Goal: Information Seeking & Learning: Check status

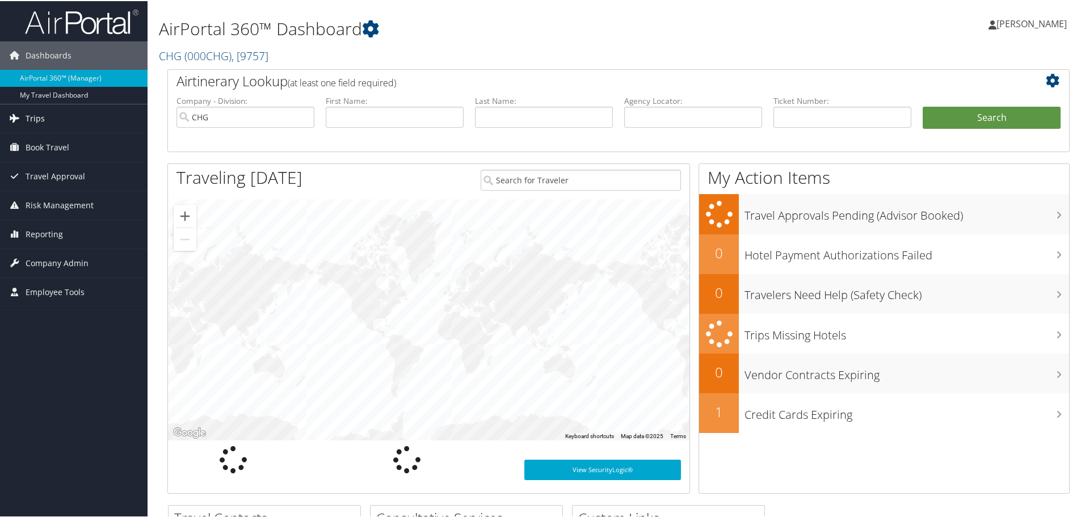
click at [42, 118] on span "Trips" at bounding box center [35, 117] width 19 height 28
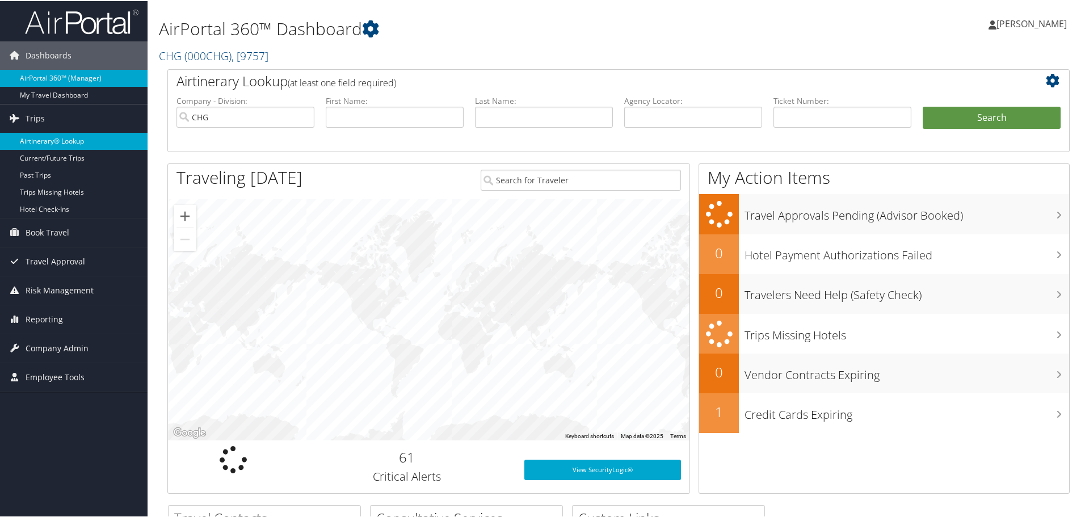
click at [72, 136] on link "Airtinerary® Lookup" at bounding box center [74, 140] width 148 height 17
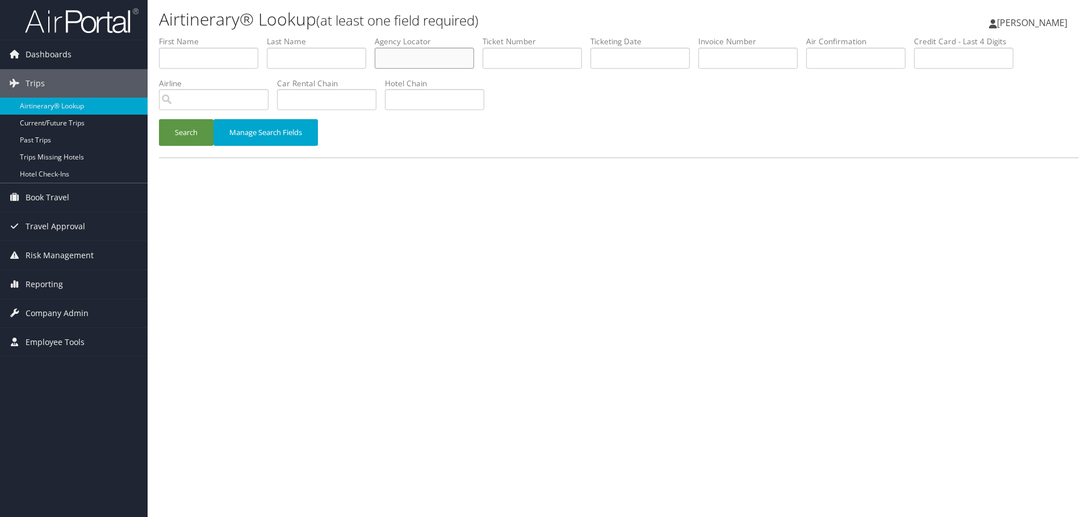
click at [438, 62] on input "text" at bounding box center [424, 58] width 99 height 21
paste input "LQHWYQ"
type input "LQHWYQ"
click at [184, 137] on button "Search" at bounding box center [186, 132] width 54 height 27
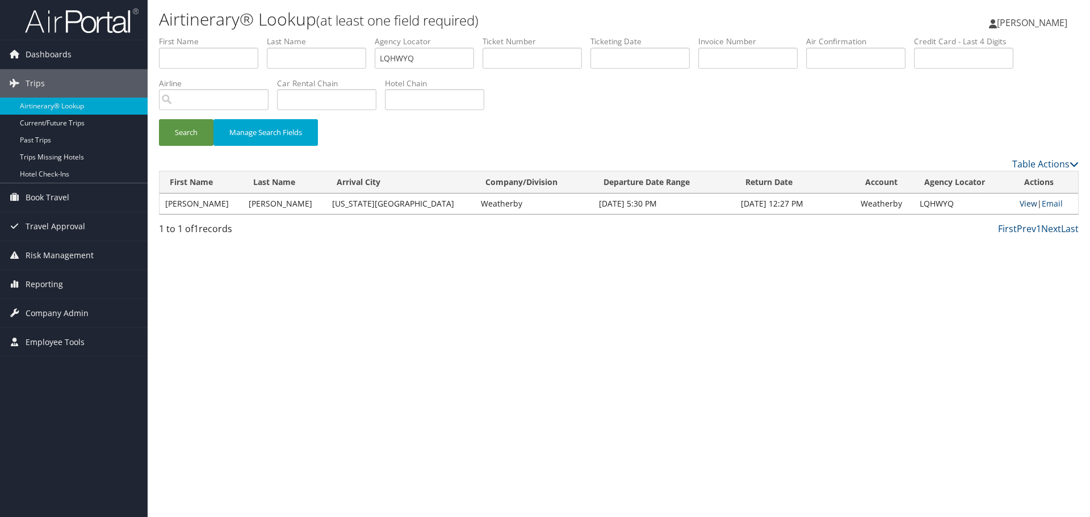
click at [1025, 203] on link "View" at bounding box center [1028, 203] width 18 height 11
click at [75, 107] on link "Airtinerary® Lookup" at bounding box center [74, 106] width 148 height 17
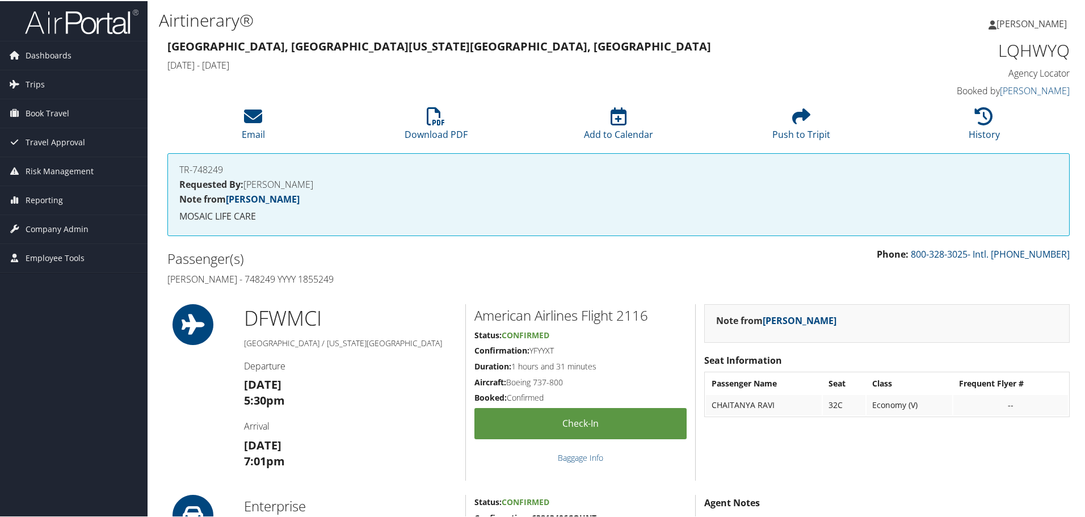
drag, startPoint x: 340, startPoint y: 279, endPoint x: 157, endPoint y: 279, distance: 183.9
copy h4 "Chaitanya Ravi - 748249 YYYY 1855249"
click at [1027, 52] on h1 "LQHWYQ" at bounding box center [963, 49] width 213 height 24
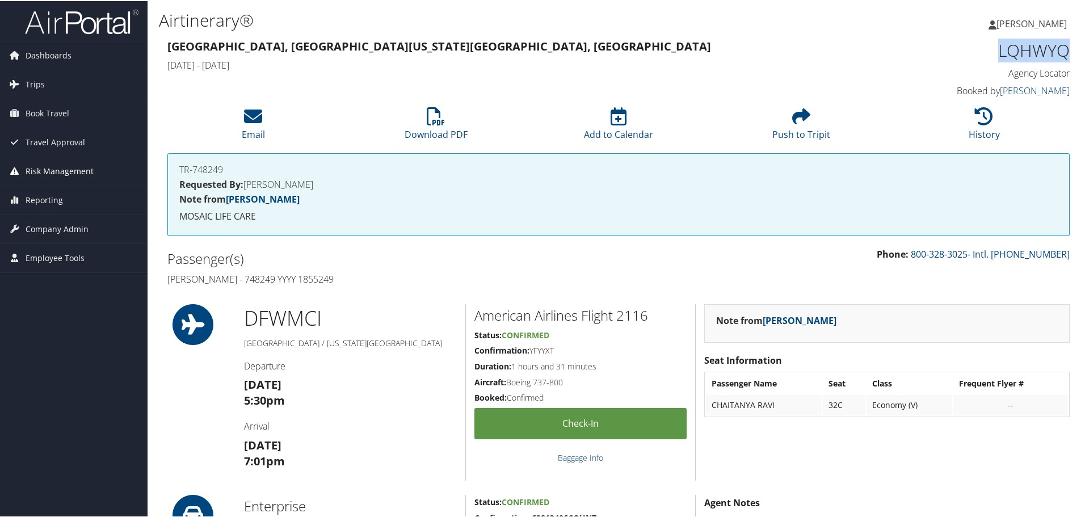
copy h1 "LQHWYQ"
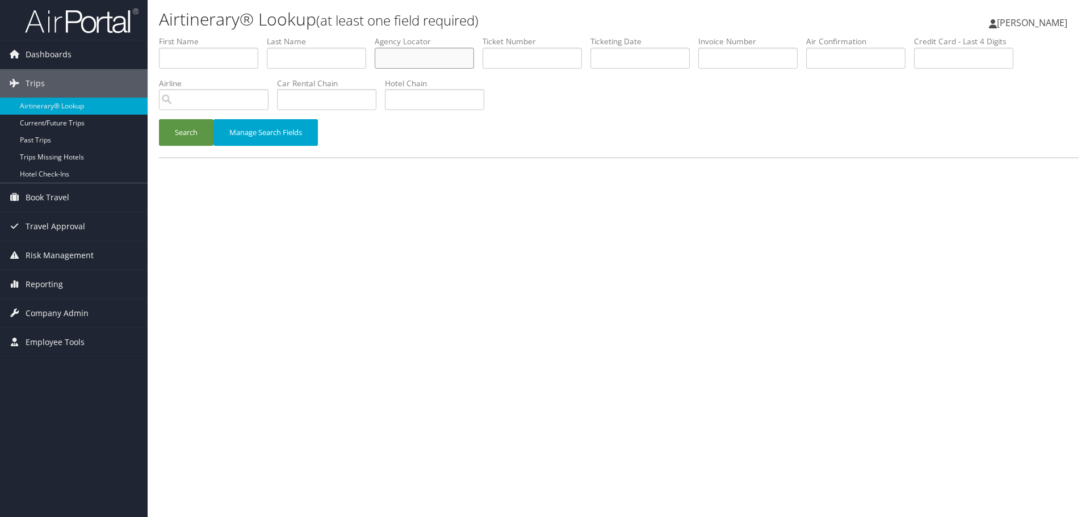
click at [418, 54] on input "text" at bounding box center [424, 58] width 99 height 21
paste input "SKPTGQ"
drag, startPoint x: 190, startPoint y: 137, endPoint x: 137, endPoint y: 3, distance: 144.0
click at [190, 136] on button "Search" at bounding box center [186, 132] width 54 height 27
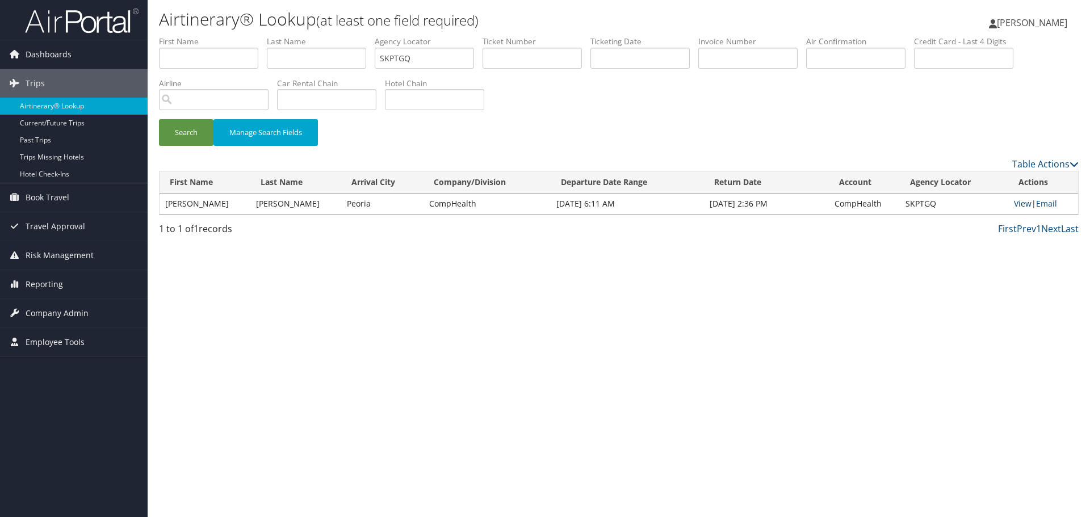
click at [1016, 203] on link "View" at bounding box center [1023, 203] width 18 height 11
click at [410, 59] on input "SKPTGQ" at bounding box center [424, 58] width 99 height 21
paste input "AYHOPT"
type input "AYHOPT"
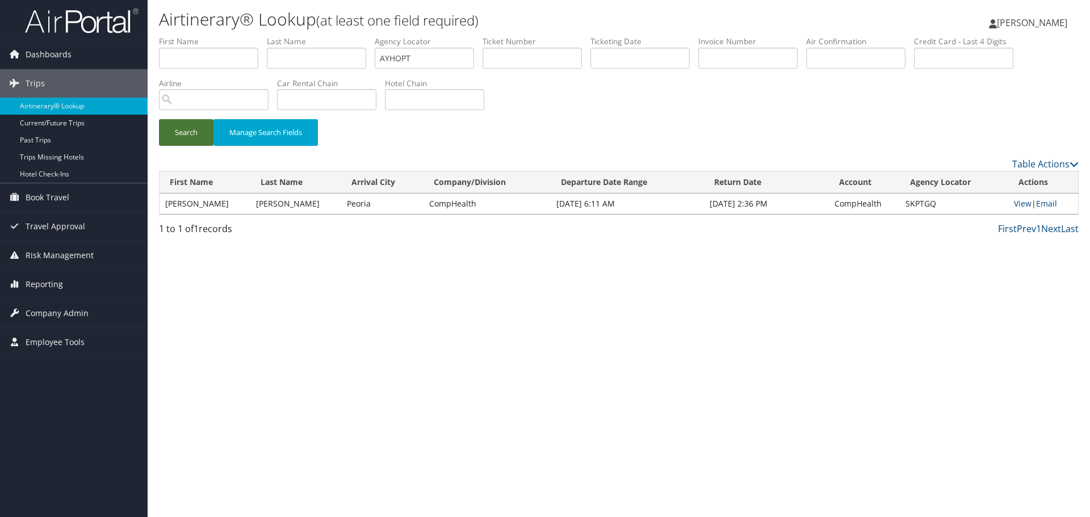
click at [179, 132] on button "Search" at bounding box center [186, 132] width 54 height 27
click at [68, 108] on link "Airtinerary® Lookup" at bounding box center [74, 106] width 148 height 17
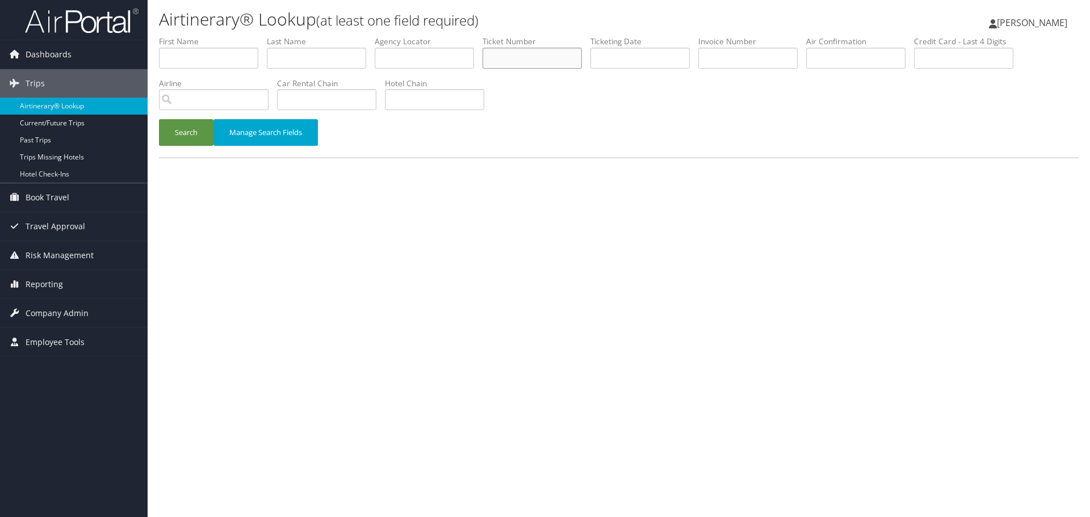
click at [552, 60] on input "text" at bounding box center [531, 58] width 99 height 21
paste input "0062345153044"
click at [194, 138] on button "Search" at bounding box center [186, 132] width 54 height 27
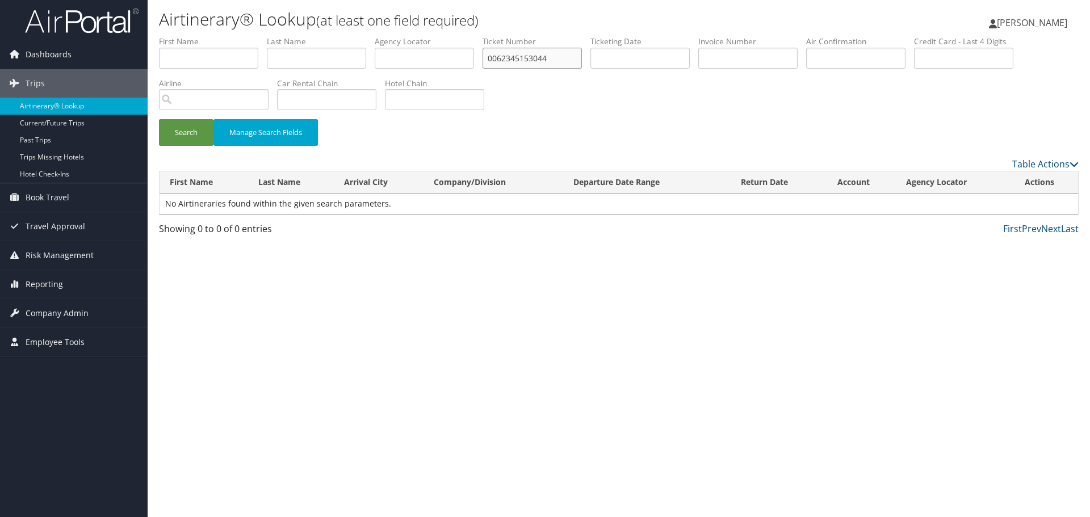
click at [571, 60] on input "0062345153044" at bounding box center [531, 58] width 99 height 21
drag, startPoint x: 194, startPoint y: 131, endPoint x: 241, endPoint y: 128, distance: 47.2
click at [196, 131] on button "Search" at bounding box center [186, 132] width 54 height 27
click at [549, 60] on input "006234515304" at bounding box center [531, 58] width 99 height 21
drag, startPoint x: 187, startPoint y: 129, endPoint x: 195, endPoint y: 128, distance: 8.0
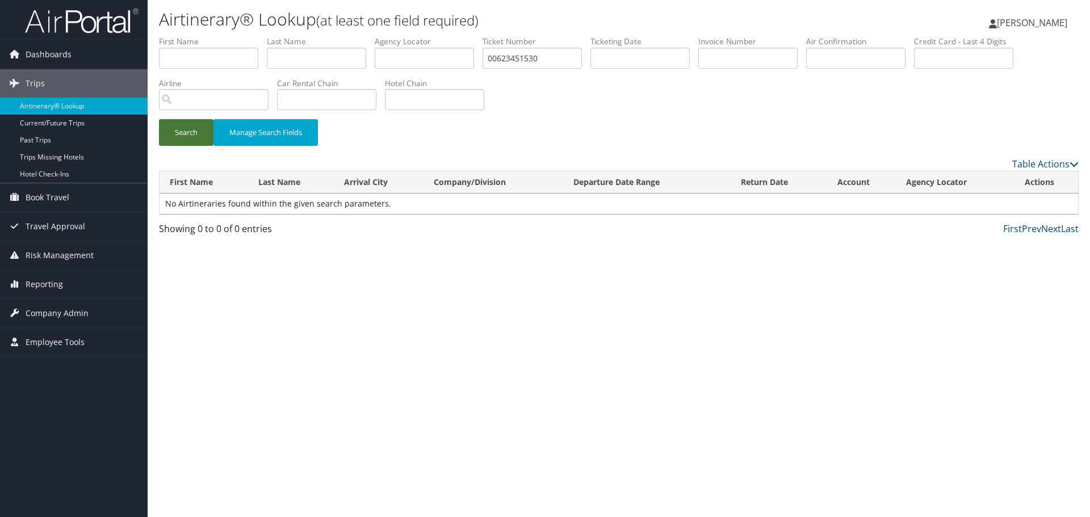
click at [187, 129] on button "Search" at bounding box center [186, 132] width 54 height 27
drag, startPoint x: 566, startPoint y: 62, endPoint x: 512, endPoint y: 87, distance: 59.7
click at [565, 62] on input "00623451530" at bounding box center [531, 58] width 99 height 21
click at [171, 133] on button "Search" at bounding box center [186, 132] width 54 height 27
click at [510, 64] on input "0062345153" at bounding box center [531, 58] width 99 height 21
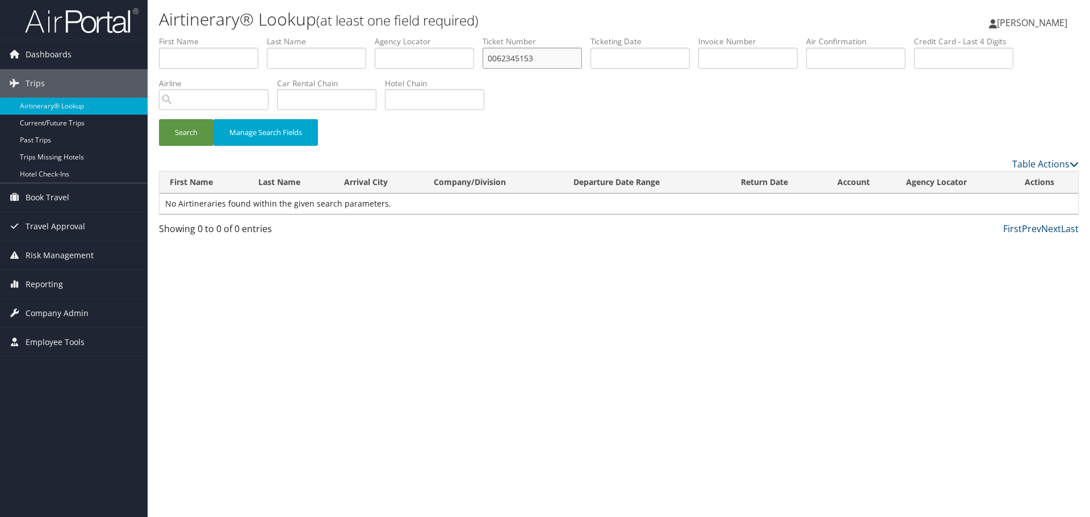
click at [510, 64] on input "0062345153" at bounding box center [531, 58] width 99 height 21
paste input "044"
click at [498, 61] on input "0062345153044" at bounding box center [531, 58] width 99 height 21
click at [189, 133] on button "Search" at bounding box center [186, 132] width 54 height 27
click at [497, 57] on input "062345153044" at bounding box center [531, 58] width 99 height 21
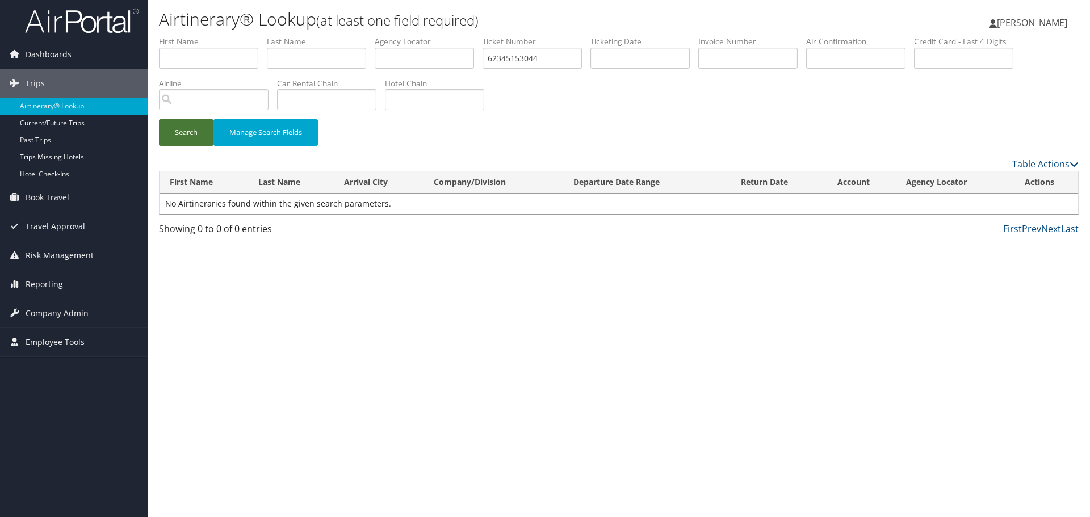
click at [175, 133] on button "Search" at bounding box center [186, 132] width 54 height 27
click at [496, 57] on input "62345153044" at bounding box center [531, 58] width 99 height 21
type input "2345153044"
click at [191, 135] on button "Search" at bounding box center [186, 132] width 54 height 27
click at [85, 108] on link "Airtinerary® Lookup" at bounding box center [74, 106] width 148 height 17
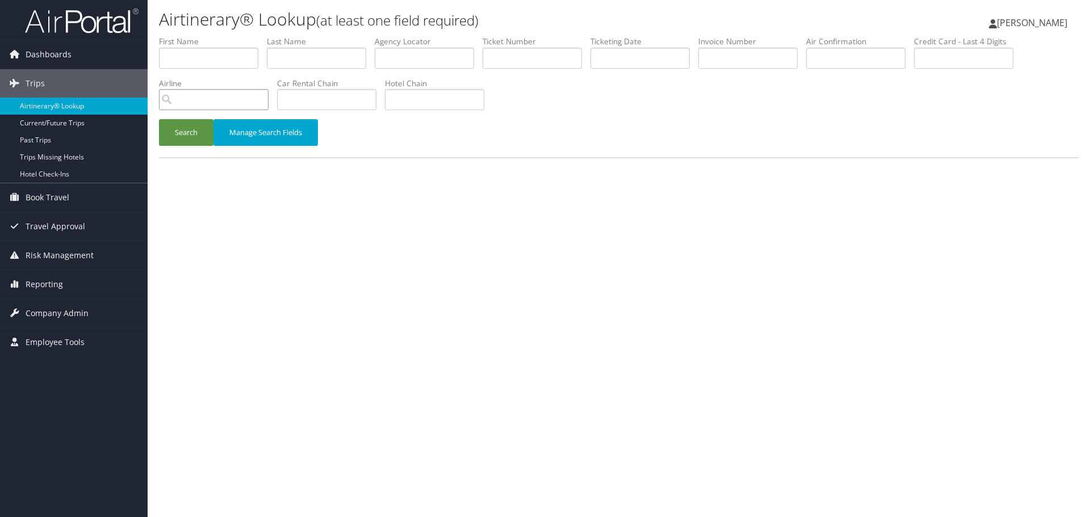
click at [178, 103] on input "search" at bounding box center [214, 99] width 110 height 21
click at [195, 127] on div "AirVendor" at bounding box center [214, 132] width 107 height 11
type input "Delta Air Lines"
click at [306, 62] on input "text" at bounding box center [316, 58] width 99 height 21
paste input "Rao"
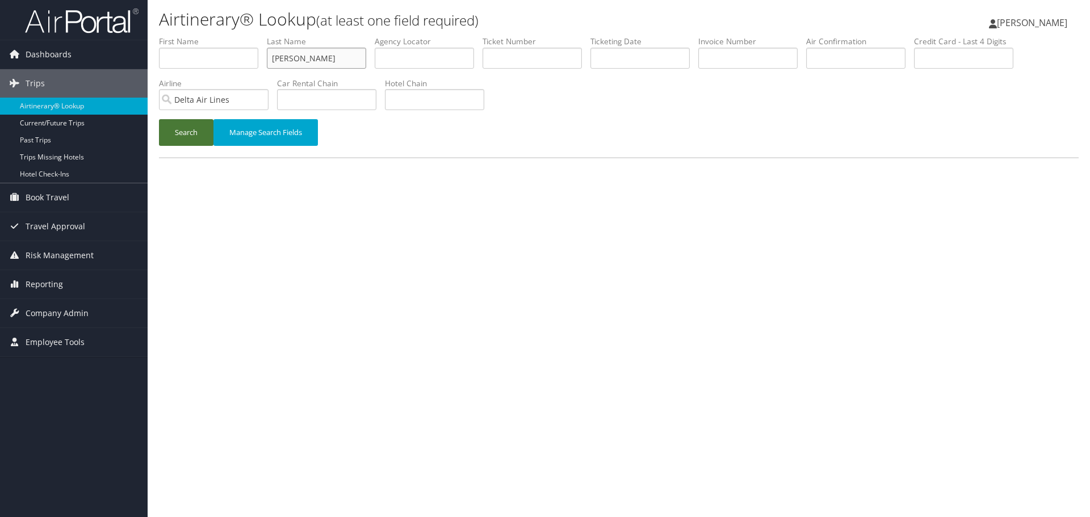
type input "Rao"
click at [192, 137] on button "Search" at bounding box center [186, 132] width 54 height 27
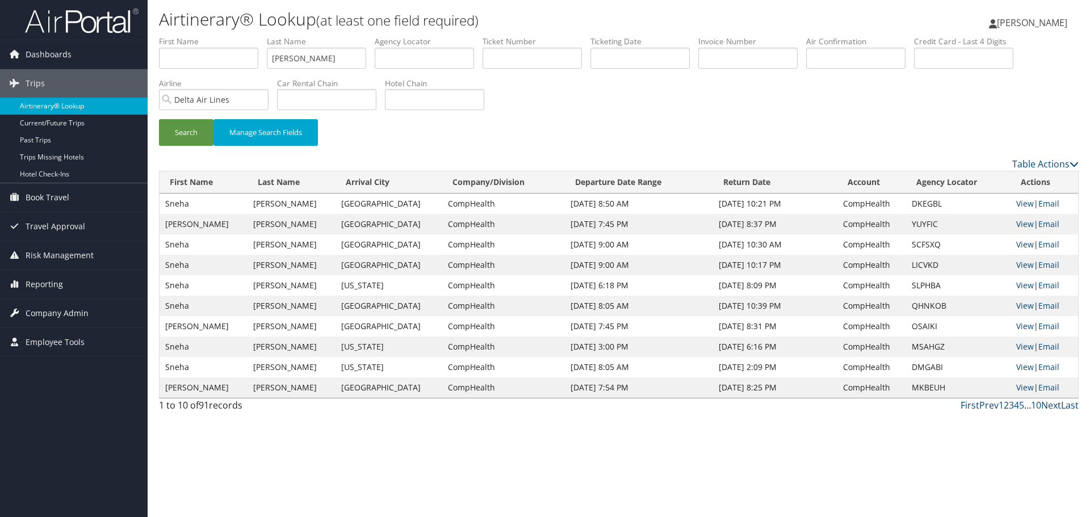
drag, startPoint x: 95, startPoint y: 106, endPoint x: 104, endPoint y: 104, distance: 9.2
click at [95, 106] on link "Airtinerary® Lookup" at bounding box center [74, 106] width 148 height 17
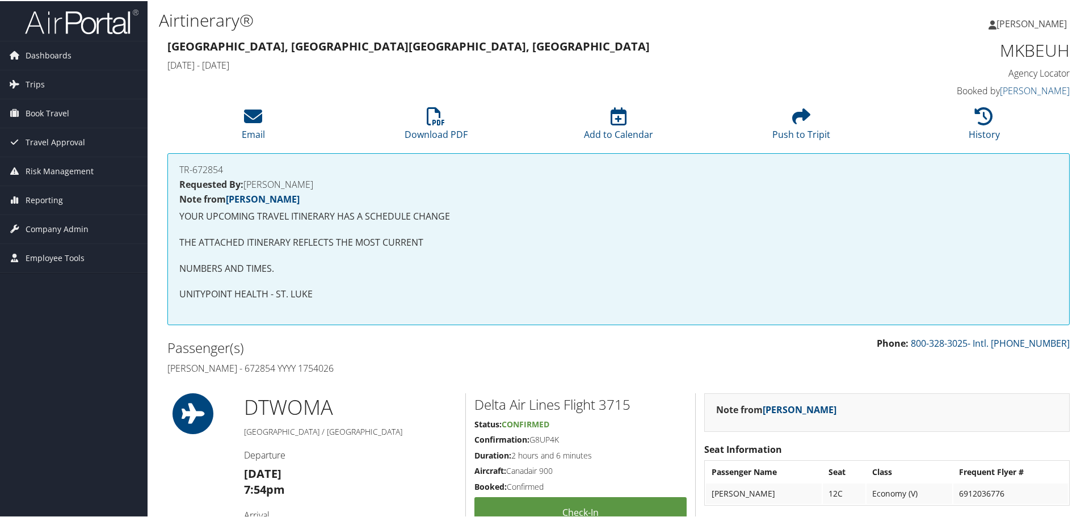
click at [257, 369] on h4 "Sunilkumar Rao - 672854 YYYY 1754026" at bounding box center [388, 367] width 443 height 12
click at [258, 367] on h4 "Sunilkumar Rao - 672854 YYYY 1754026" at bounding box center [388, 367] width 443 height 12
copy h4 "672854"
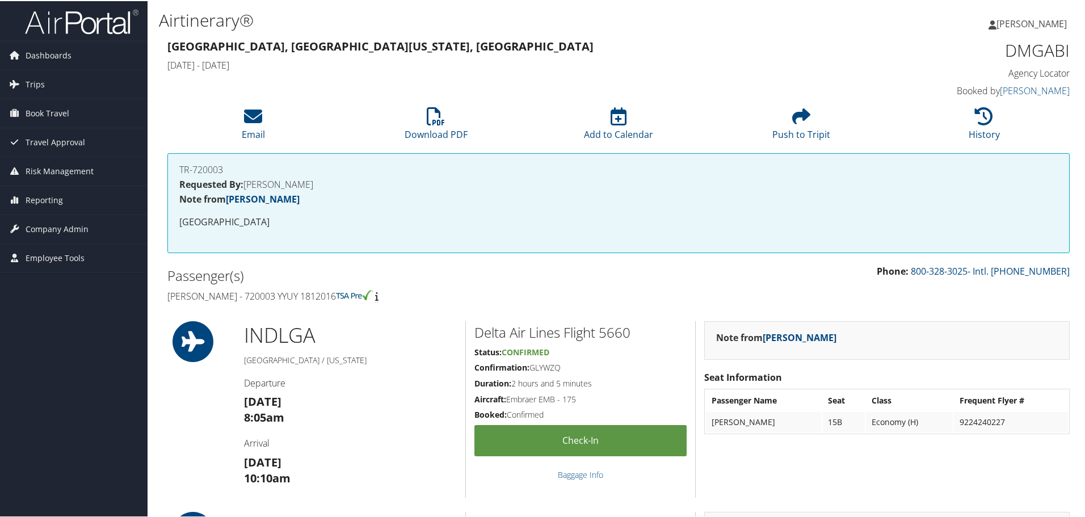
click at [248, 296] on h4 "[PERSON_NAME] - 720003 YYUY 1812016" at bounding box center [388, 295] width 443 height 12
copy h4 "720003"
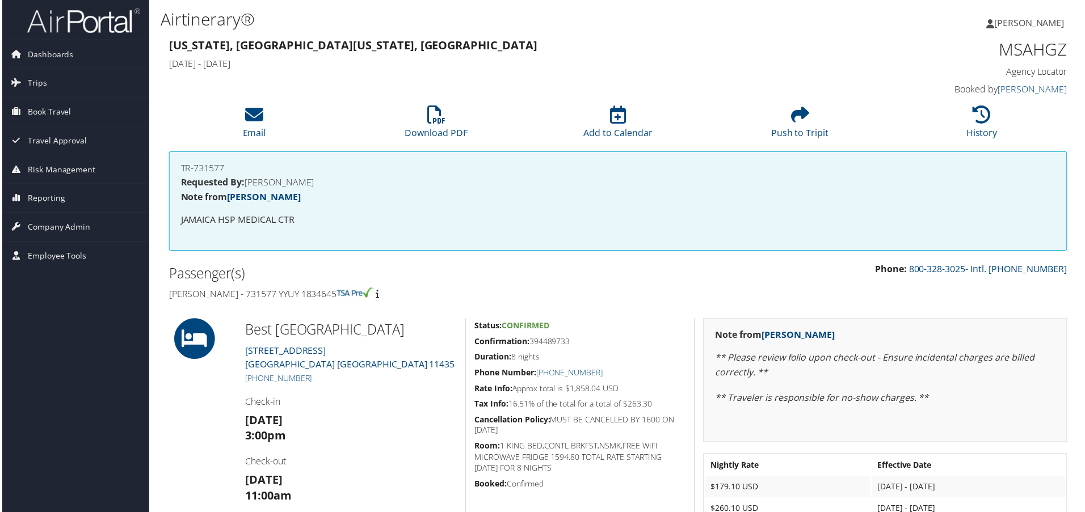
click at [241, 297] on h4 "[PERSON_NAME] - 731577 YYUY 1834645" at bounding box center [388, 295] width 443 height 12
copy h4 "731577"
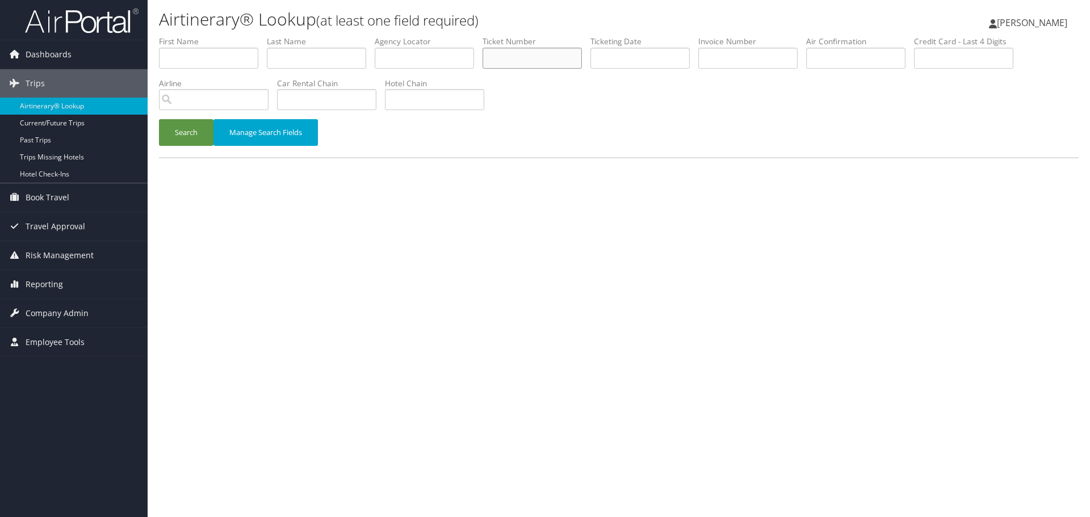
click at [516, 53] on input "text" at bounding box center [531, 58] width 99 height 21
paste input "5260285372806"
click at [170, 136] on button "Search" at bounding box center [186, 132] width 54 height 27
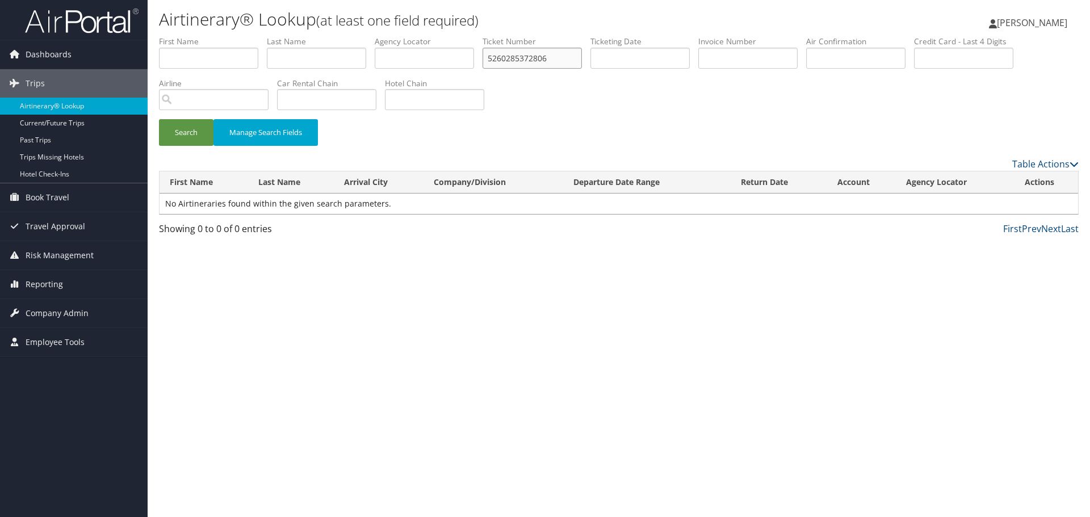
click at [565, 57] on input "5260285372806" at bounding box center [531, 58] width 99 height 21
click at [187, 138] on button "Search" at bounding box center [186, 132] width 54 height 27
click at [552, 58] on input "526028537280" at bounding box center [531, 58] width 99 height 21
click at [190, 137] on button "Search" at bounding box center [186, 132] width 54 height 27
click at [555, 60] on input "52602853728" at bounding box center [531, 58] width 99 height 21
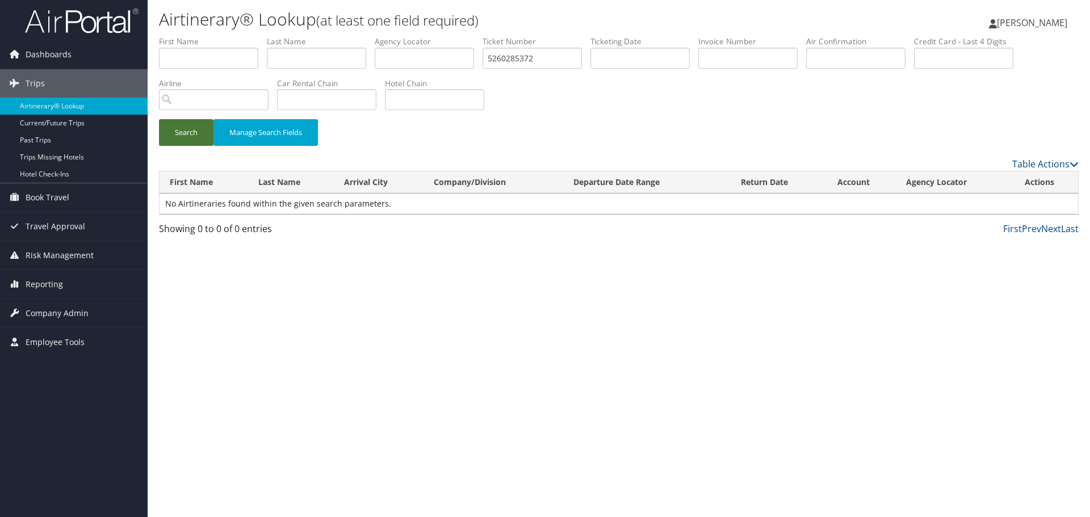
click at [192, 134] on button "Search" at bounding box center [186, 132] width 54 height 27
click at [525, 60] on input "5260285372" at bounding box center [531, 58] width 99 height 21
paste input "806"
click at [498, 58] on input "5260285372806" at bounding box center [531, 58] width 99 height 21
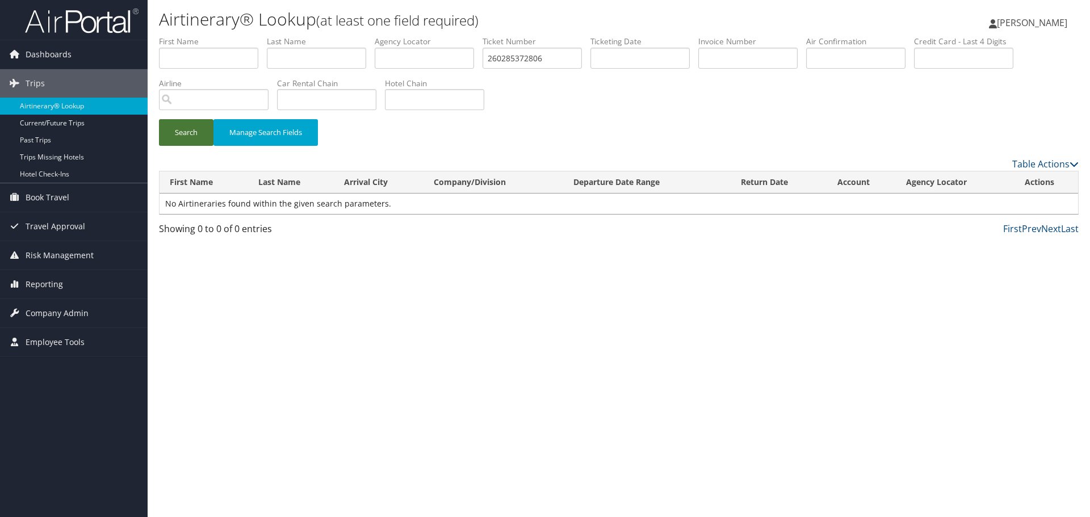
click at [174, 133] on button "Search" at bounding box center [186, 132] width 54 height 27
click at [499, 57] on input "260285372806" at bounding box center [531, 58] width 99 height 21
click at [175, 141] on button "Search" at bounding box center [186, 132] width 54 height 27
click at [498, 58] on input "60285372806" at bounding box center [531, 58] width 99 height 21
type input "0285372806"
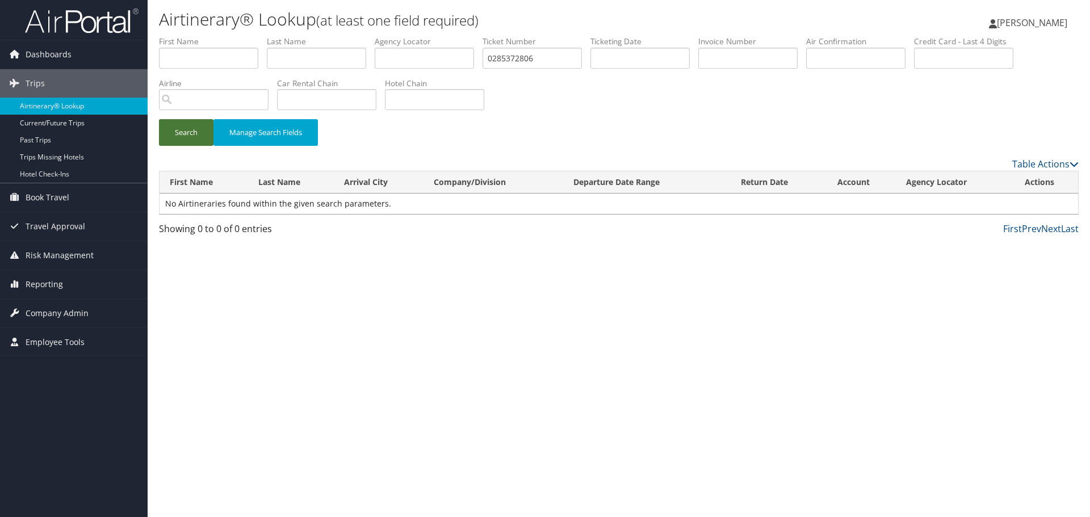
click at [169, 139] on button "Search" at bounding box center [186, 132] width 54 height 27
click at [118, 109] on link "Airtinerary® Lookup" at bounding box center [74, 106] width 148 height 17
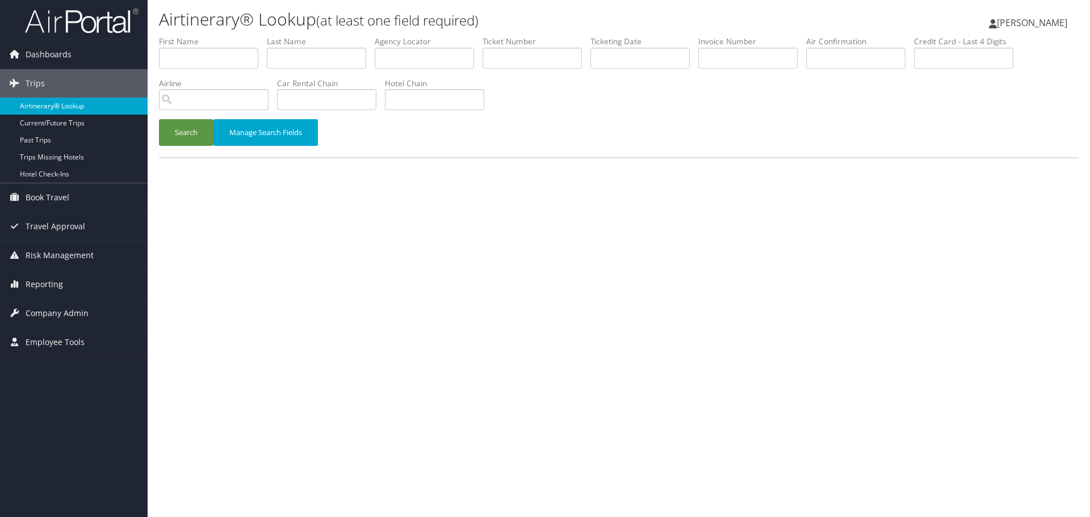
click at [57, 107] on link "Airtinerary® Lookup" at bounding box center [74, 106] width 148 height 17
click at [410, 55] on input "text" at bounding box center [424, 58] width 99 height 21
paste input "YYDBLD"
click at [182, 137] on button "Search" at bounding box center [186, 132] width 54 height 27
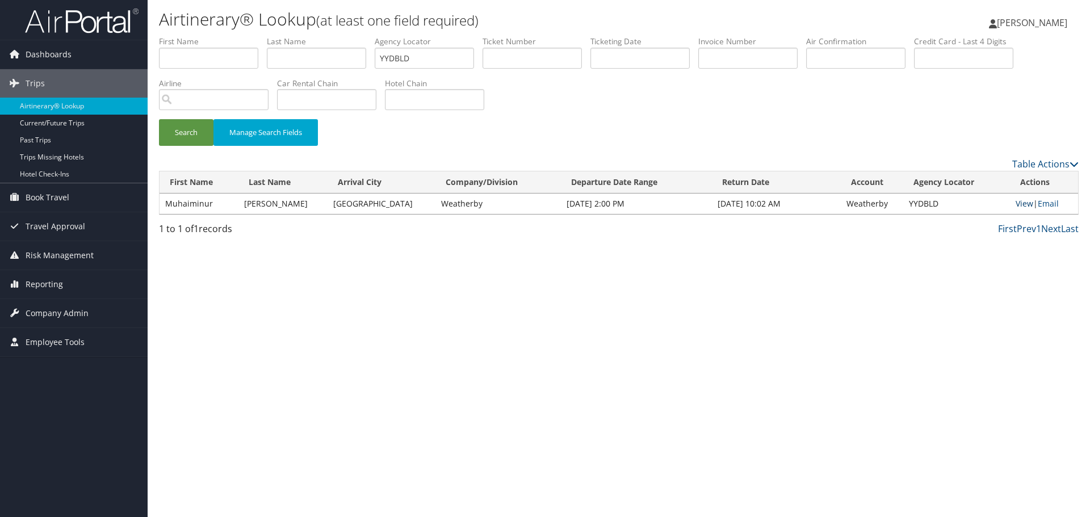
click at [1025, 204] on link "View" at bounding box center [1024, 203] width 18 height 11
click at [423, 59] on input "YYDBLD" at bounding box center [424, 58] width 99 height 21
paste input "HFWUFW"
type input "HFWUFW"
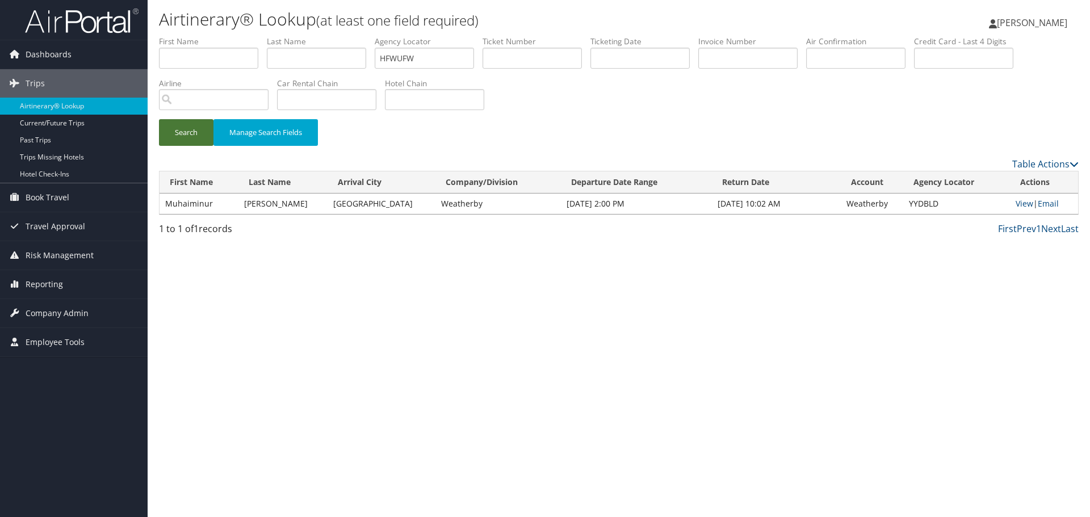
click at [190, 140] on button "Search" at bounding box center [186, 132] width 54 height 27
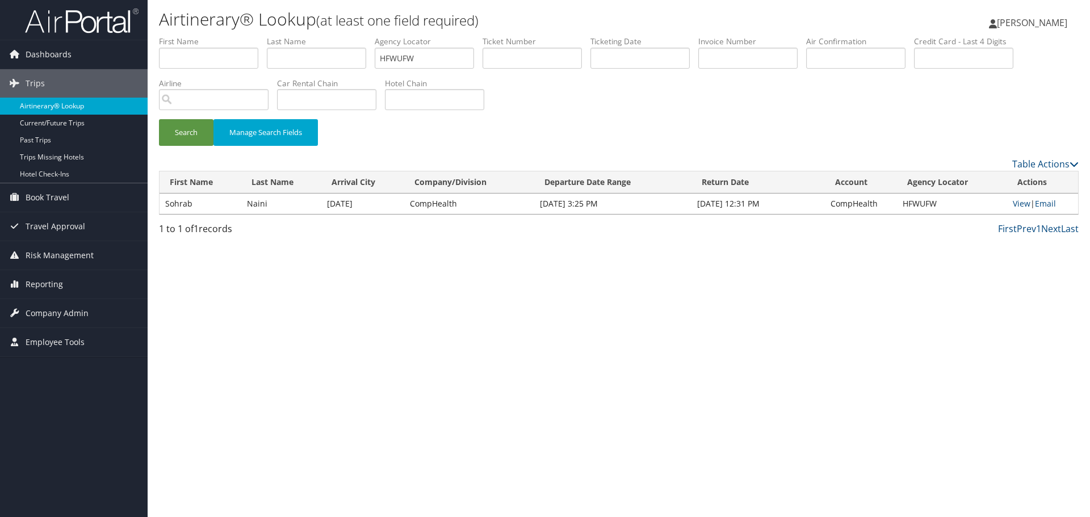
click at [86, 104] on link "Airtinerary® Lookup" at bounding box center [74, 106] width 148 height 17
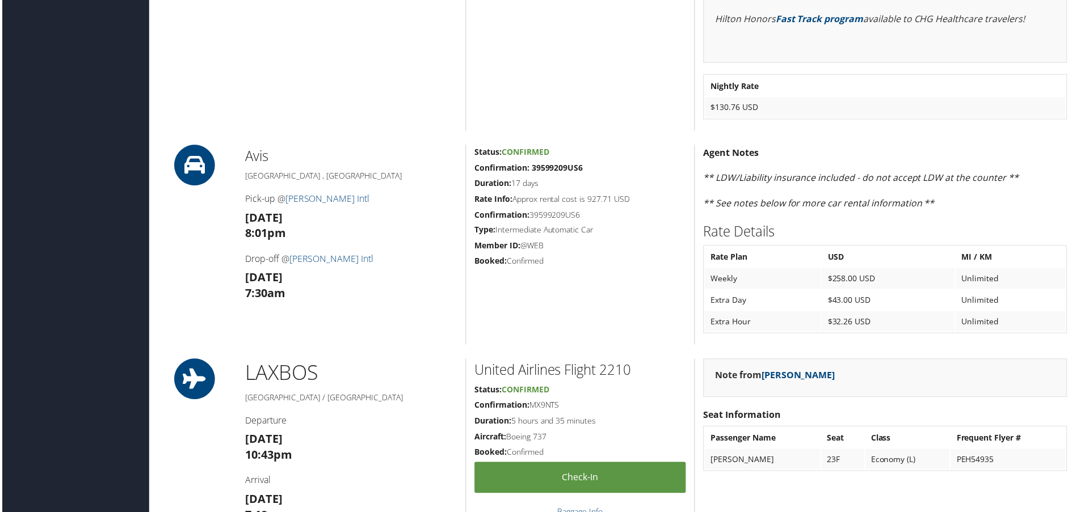
scroll to position [681, 0]
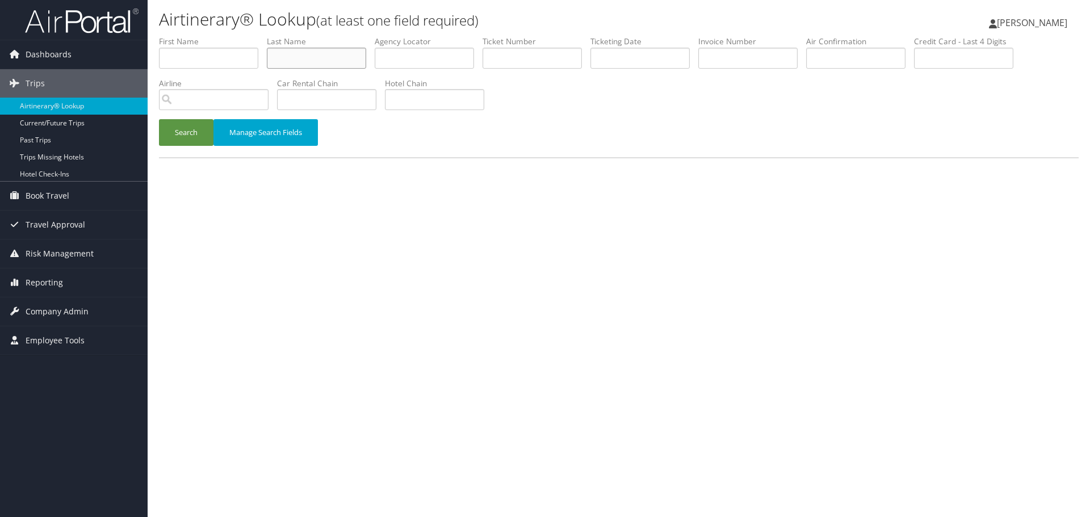
click at [301, 61] on input "text" at bounding box center [316, 58] width 99 height 21
paste input "Quilon"
type input "Quilon"
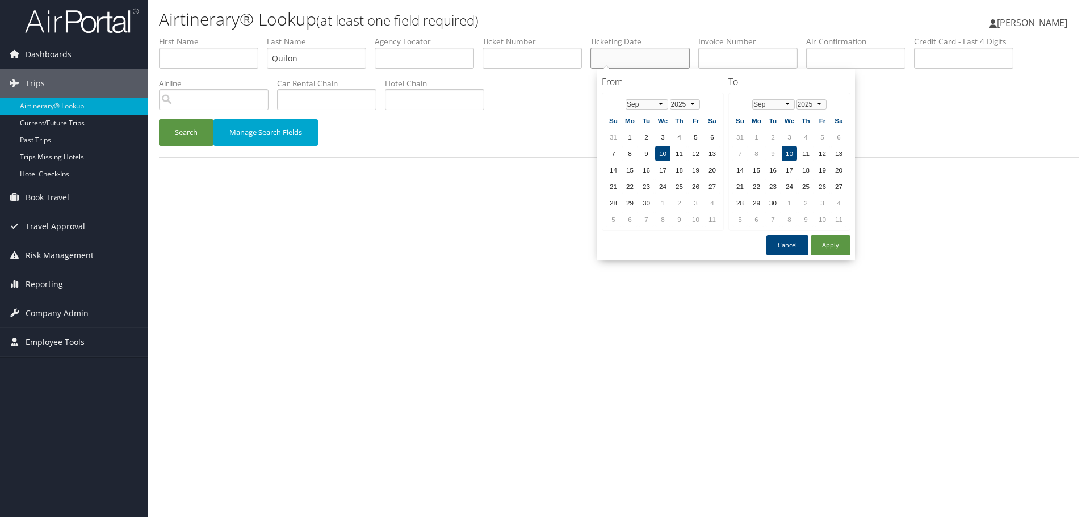
click at [634, 58] on input "text" at bounding box center [639, 58] width 99 height 21
paste input "[DATE]"
type input "[DATE]"
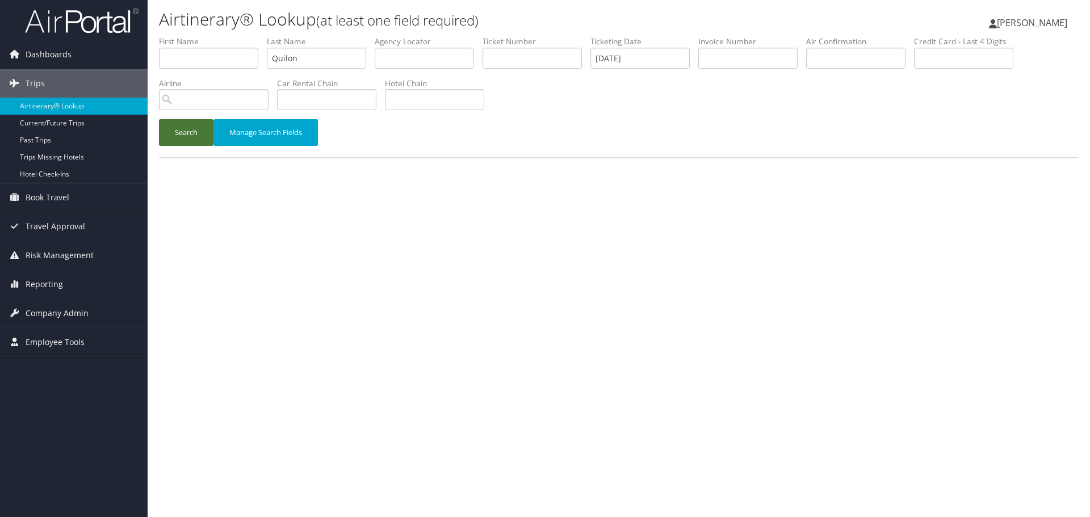
click at [189, 137] on button "Search" at bounding box center [186, 132] width 54 height 27
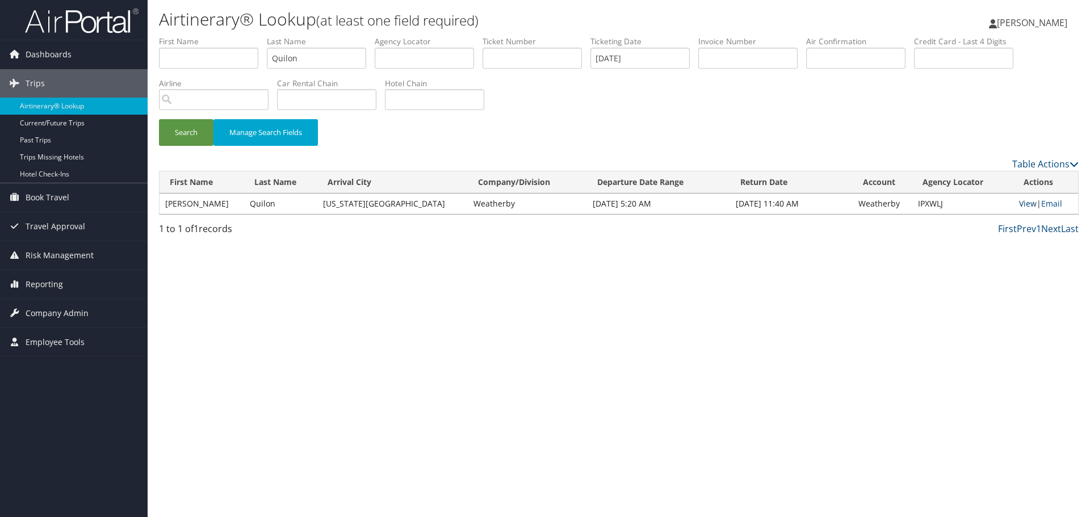
click at [1019, 203] on link "View" at bounding box center [1028, 203] width 18 height 11
click at [83, 107] on link "Airtinerary® Lookup" at bounding box center [74, 106] width 148 height 17
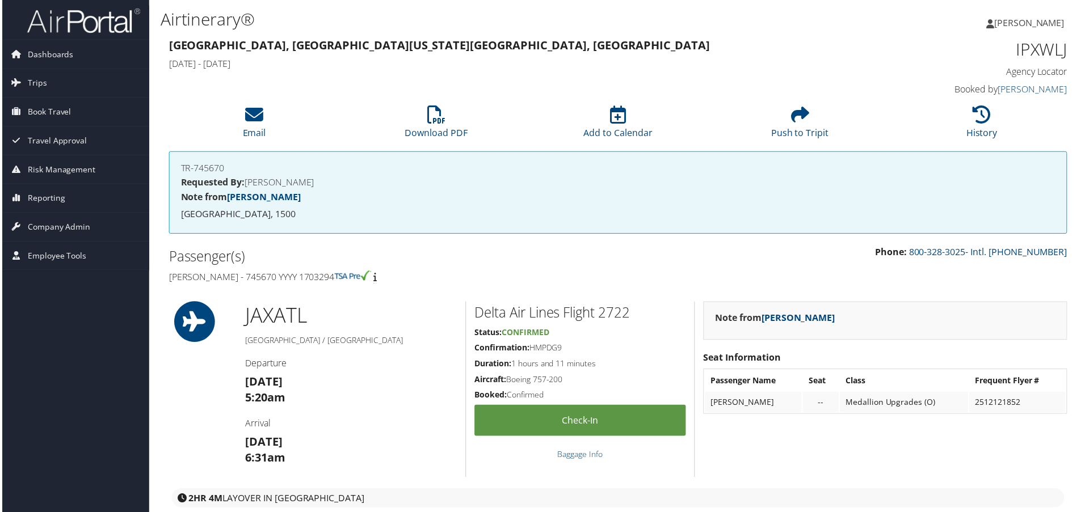
drag, startPoint x: 354, startPoint y: 280, endPoint x: 166, endPoint y: 279, distance: 187.3
click at [166, 279] on div "Passenger(s) [PERSON_NAME] - 745670 YYYY 1703294" at bounding box center [389, 267] width 460 height 43
copy h4 "[PERSON_NAME] - 745670 YYYY 1703294"
click at [1039, 51] on h1 "IPXWLJ" at bounding box center [963, 49] width 213 height 24
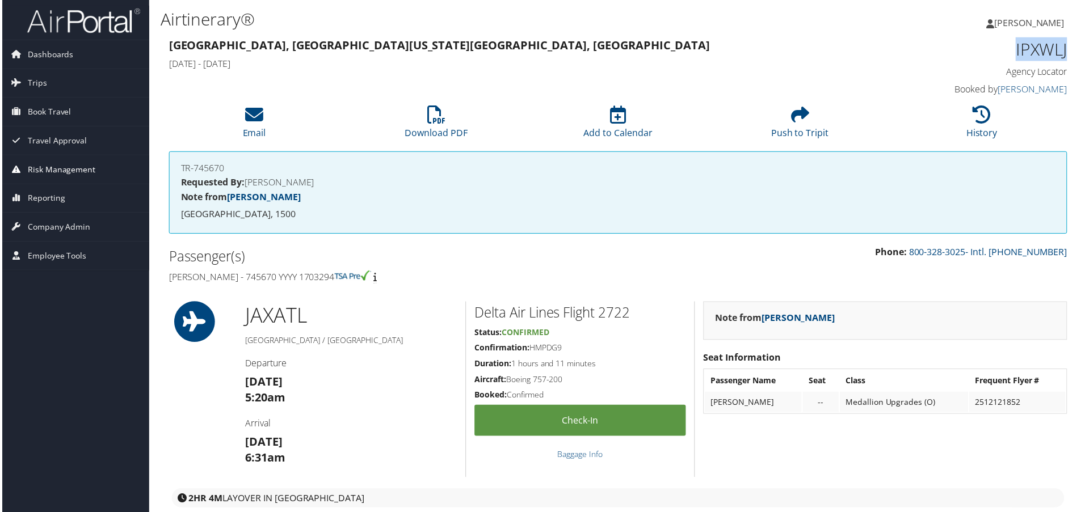
copy h1 "IPXWLJ"
click at [975, 114] on icon at bounding box center [984, 115] width 18 height 18
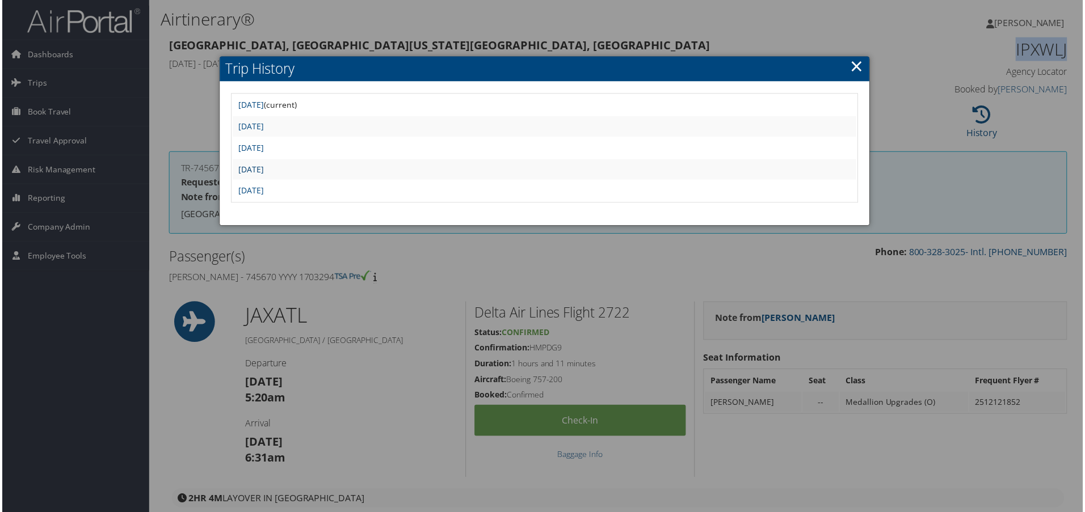
click at [263, 173] on link "Tue Jul 22 09:46:09 MDT 2025" at bounding box center [250, 170] width 26 height 11
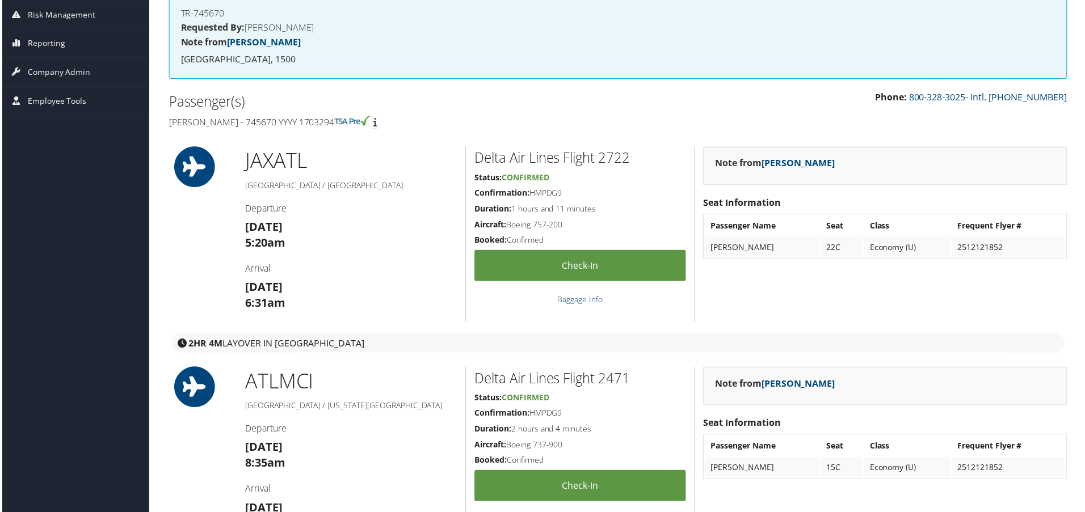
scroll to position [113, 0]
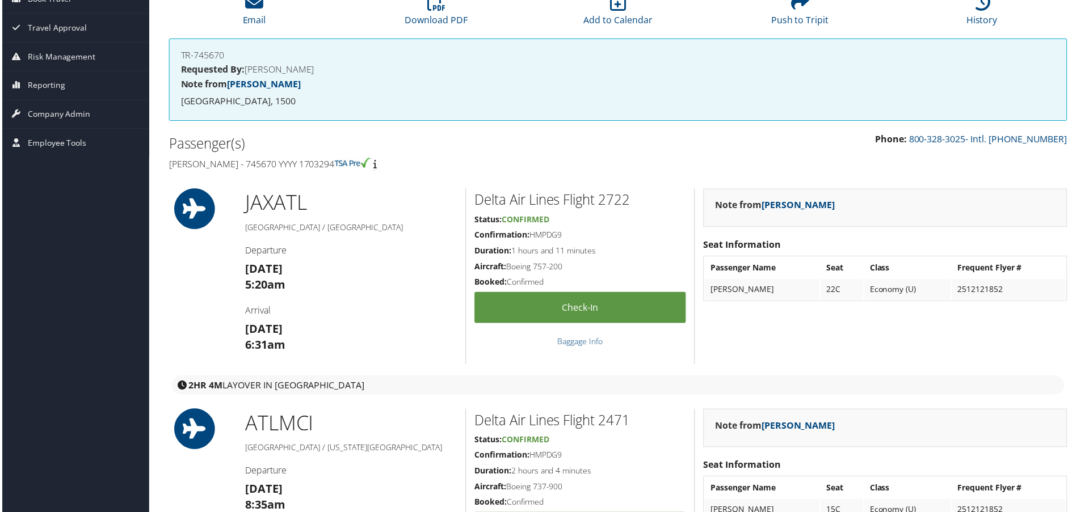
click at [619, 204] on h2 "Delta Air Lines Flight 2722" at bounding box center [580, 200] width 212 height 19
copy h2 "2722"
click at [612, 422] on h2 "Delta Air Lines Flight 2471" at bounding box center [580, 422] width 212 height 19
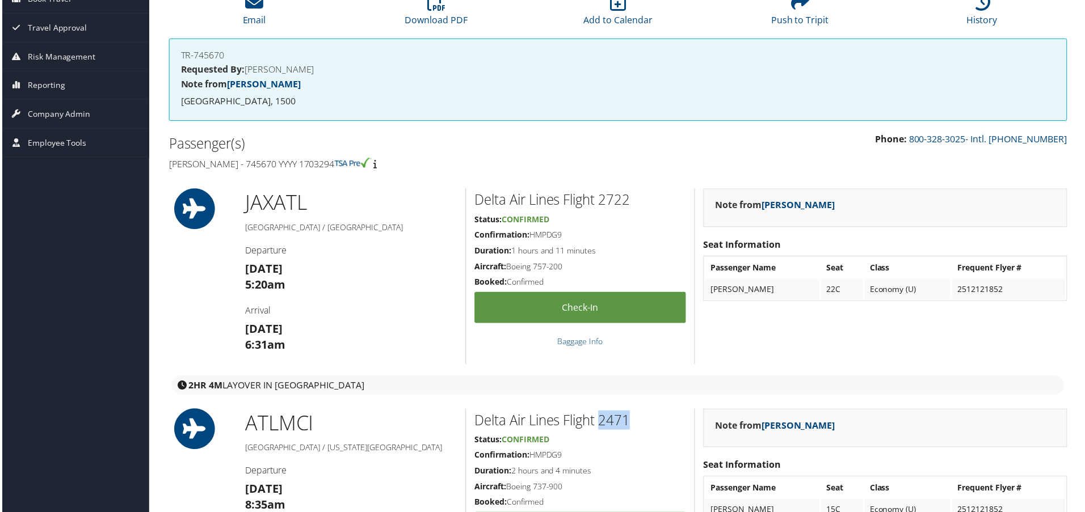
copy h2 "2471"
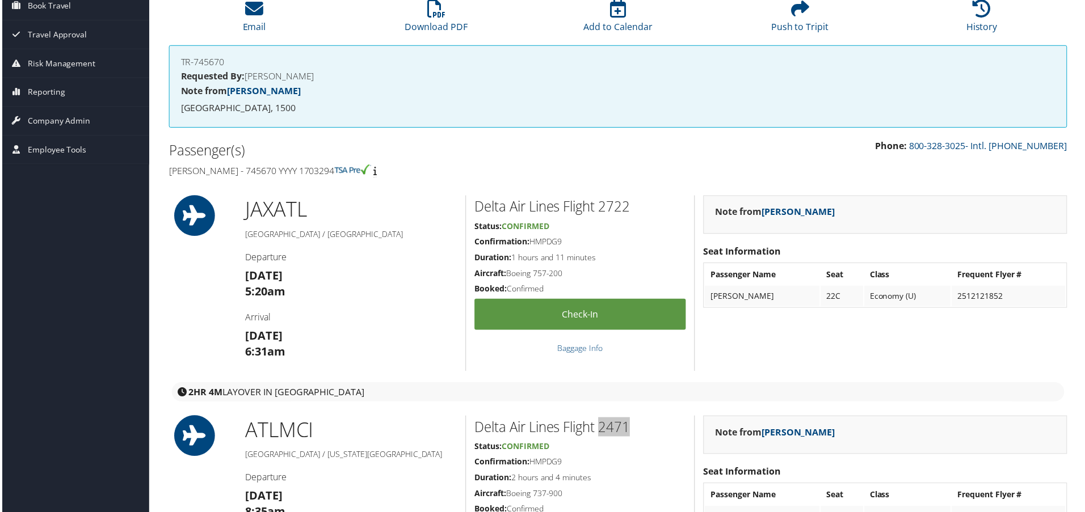
scroll to position [0, 0]
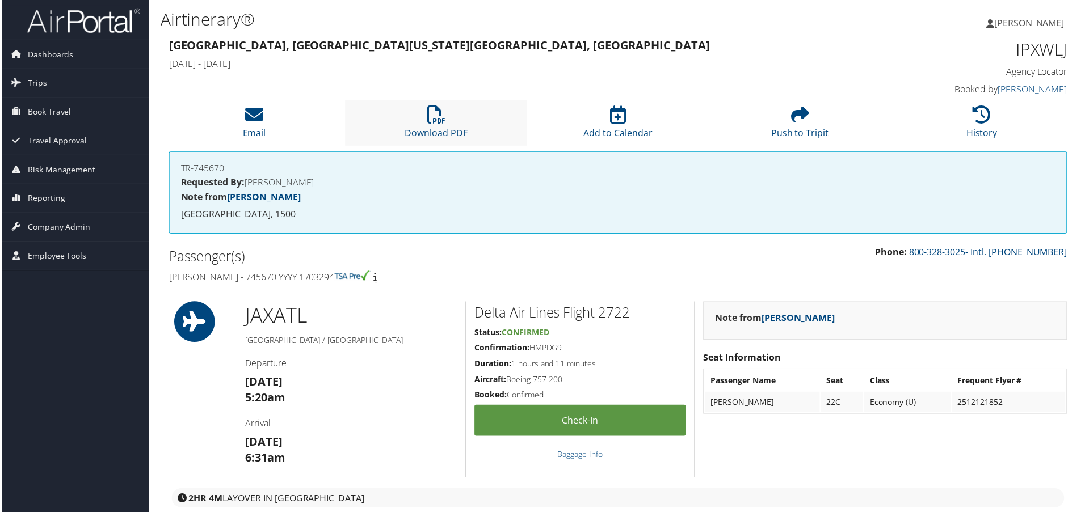
click at [411, 121] on li "Download PDF" at bounding box center [435, 123] width 183 height 46
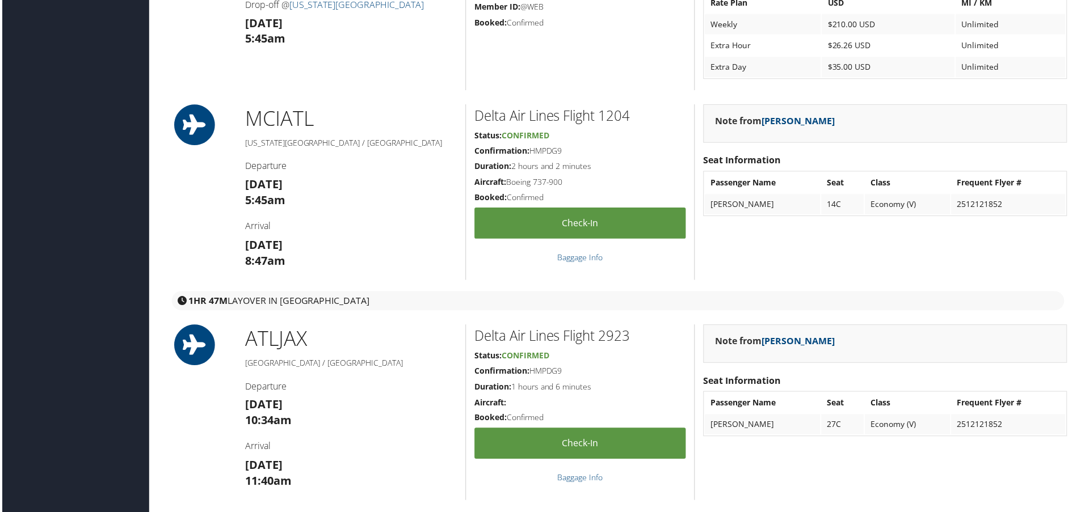
scroll to position [1021, 0]
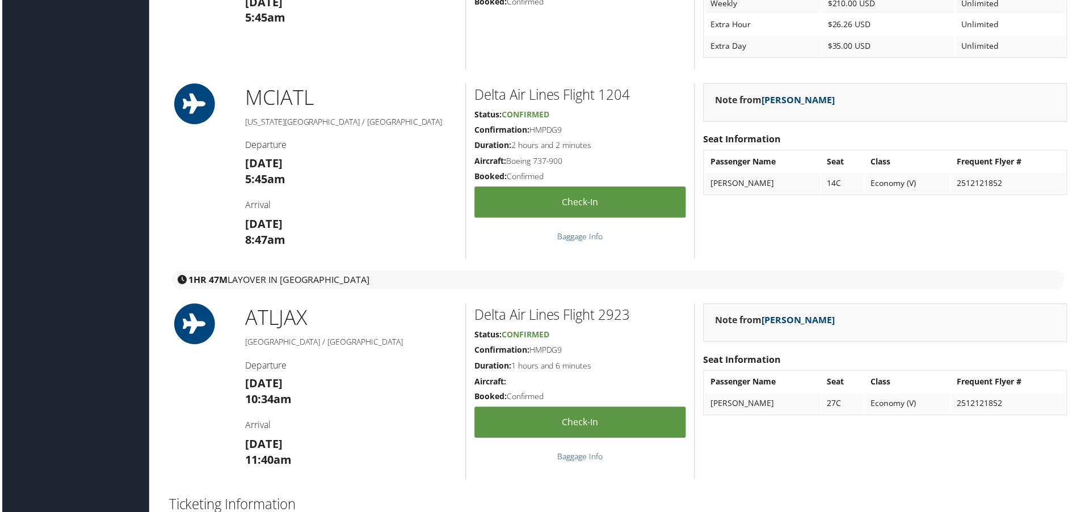
click at [618, 96] on h2 "Delta Air Lines Flight 1204" at bounding box center [580, 95] width 212 height 19
copy h2 "1204"
click at [612, 319] on h2 "Delta Air Lines Flight 2923" at bounding box center [580, 316] width 212 height 19
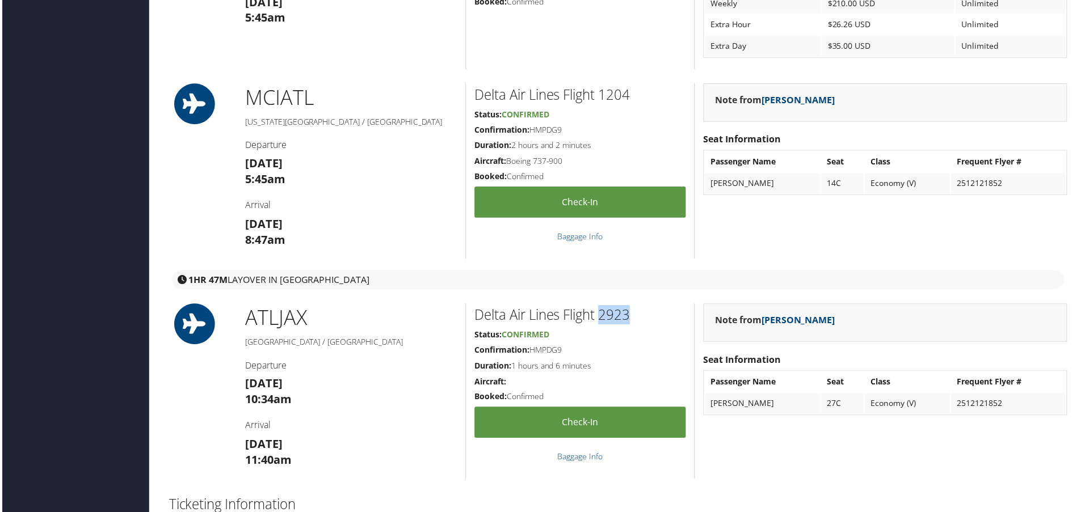
copy h2 "2923"
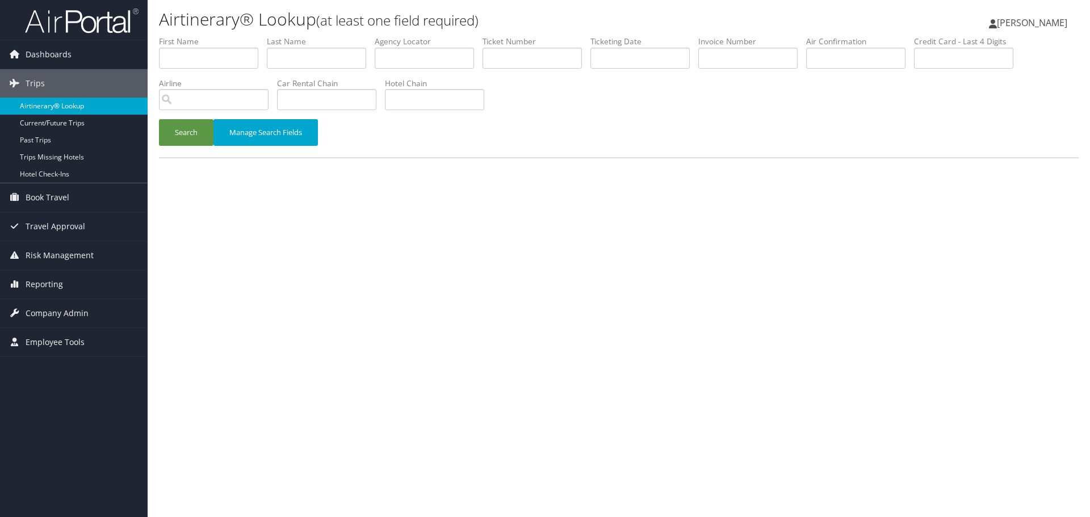
click at [54, 110] on link "Airtinerary® Lookup" at bounding box center [74, 106] width 148 height 17
click at [423, 54] on input "text" at bounding box center [424, 58] width 99 height 21
paste input "GSKOPI"
type input "GSKOPI"
click at [180, 133] on button "Search" at bounding box center [186, 132] width 54 height 27
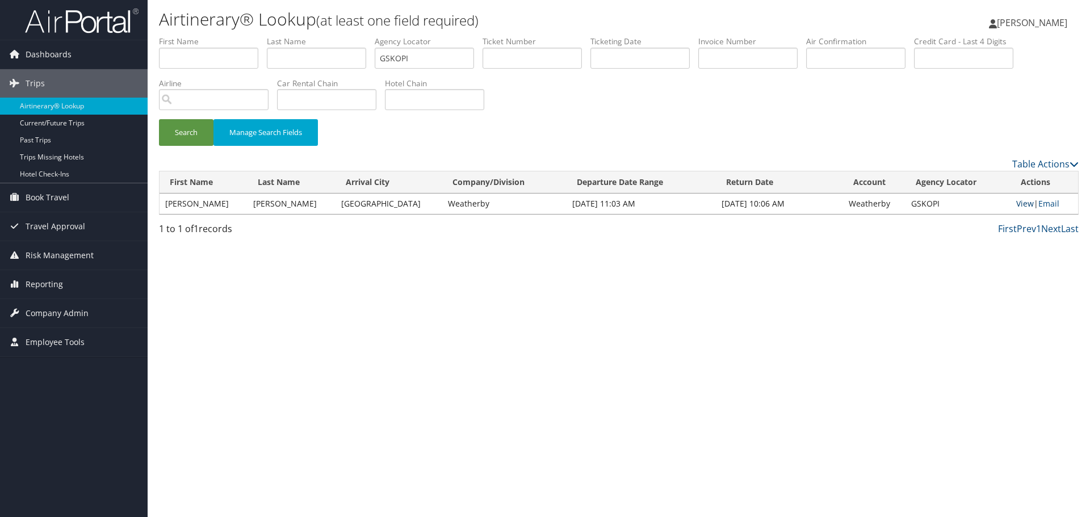
click at [1018, 201] on link "View" at bounding box center [1025, 203] width 18 height 11
click at [79, 106] on link "Airtinerary® Lookup" at bounding box center [74, 106] width 148 height 17
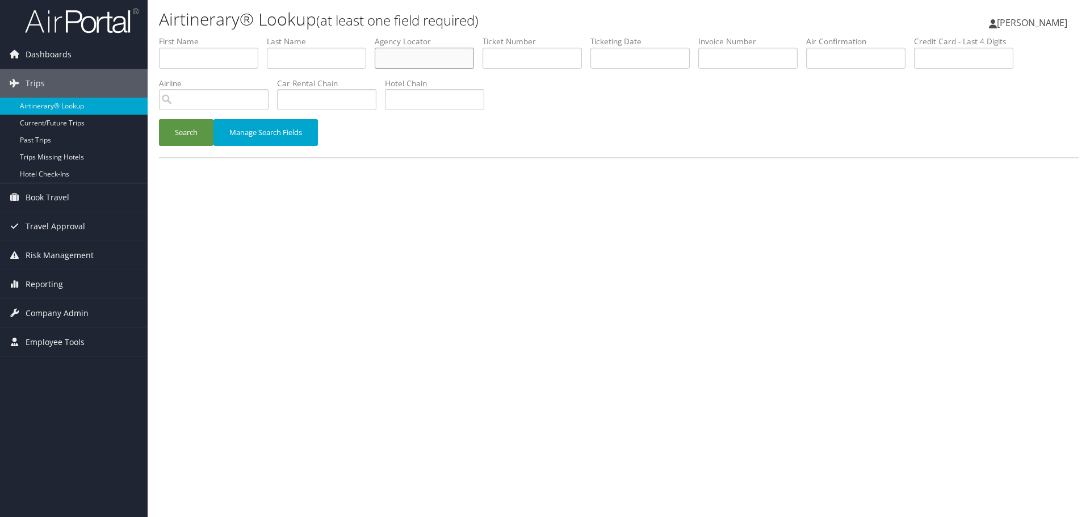
click at [421, 57] on input "text" at bounding box center [424, 58] width 99 height 21
paste input "MQHLAE"
type input "MQHLAE"
click at [192, 136] on button "Search" at bounding box center [186, 132] width 54 height 27
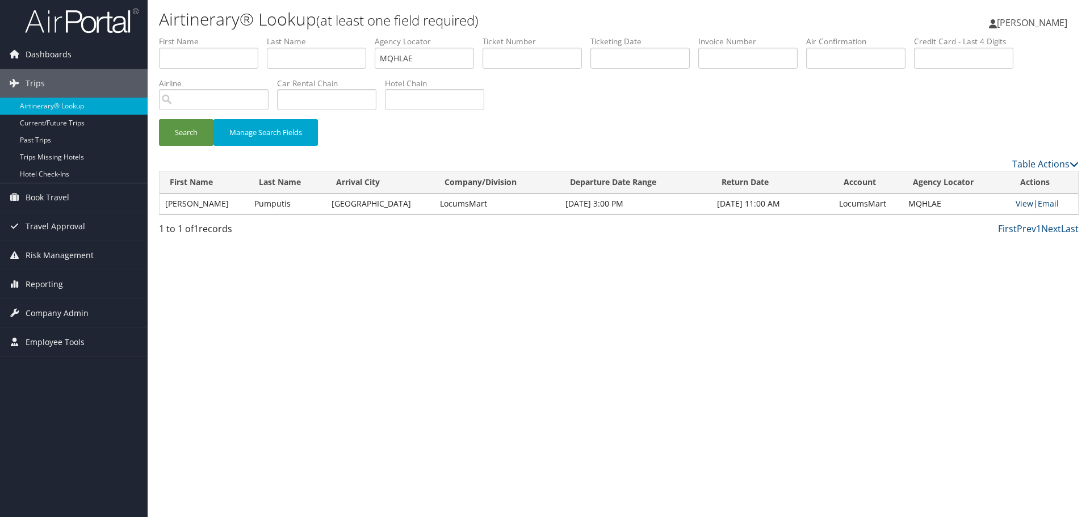
click at [1025, 204] on link "View" at bounding box center [1024, 203] width 18 height 11
click at [89, 106] on link "Airtinerary® Lookup" at bounding box center [74, 106] width 148 height 17
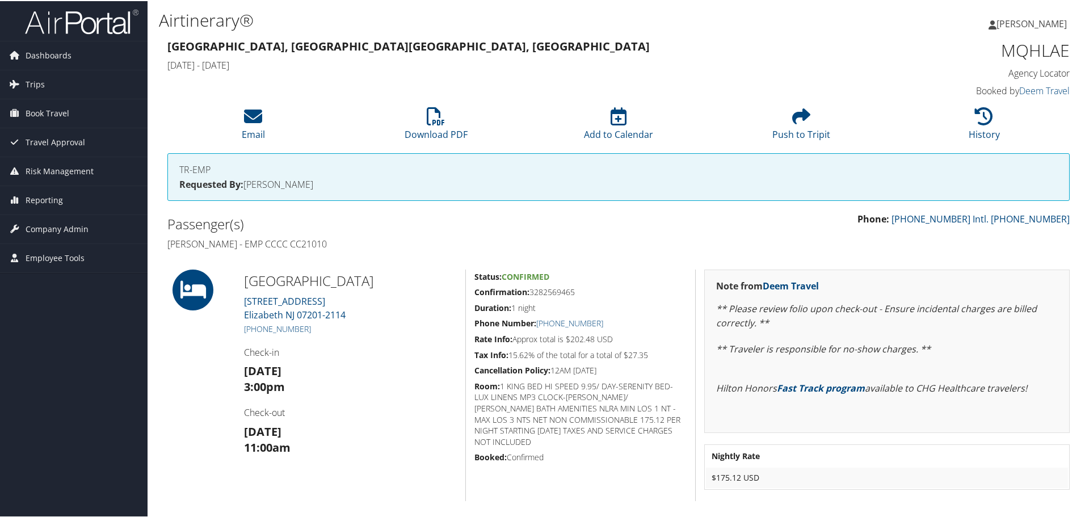
drag, startPoint x: 329, startPoint y: 246, endPoint x: 295, endPoint y: 246, distance: 34.6
click at [295, 246] on h4 "[PERSON_NAME] - EMP CCCC CC21010" at bounding box center [388, 243] width 443 height 12
copy h4 "CC21010"
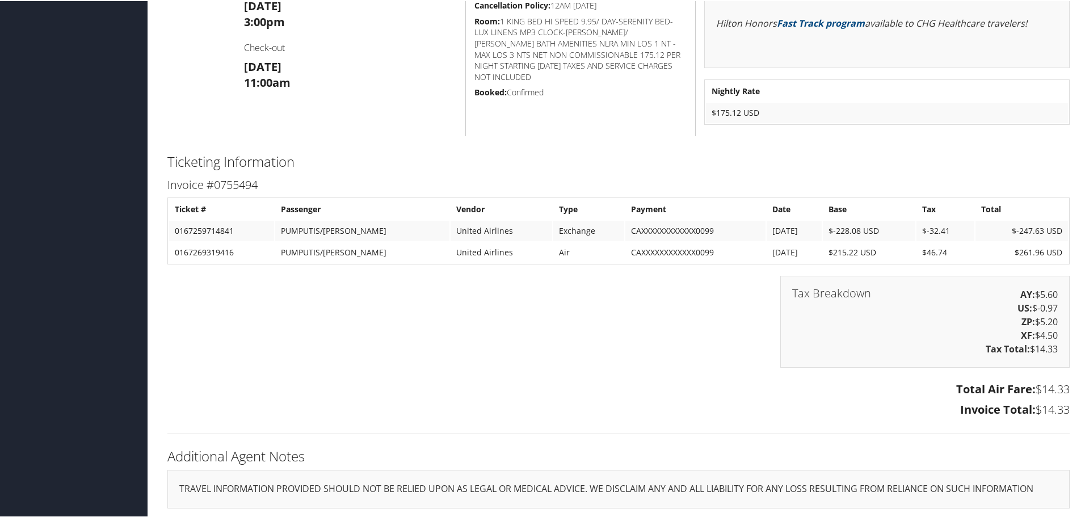
scroll to position [367, 0]
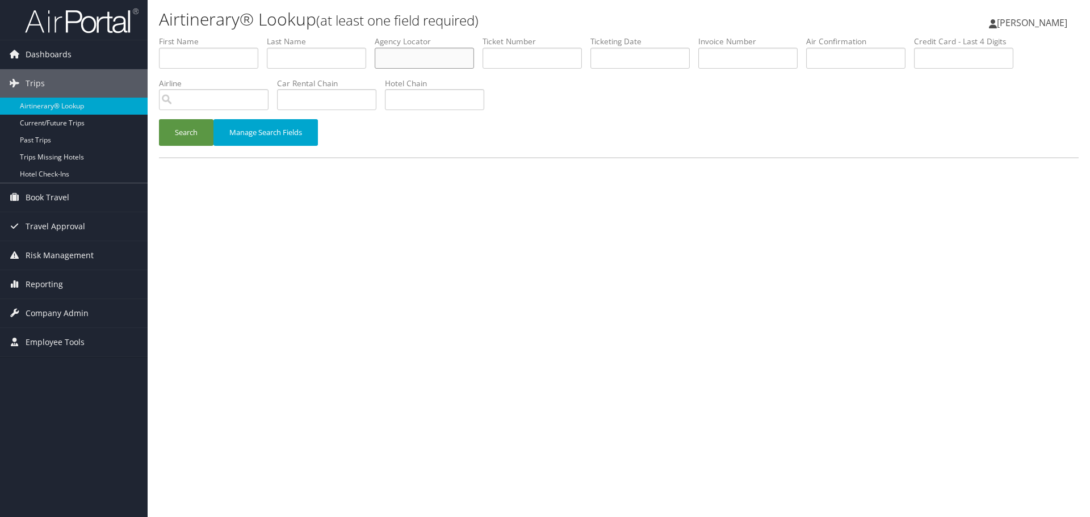
click at [405, 57] on input "text" at bounding box center [424, 58] width 99 height 21
paste input "OFAITS"
type input "OFAITS"
drag, startPoint x: 183, startPoint y: 136, endPoint x: 173, endPoint y: 105, distance: 32.1
click at [182, 136] on button "Search" at bounding box center [186, 132] width 54 height 27
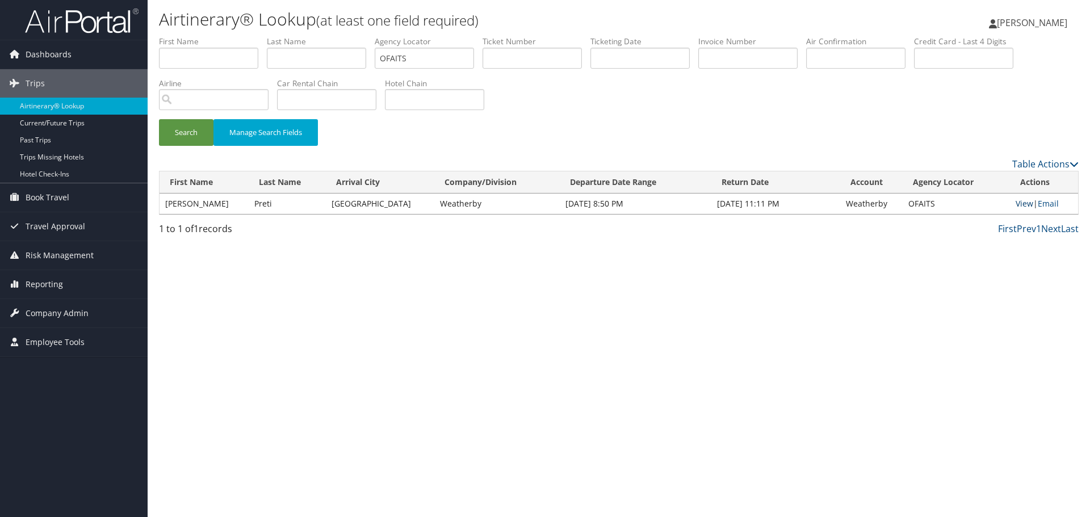
click at [1016, 204] on link "View" at bounding box center [1024, 203] width 18 height 11
click at [292, 56] on input "text" at bounding box center [316, 58] width 99 height 21
paste input "Presley"
type input "Presley"
click at [422, 51] on input "OFAITS" at bounding box center [424, 58] width 99 height 21
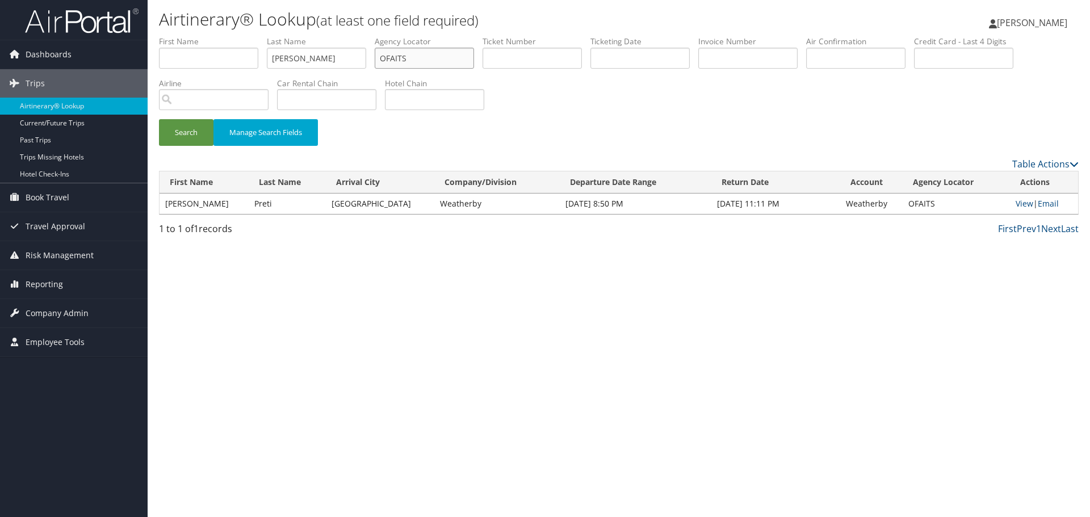
click at [422, 51] on input "OFAITS" at bounding box center [424, 58] width 99 height 21
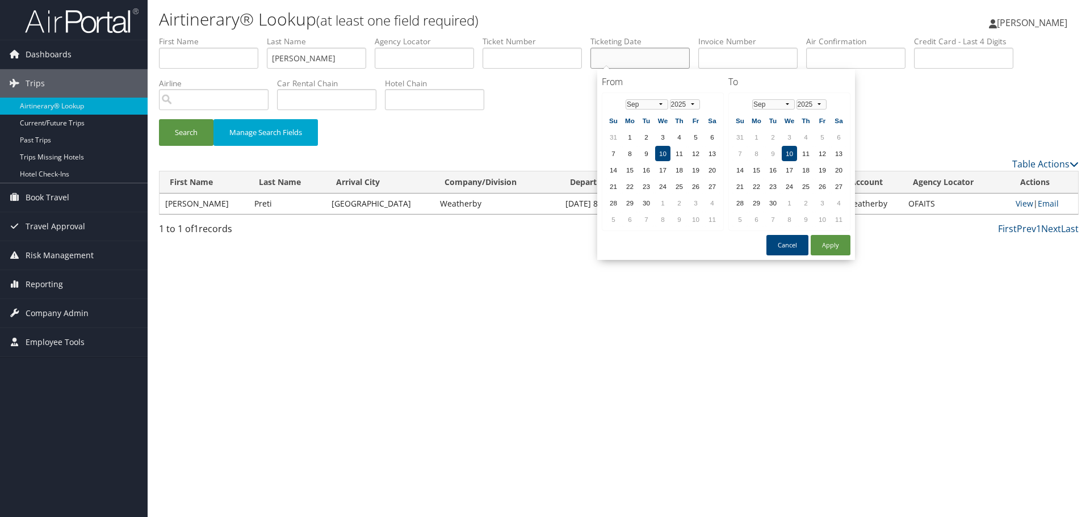
click at [627, 56] on input "text" at bounding box center [639, 58] width 99 height 21
paste input "08/07/2025"
type input "08/07/2025"
click at [192, 132] on button "Search" at bounding box center [186, 132] width 54 height 27
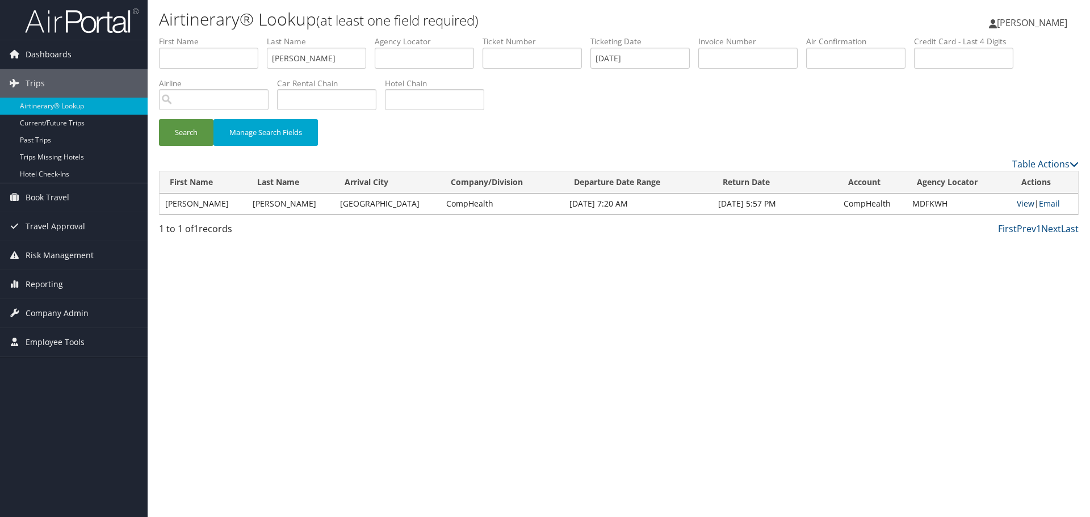
click at [1024, 202] on link "View" at bounding box center [1025, 203] width 18 height 11
click at [69, 107] on link "Airtinerary® Lookup" at bounding box center [74, 106] width 148 height 17
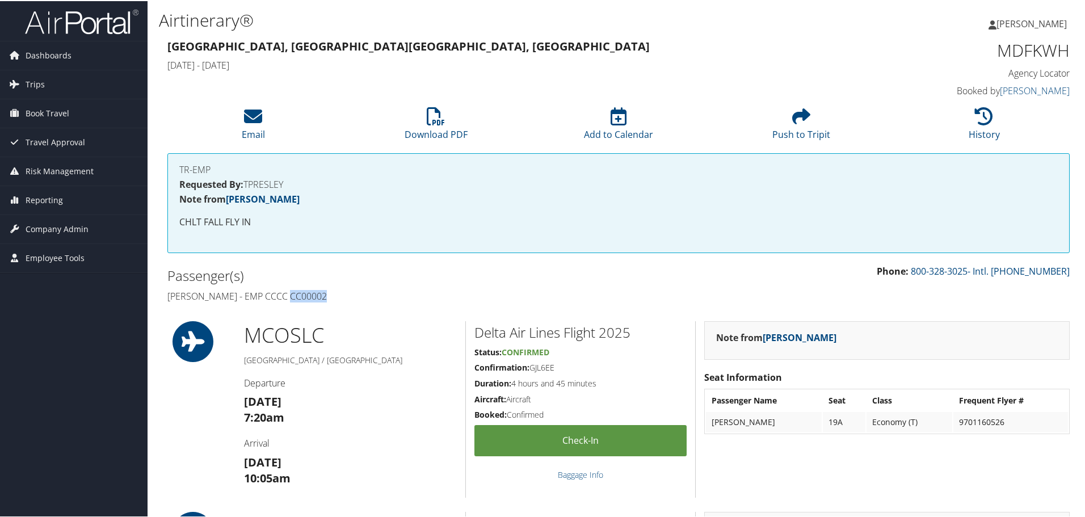
drag, startPoint x: 328, startPoint y: 298, endPoint x: 291, endPoint y: 298, distance: 36.9
click at [291, 298] on h4 "[PERSON_NAME] - EMP CCCC CC00002" at bounding box center [388, 295] width 443 height 12
copy h4 "CC00002"
click at [1045, 49] on h1 "MDFKWH" at bounding box center [963, 49] width 213 height 24
click at [1044, 49] on h1 "MDFKWH" at bounding box center [963, 49] width 213 height 24
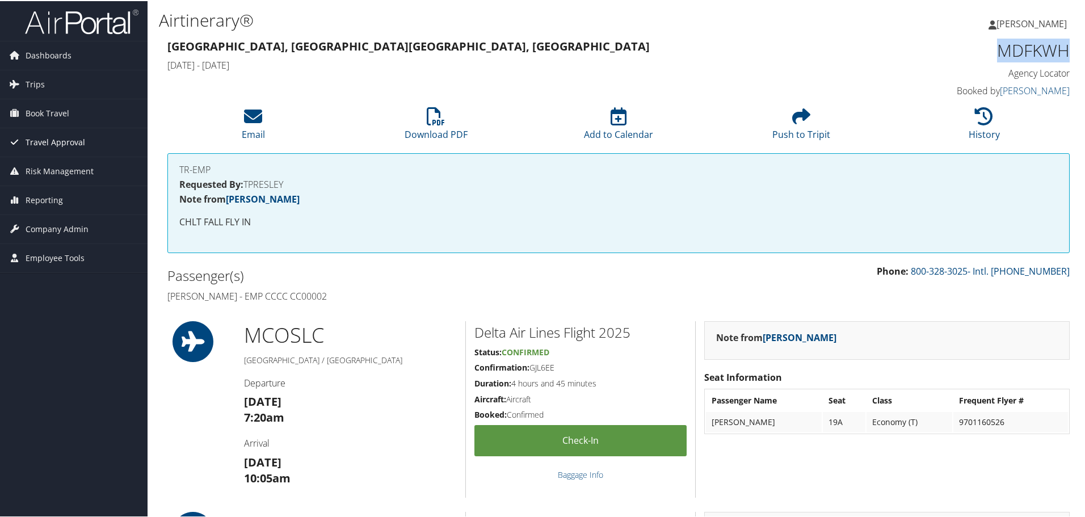
copy h1 "MDFKWH"
drag, startPoint x: 236, startPoint y: 297, endPoint x: 170, endPoint y: 296, distance: 65.8
click at [170, 296] on h4 "[PERSON_NAME] - EMP CCCC CC00002" at bounding box center [388, 295] width 443 height 12
copy h4 "[PERSON_NAME]"
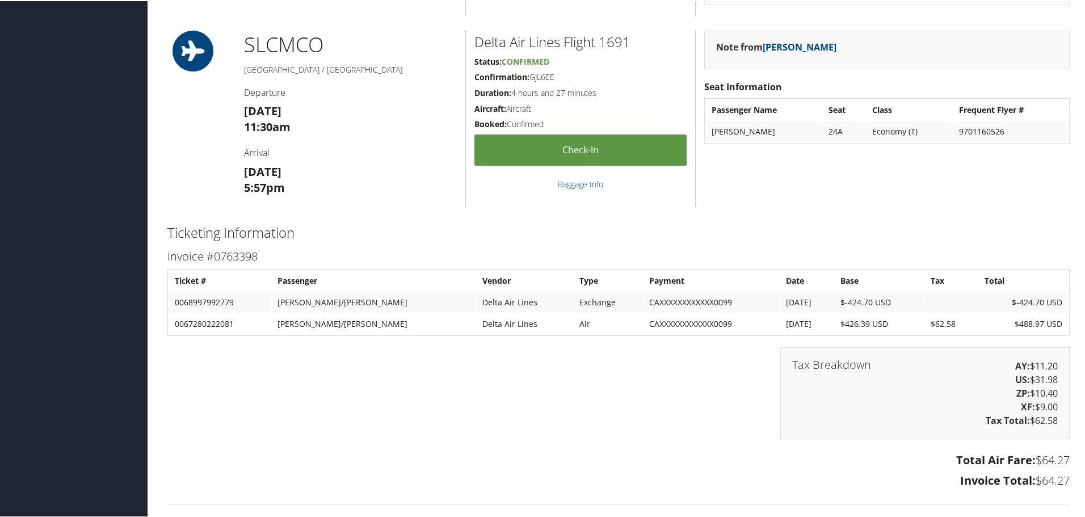
scroll to position [721, 0]
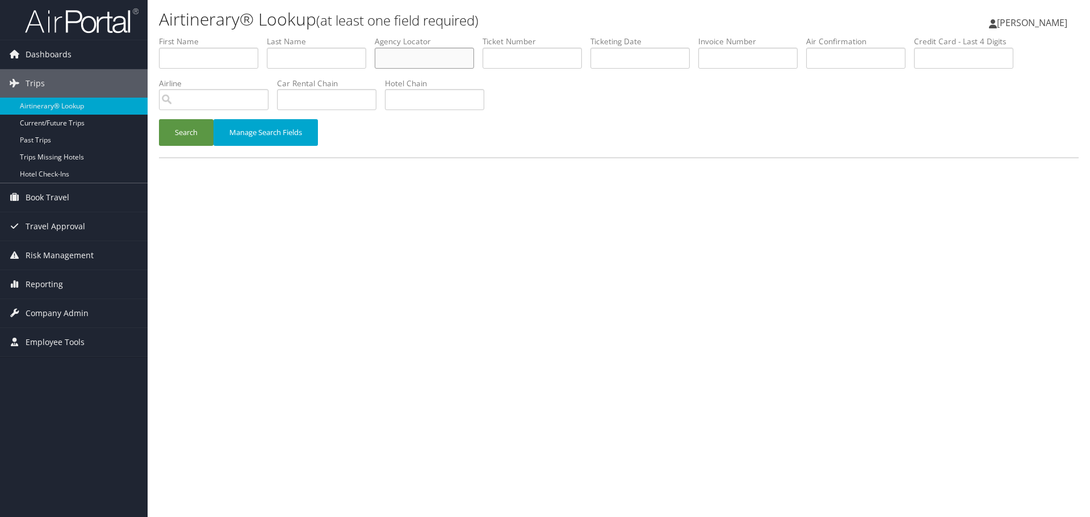
click at [408, 51] on input "text" at bounding box center [424, 58] width 99 height 21
paste input "GCAEUR"
click at [182, 139] on button "Search" at bounding box center [186, 132] width 54 height 27
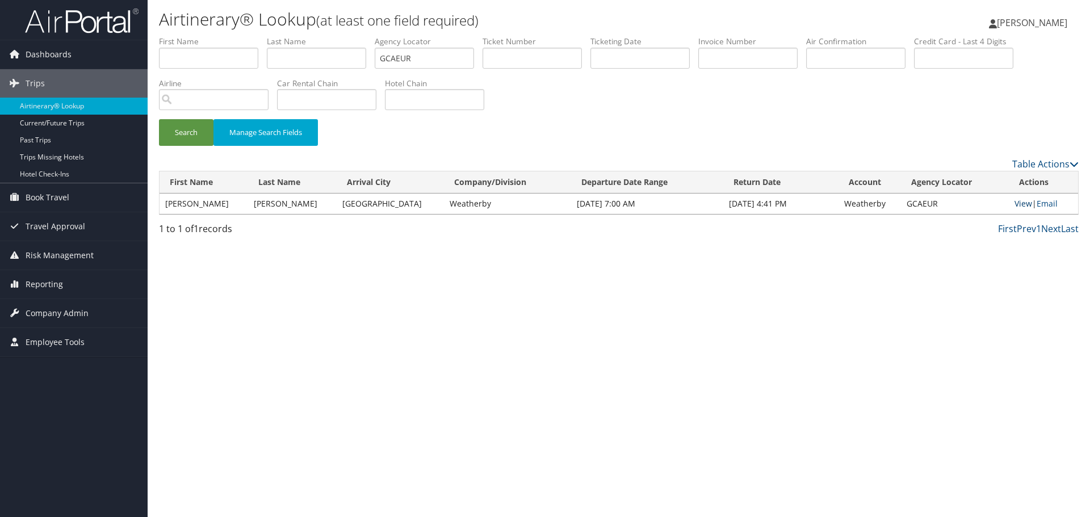
click at [1016, 202] on link "View" at bounding box center [1023, 203] width 18 height 11
click at [404, 58] on input "GCAEUR" at bounding box center [424, 58] width 99 height 21
click at [403, 57] on input "GCAEUR" at bounding box center [424, 58] width 99 height 21
paste input "DSOZKL"
click at [194, 131] on button "Search" at bounding box center [186, 132] width 54 height 27
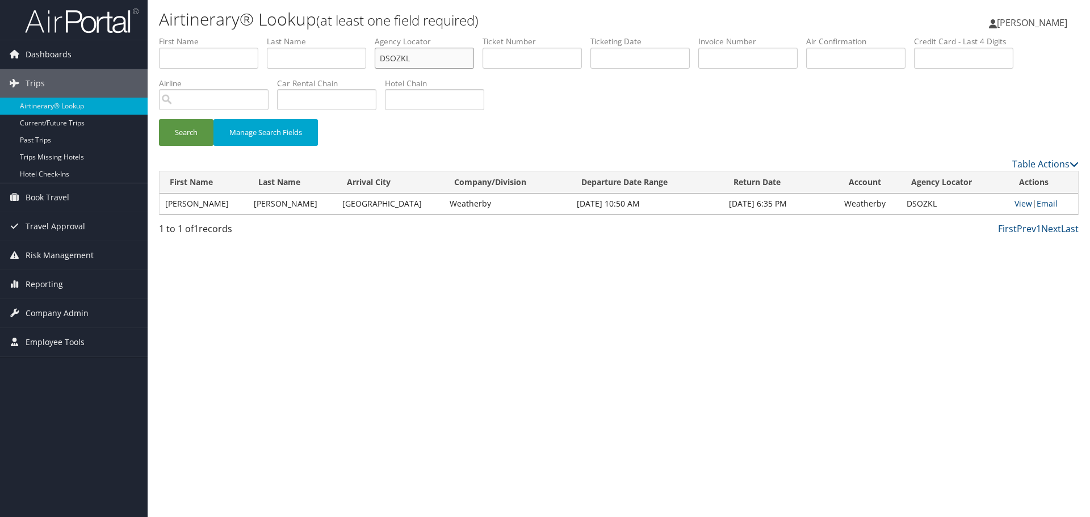
click at [426, 57] on input "DSOZKL" at bounding box center [424, 58] width 99 height 21
click at [424, 57] on input "DSOZKL" at bounding box center [424, 58] width 99 height 21
paste input "OFUXZ"
type input "OFUXZL"
click at [186, 121] on button "Search" at bounding box center [186, 132] width 54 height 27
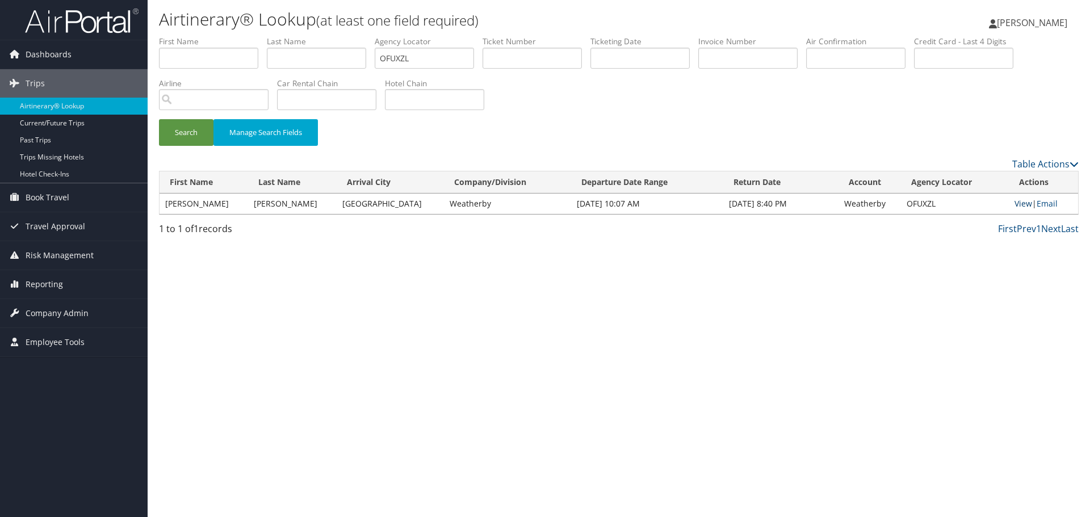
click at [1020, 204] on link "View" at bounding box center [1023, 203] width 18 height 11
click at [284, 58] on input "text" at bounding box center [316, 58] width 99 height 21
paste input "Prativadi"
type input "Prativadi"
click at [407, 55] on input "OFUXZL" at bounding box center [424, 58] width 99 height 21
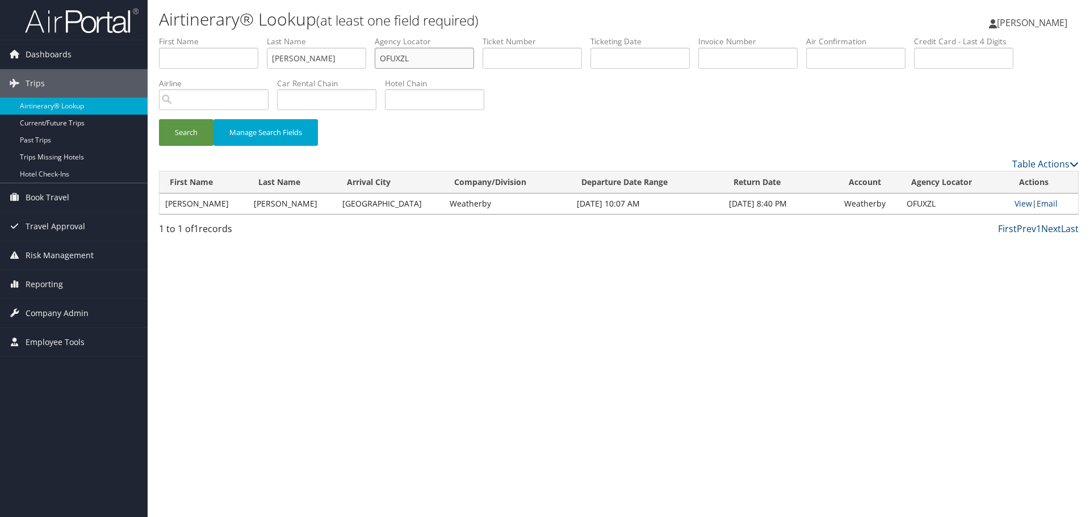
click at [407, 55] on input "OFUXZL" at bounding box center [424, 58] width 99 height 21
click at [1017, 204] on link "View" at bounding box center [1023, 203] width 18 height 11
drag, startPoint x: 58, startPoint y: 106, endPoint x: 65, endPoint y: 115, distance: 11.7
click at [58, 106] on link "Airtinerary® Lookup" at bounding box center [74, 106] width 148 height 17
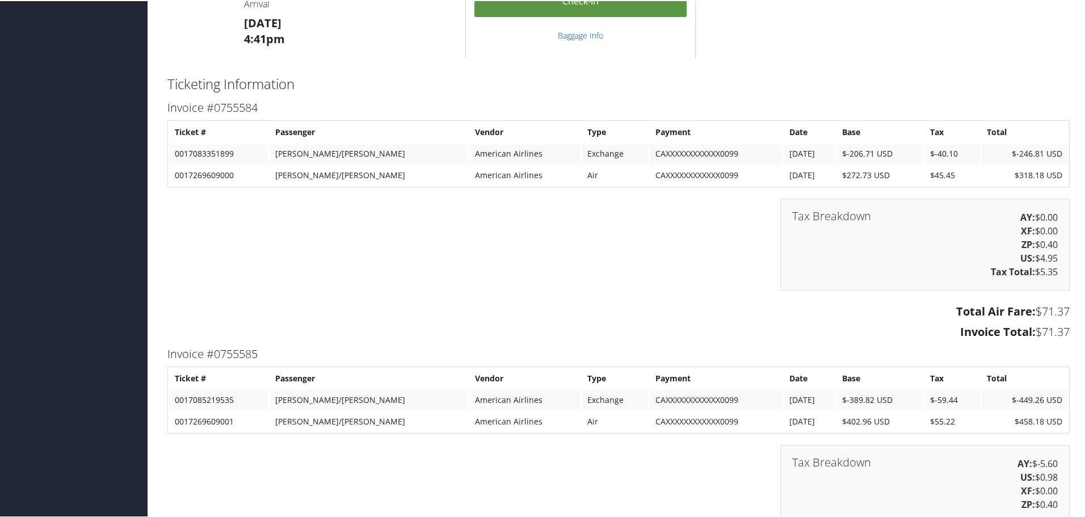
scroll to position [1315, 0]
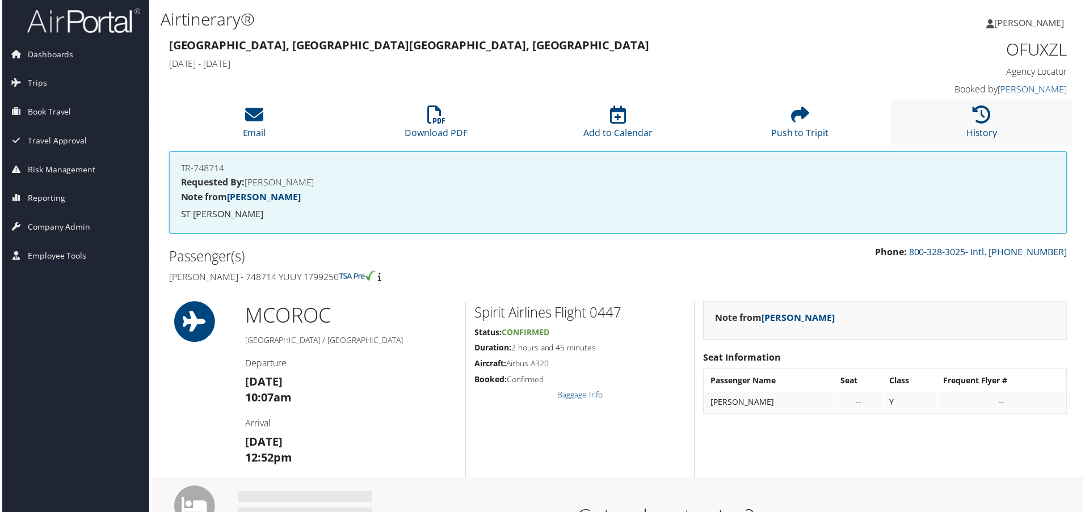
click at [968, 121] on li "History" at bounding box center [984, 123] width 183 height 46
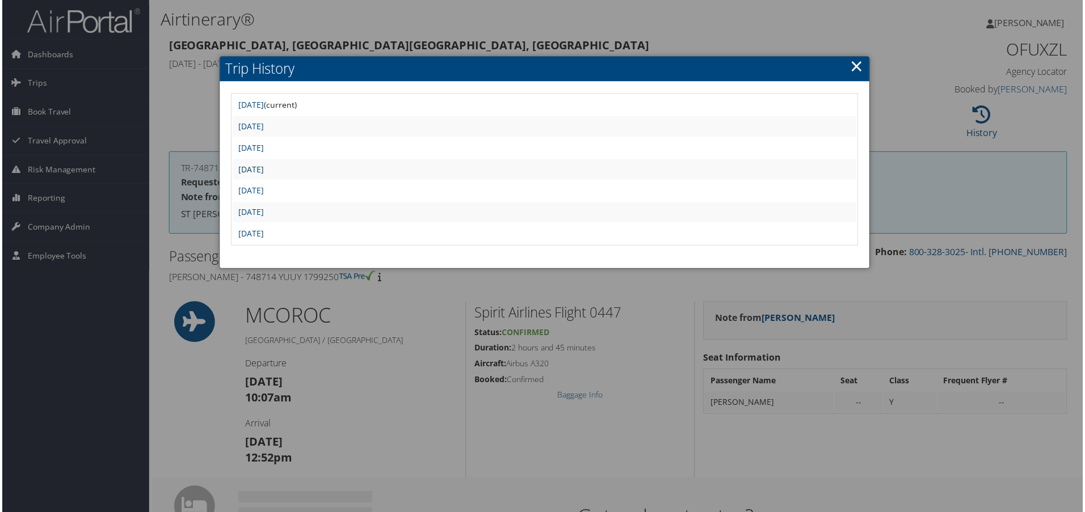
click at [263, 170] on link "[DATE]" at bounding box center [250, 170] width 26 height 11
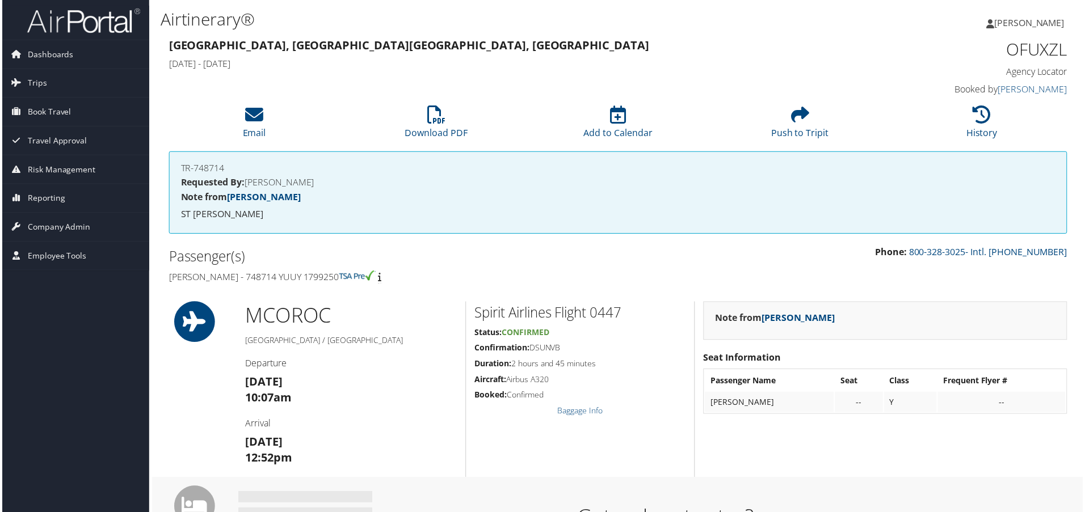
drag, startPoint x: 354, startPoint y: 279, endPoint x: 166, endPoint y: 281, distance: 187.8
click at [166, 281] on div "Passenger(s) [PERSON_NAME] - 748714 YUUY 1799250" at bounding box center [389, 267] width 460 height 43
copy h4 "[PERSON_NAME] - 748714 YUUY 1799250"
click at [1021, 56] on h1 "OFUXZL" at bounding box center [963, 49] width 213 height 24
drag, startPoint x: 1021, startPoint y: 56, endPoint x: 1002, endPoint y: 58, distance: 18.9
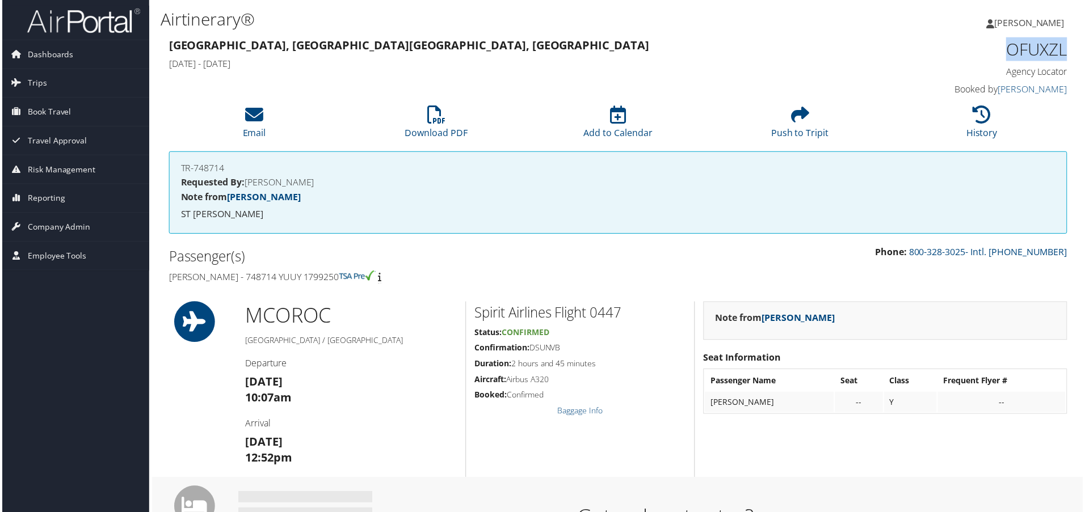
click at [1020, 56] on h1 "OFUXZL" at bounding box center [963, 49] width 213 height 24
copy h1 "OFUXZL"
click at [595, 314] on h2 "Spirit Airlines Flight 0447" at bounding box center [580, 314] width 212 height 19
copy h2 "0447"
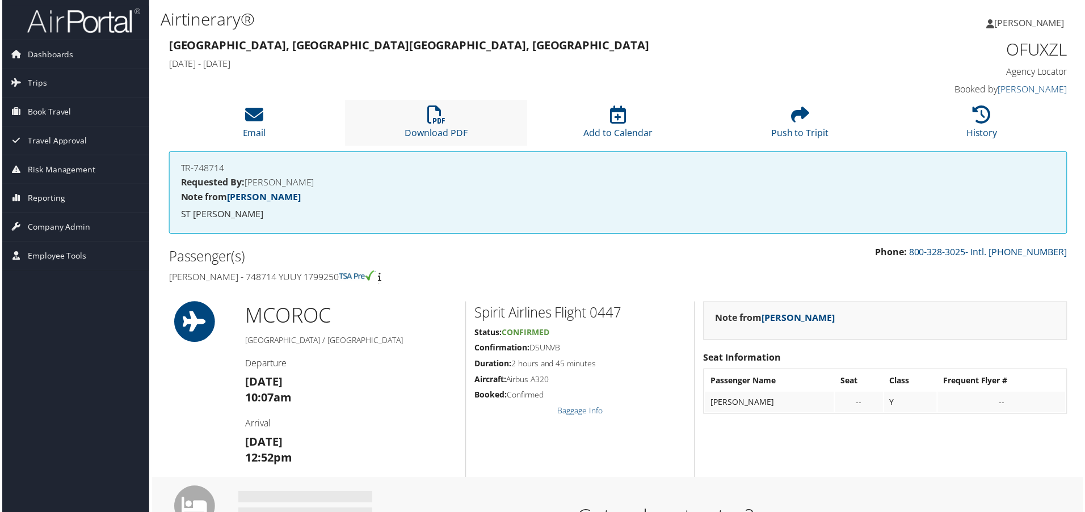
click at [412, 121] on li "Download PDF" at bounding box center [435, 123] width 183 height 46
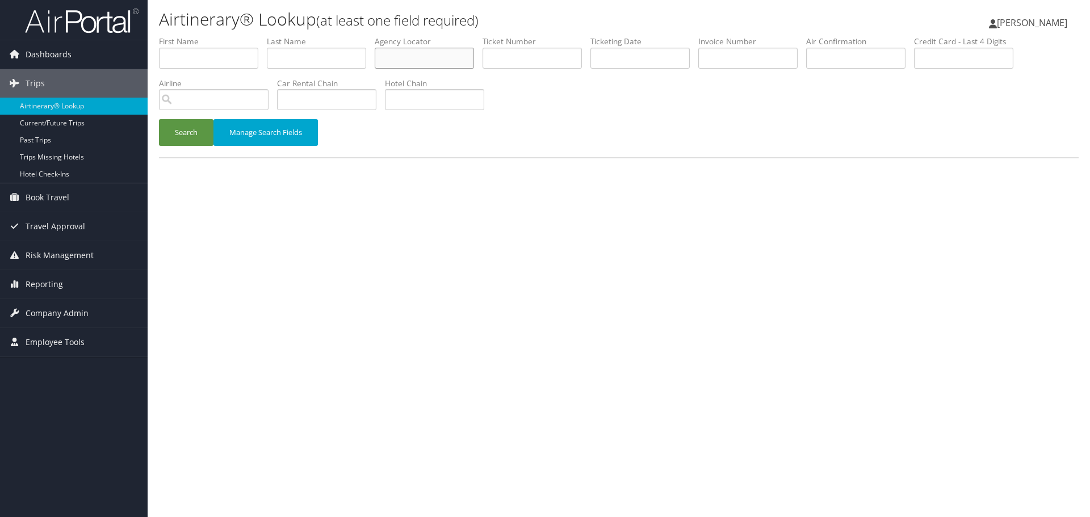
click at [412, 61] on input "text" at bounding box center [424, 58] width 99 height 21
paste input "OFZSYI"
type input "OFZSYI"
click at [189, 132] on button "Search" at bounding box center [186, 132] width 54 height 27
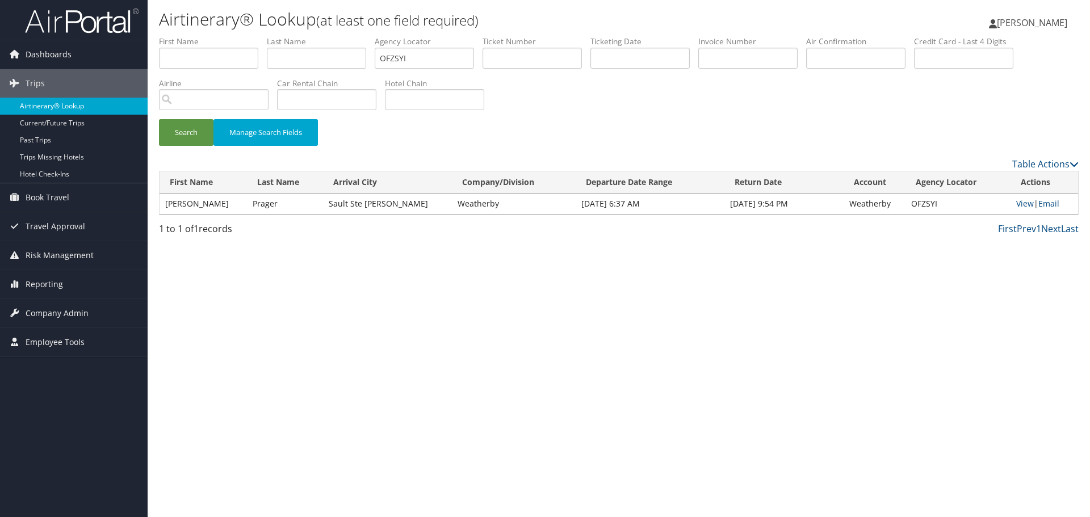
drag, startPoint x: 62, startPoint y: 108, endPoint x: 56, endPoint y: 113, distance: 8.1
click at [62, 108] on link "Airtinerary® Lookup" at bounding box center [74, 106] width 148 height 17
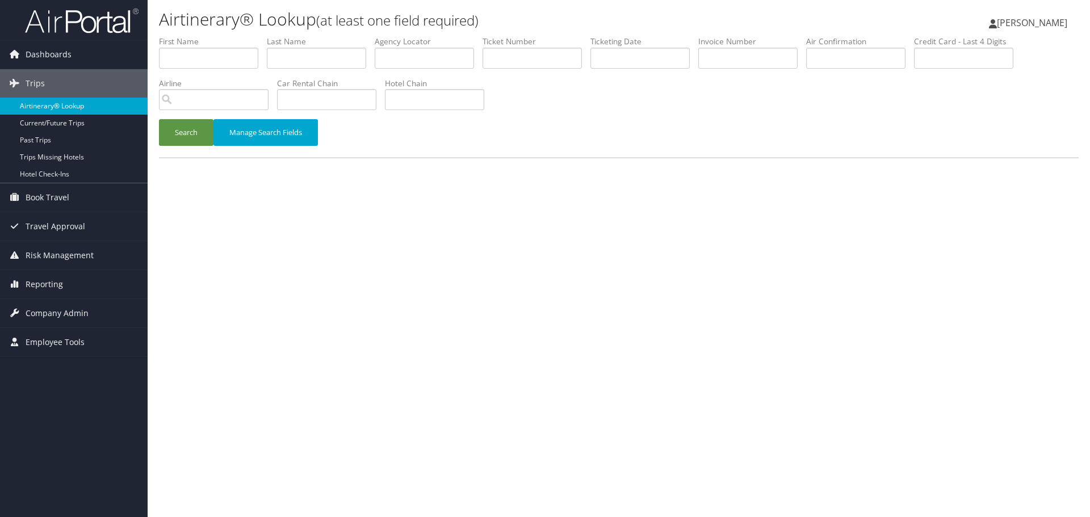
click at [62, 108] on link "Airtinerary® Lookup" at bounding box center [74, 106] width 148 height 17
click at [305, 57] on input "text" at bounding box center [316, 58] width 99 height 21
paste input "[PERSON_NAME]"
type input "[PERSON_NAME]"
click at [620, 54] on input "text" at bounding box center [639, 58] width 99 height 21
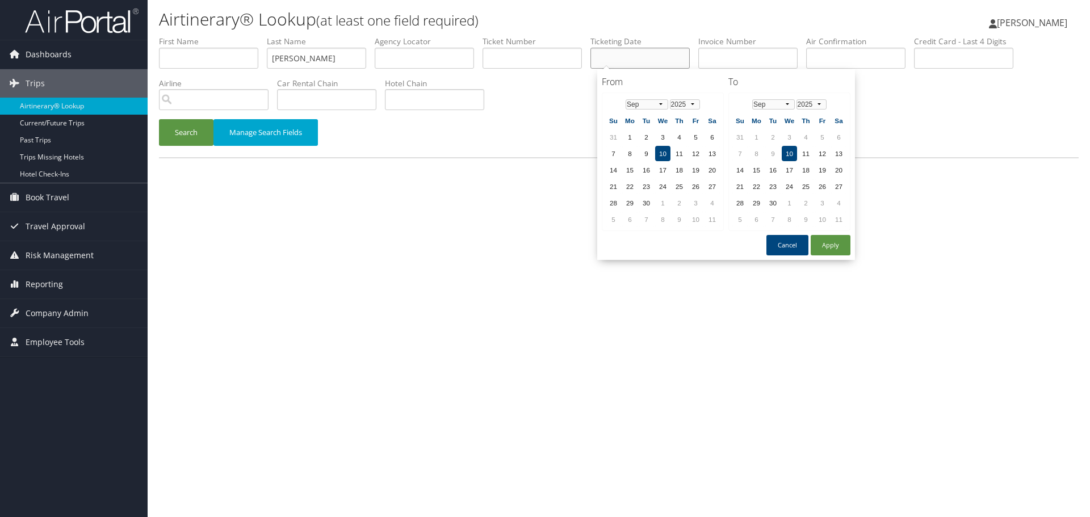
paste input "[DATE]"
type input "[DATE]"
click at [193, 140] on button "Search" at bounding box center [186, 132] width 54 height 27
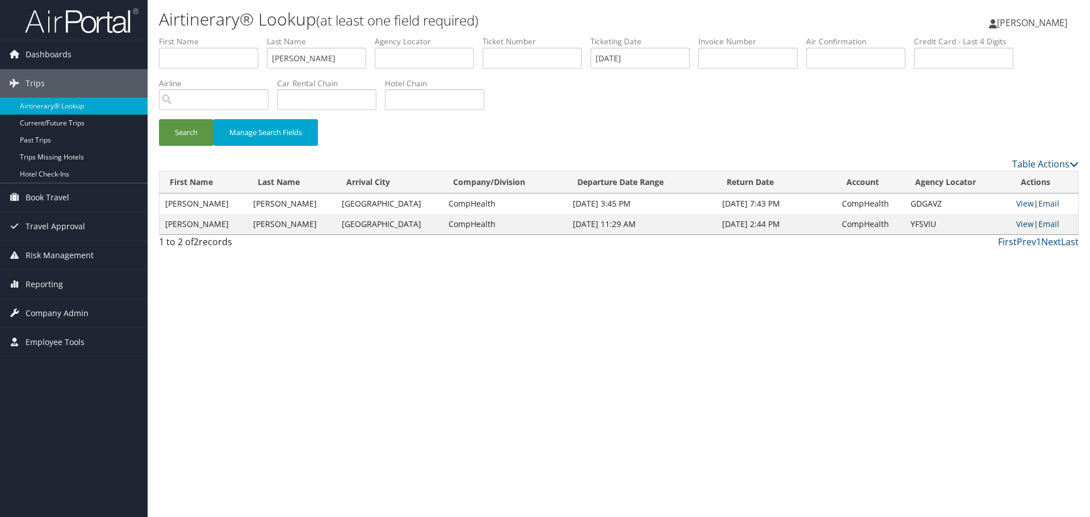
click at [283, 358] on div "Airtinerary® Lookup (at least one field required) [PERSON_NAME] [PERSON_NAME] M…" at bounding box center [619, 258] width 942 height 517
click at [1023, 203] on link "View" at bounding box center [1025, 203] width 18 height 11
click at [85, 104] on link "Airtinerary® Lookup" at bounding box center [74, 106] width 148 height 17
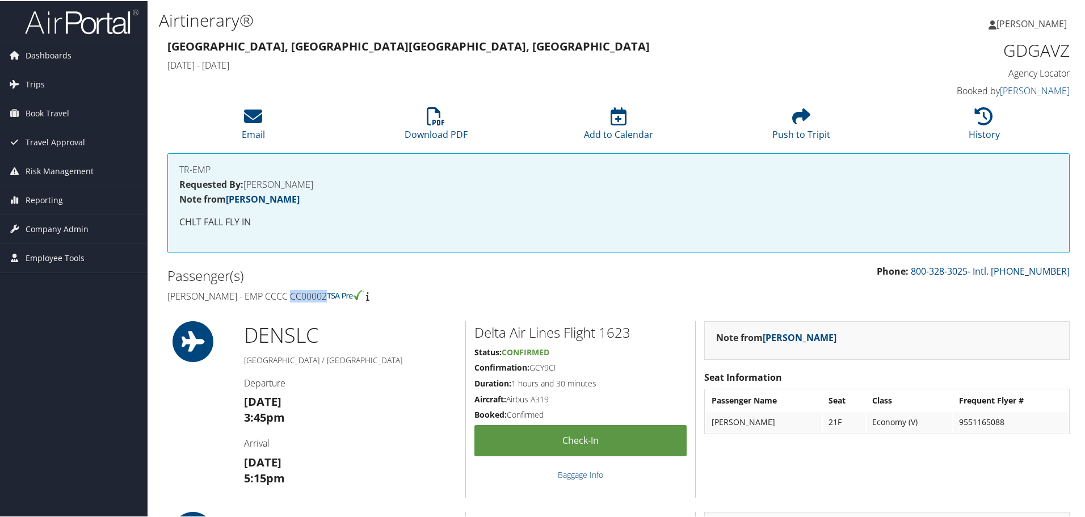
drag, startPoint x: 331, startPoint y: 300, endPoint x: 295, endPoint y: 301, distance: 36.9
click at [295, 301] on h4 "Amanda Powell - EMP CCCC CC00002" at bounding box center [388, 295] width 443 height 12
copy h4 "CC00002"
click at [1035, 49] on h1 "GDGAVZ" at bounding box center [963, 49] width 213 height 24
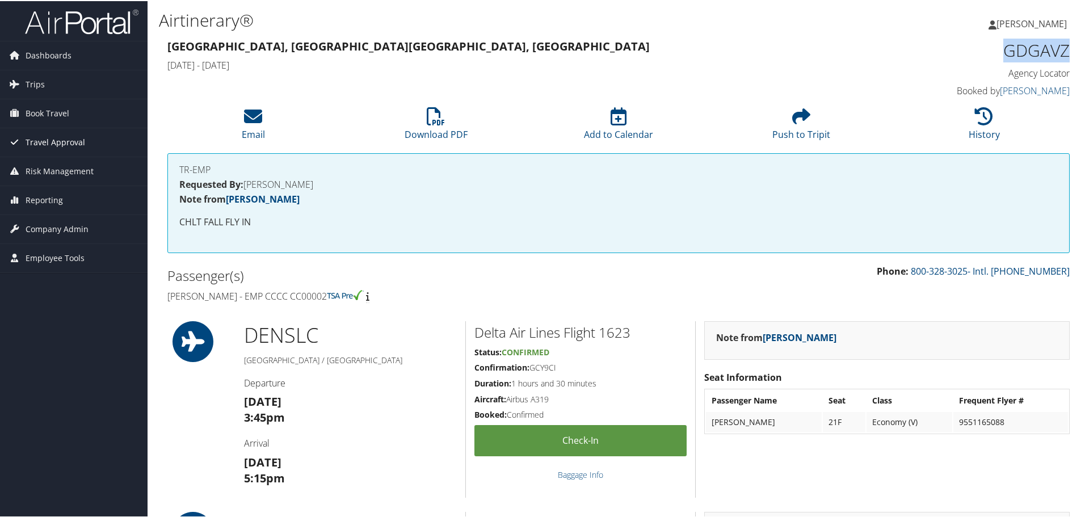
copy h1 "GDGAVZ"
drag, startPoint x: 242, startPoint y: 296, endPoint x: 168, endPoint y: 297, distance: 73.8
click at [168, 297] on h4 "Amanda Powell - EMP CCCC CC00002" at bounding box center [388, 295] width 443 height 12
copy h4 "Amanda Powell"
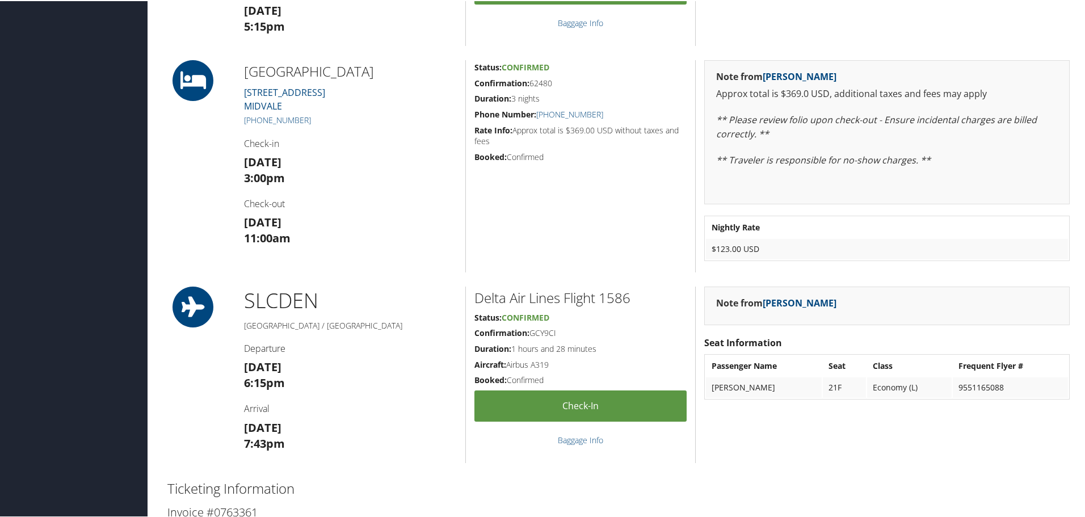
scroll to position [454, 0]
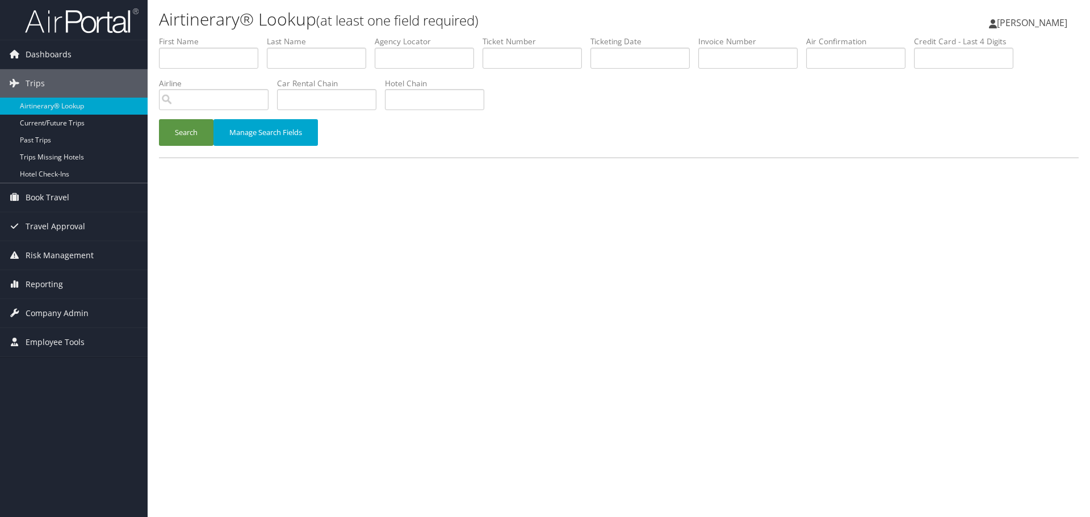
click at [289, 293] on div "Airtinerary® Lookup (at least one field required) [PERSON_NAME] [PERSON_NAME] M…" at bounding box center [619, 258] width 942 height 517
click at [363, 255] on div "Airtinerary® Lookup (at least one field required) [PERSON_NAME] [PERSON_NAME] M…" at bounding box center [619, 258] width 942 height 517
click at [443, 58] on input "text" at bounding box center [424, 58] width 99 height 21
paste input "KLKIFP"
type input "KLKIFP"
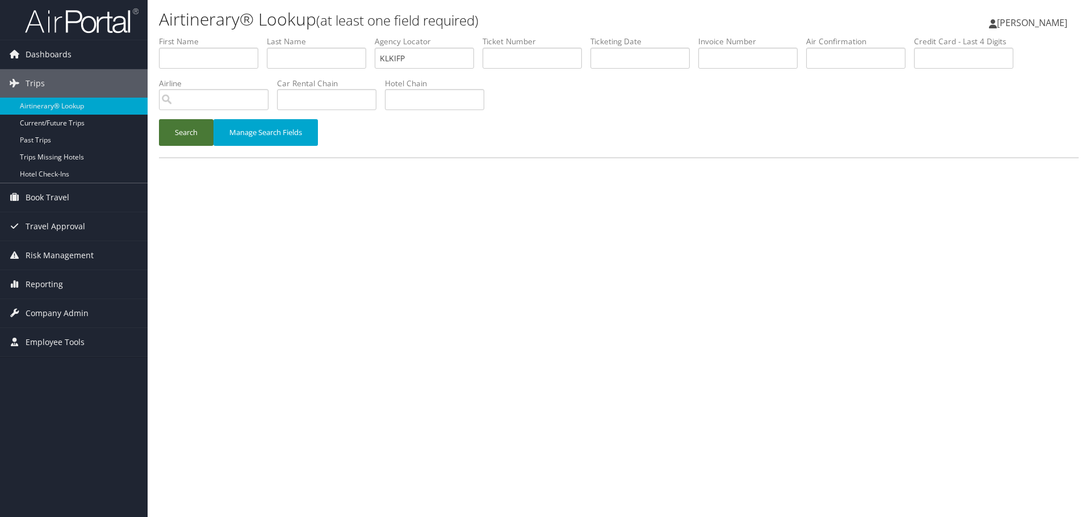
click at [172, 140] on button "Search" at bounding box center [186, 132] width 54 height 27
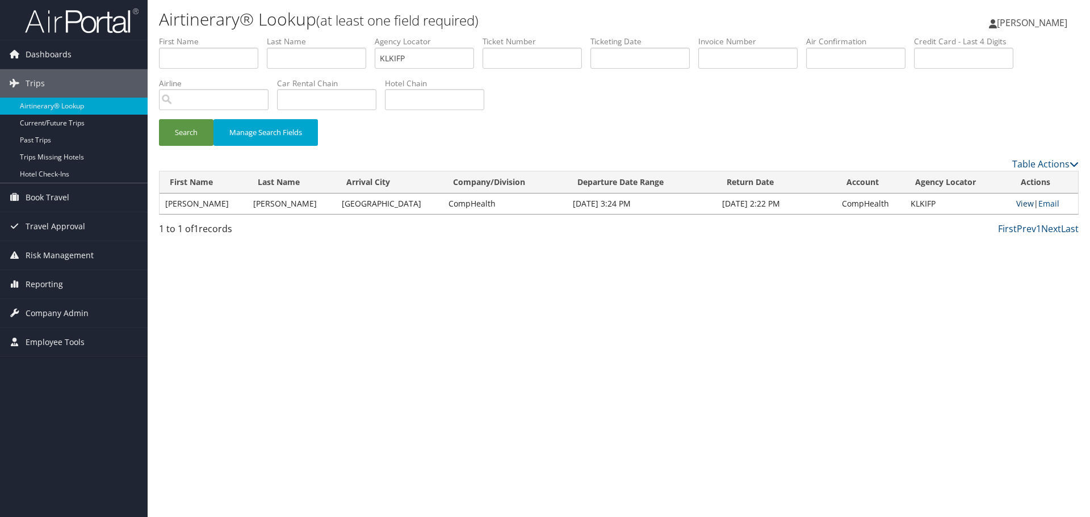
click at [1021, 204] on link "View" at bounding box center [1025, 203] width 18 height 11
click at [78, 108] on link "Airtinerary® Lookup" at bounding box center [74, 106] width 148 height 17
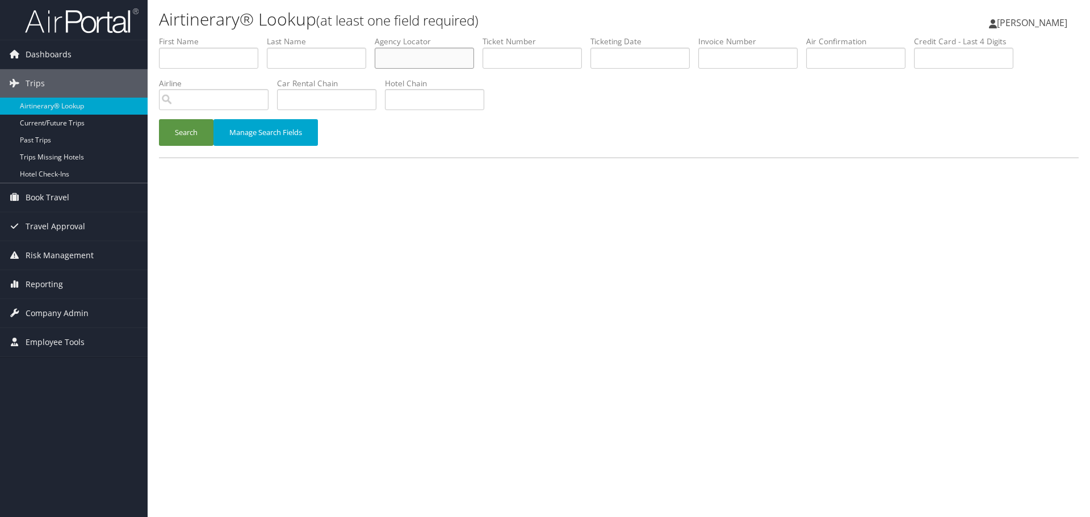
click at [413, 57] on input "text" at bounding box center [424, 58] width 99 height 21
paste input "AZWQJN"
click at [193, 142] on button "Search" at bounding box center [186, 132] width 54 height 27
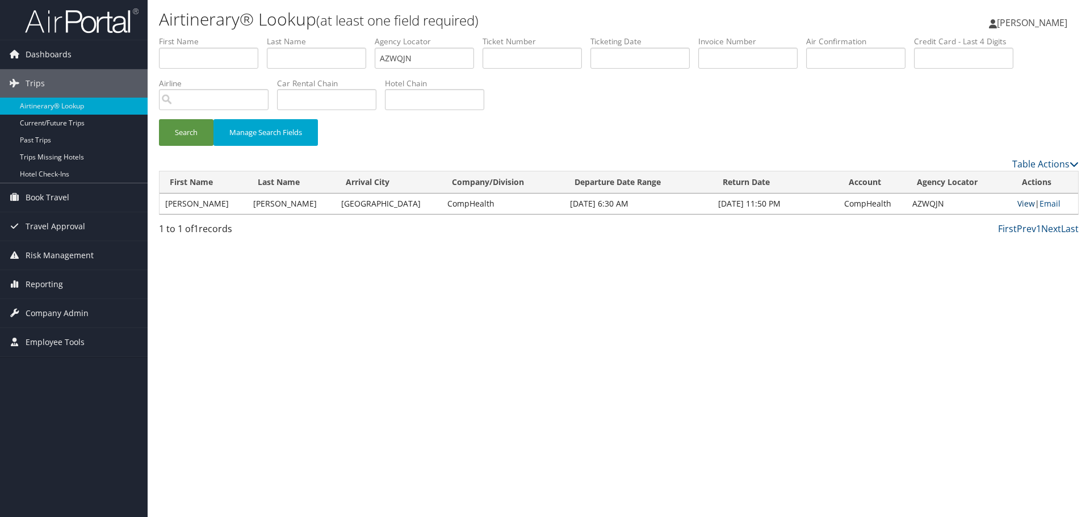
click at [1024, 205] on link "View" at bounding box center [1026, 203] width 18 height 11
click at [400, 57] on input "AZWQJN" at bounding box center [424, 58] width 99 height 21
paste input "NVBQQA"
click at [187, 135] on button "Search" at bounding box center [186, 132] width 54 height 27
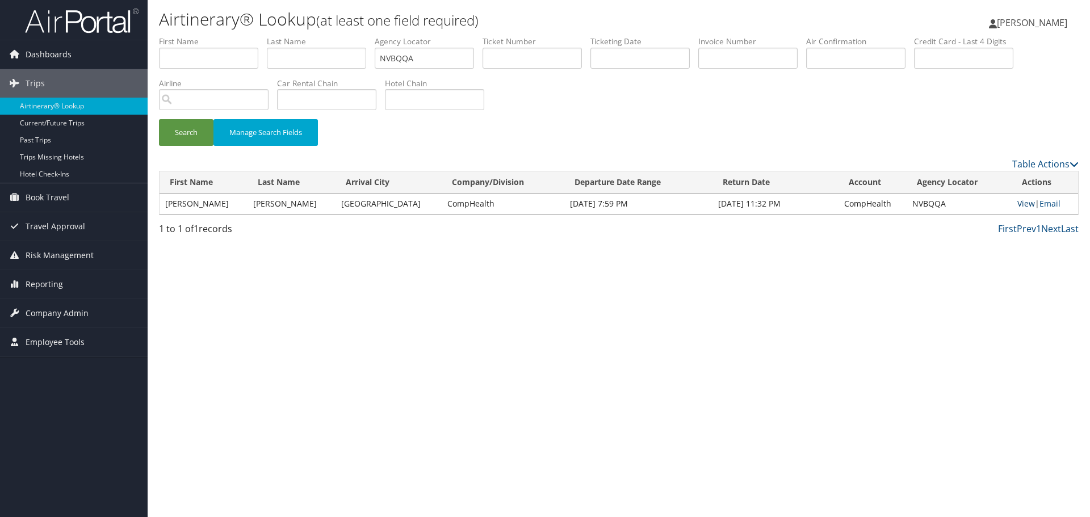
click at [1020, 203] on link "View" at bounding box center [1026, 203] width 18 height 11
click at [412, 63] on input "NVBQQA" at bounding box center [424, 58] width 99 height 21
click at [412, 62] on input "NVBQQA" at bounding box center [424, 58] width 99 height 21
paste input "WIKGCG"
click at [191, 134] on button "Search" at bounding box center [186, 132] width 54 height 27
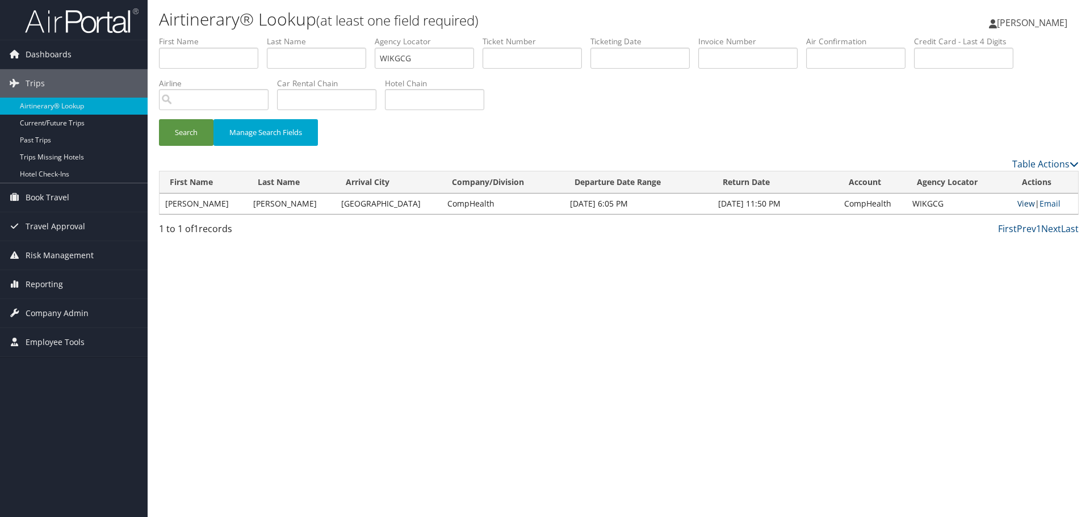
click at [1017, 203] on link "View" at bounding box center [1026, 203] width 18 height 11
click at [427, 60] on input "WIKGCG" at bounding box center [424, 58] width 99 height 21
paste input "AZWQJN"
click at [196, 137] on button "Search" at bounding box center [186, 132] width 54 height 27
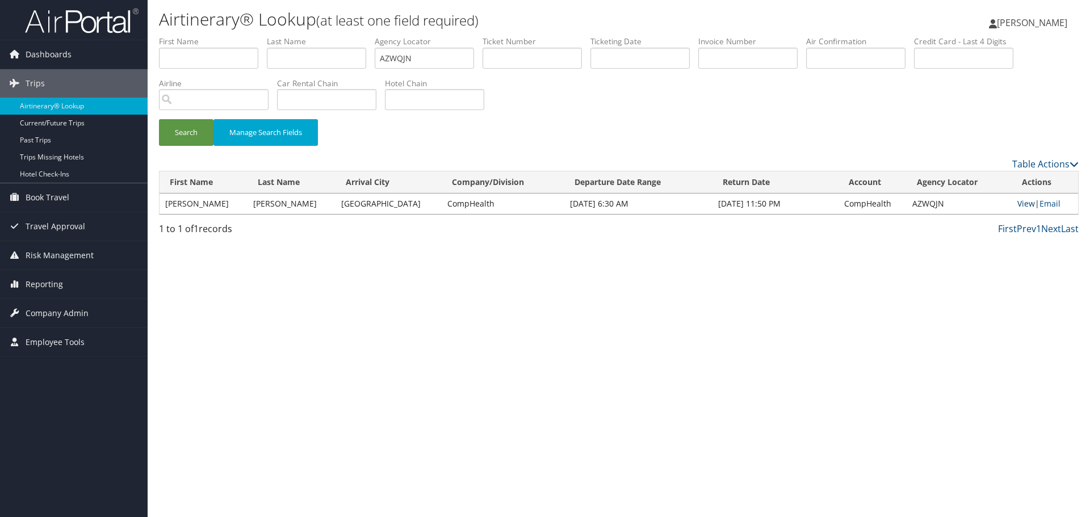
click at [1017, 204] on link "View" at bounding box center [1026, 203] width 18 height 11
click at [424, 61] on input "AZWQJN" at bounding box center [424, 58] width 99 height 21
click at [423, 60] on input "AZWQJN" at bounding box center [424, 58] width 99 height 21
paste input "KZOQMZ"
click at [175, 138] on button "Search" at bounding box center [186, 132] width 54 height 27
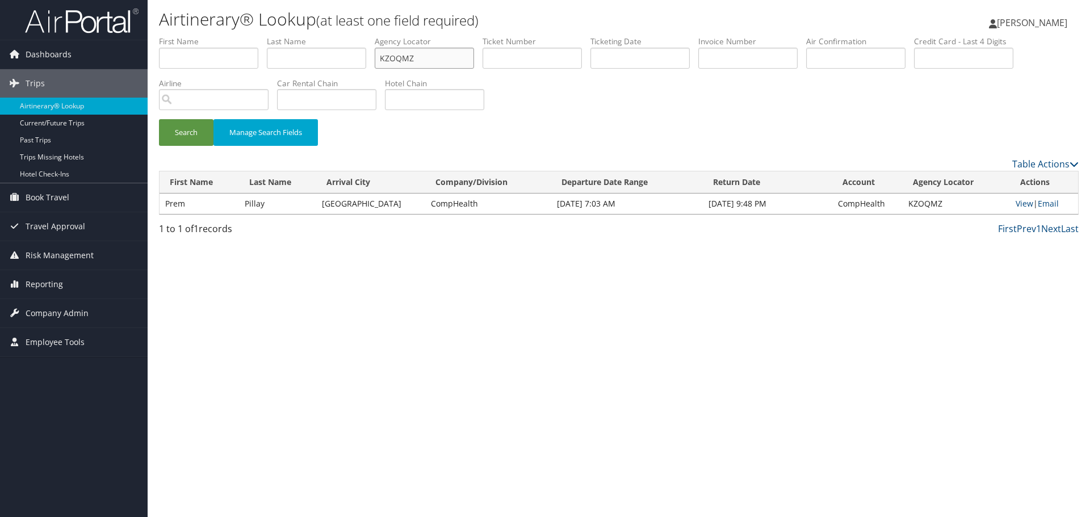
click at [417, 59] on input "KZOQMZ" at bounding box center [424, 58] width 99 height 21
paste input "NOPONP"
click at [196, 130] on button "Search" at bounding box center [186, 132] width 54 height 27
click at [427, 64] on input "NOPONP" at bounding box center [424, 58] width 99 height 21
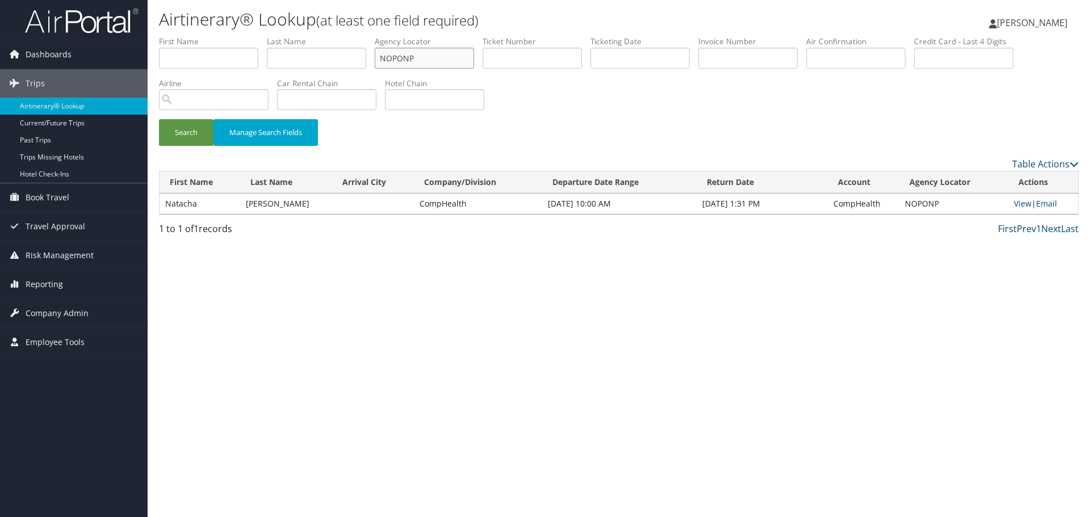
click at [427, 64] on input "NOPONP" at bounding box center [424, 58] width 99 height 21
paste input "HESRDD"
click at [187, 138] on button "Search" at bounding box center [186, 132] width 54 height 27
click at [1021, 203] on link "View" at bounding box center [1024, 203] width 18 height 11
click at [430, 59] on input "HESRDD" at bounding box center [424, 58] width 99 height 21
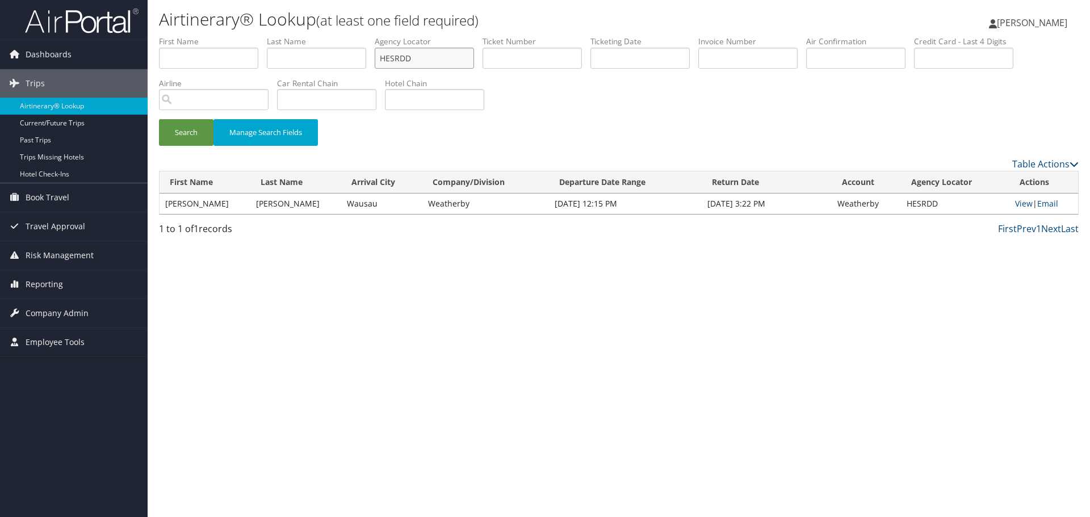
click at [430, 59] on input "HESRDD" at bounding box center [424, 58] width 99 height 21
paste input "GEDHN"
type input "GEDHND"
click at [178, 134] on button "Search" at bounding box center [186, 132] width 54 height 27
click at [1015, 203] on link "View" at bounding box center [1024, 203] width 18 height 11
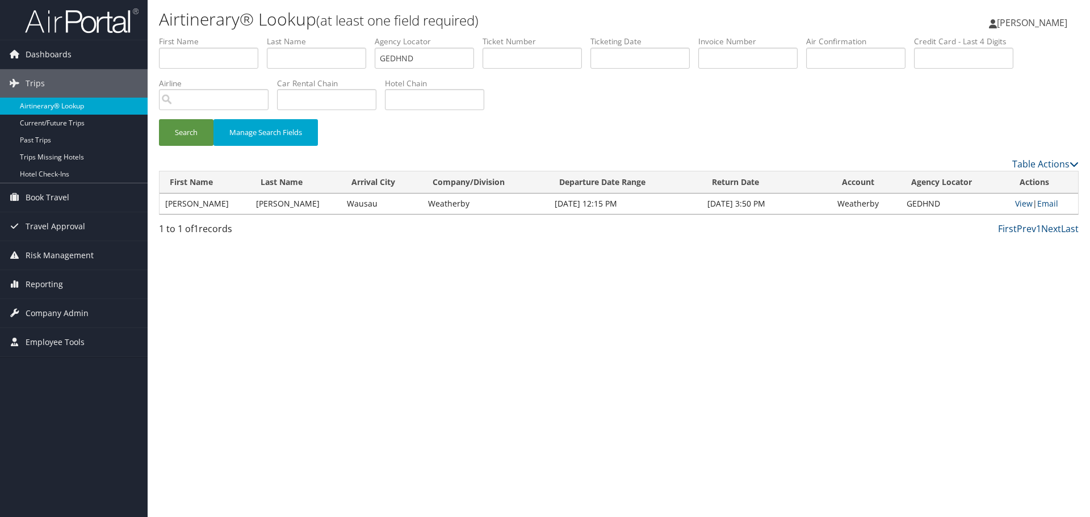
click at [75, 111] on link "Airtinerary® Lookup" at bounding box center [74, 106] width 148 height 17
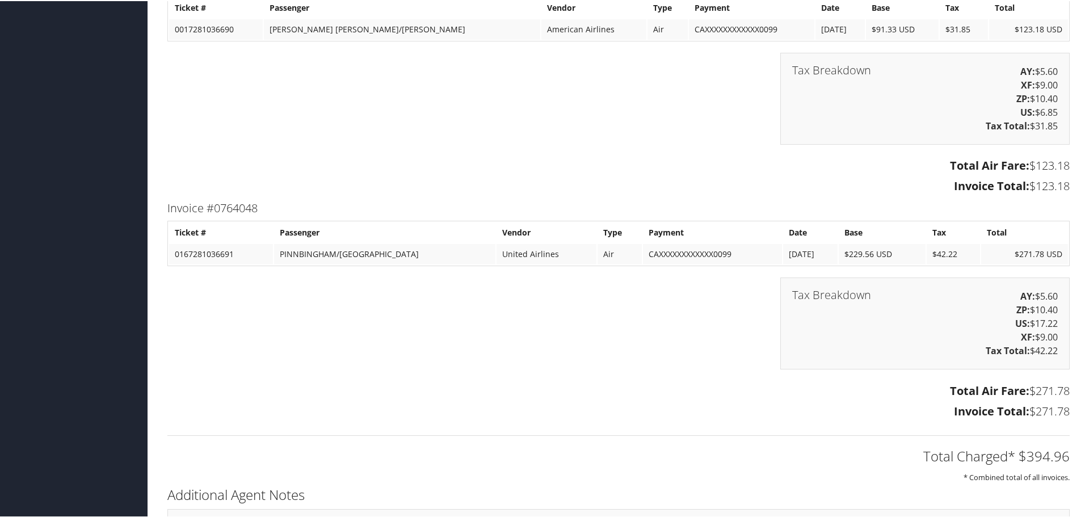
scroll to position [1589, 0]
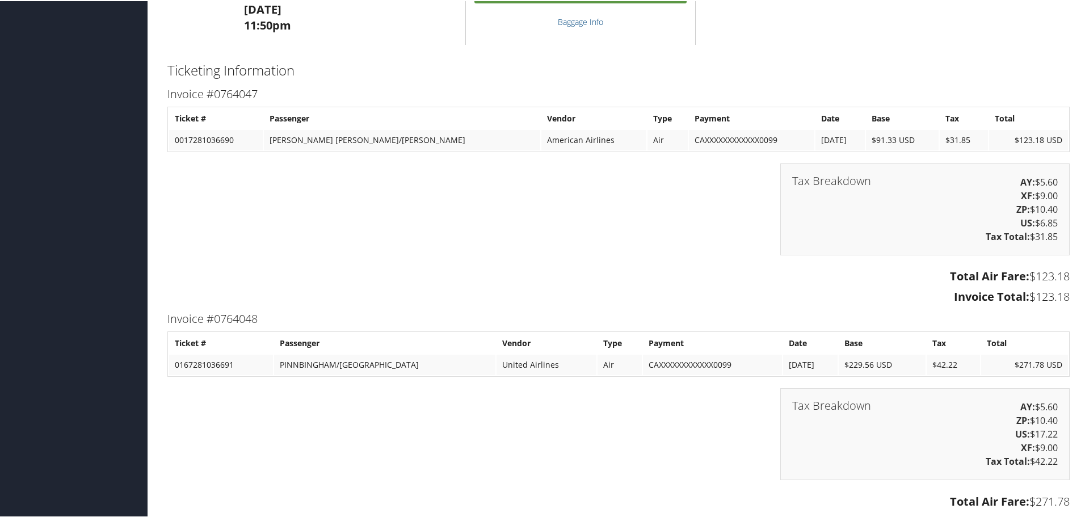
drag, startPoint x: 1065, startPoint y: 295, endPoint x: 1030, endPoint y: 298, distance: 35.3
click at [1030, 298] on div "Total Air Fare: $123.18 Invoice Total: $123.18" at bounding box center [618, 287] width 919 height 43
copy h3 "123.18"
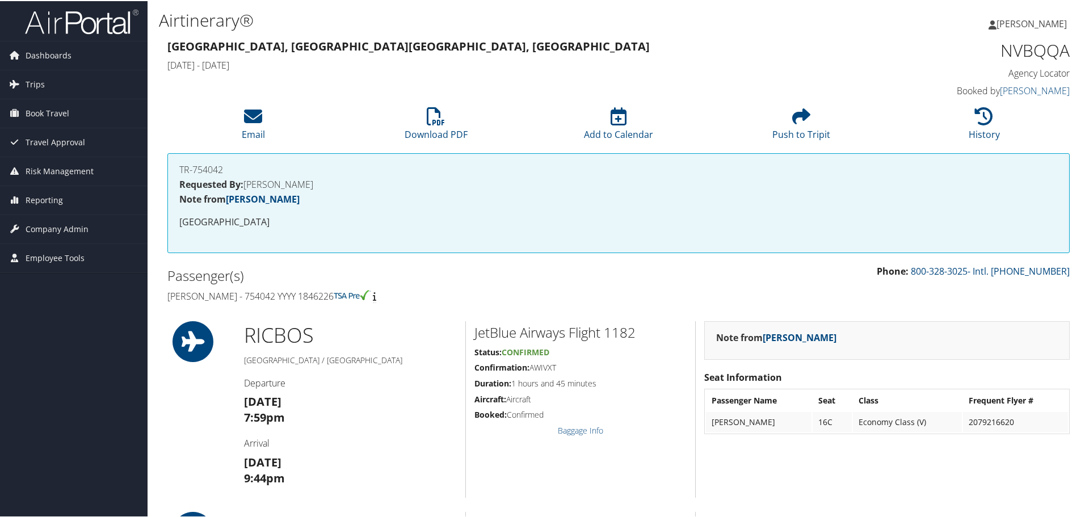
click at [285, 295] on h4 "[PERSON_NAME] - 754042 YYYY 1846226" at bounding box center [388, 295] width 443 height 12
click at [284, 295] on h4 "[PERSON_NAME] - 754042 YYYY 1846226" at bounding box center [388, 295] width 443 height 12
copy h4 "754042"
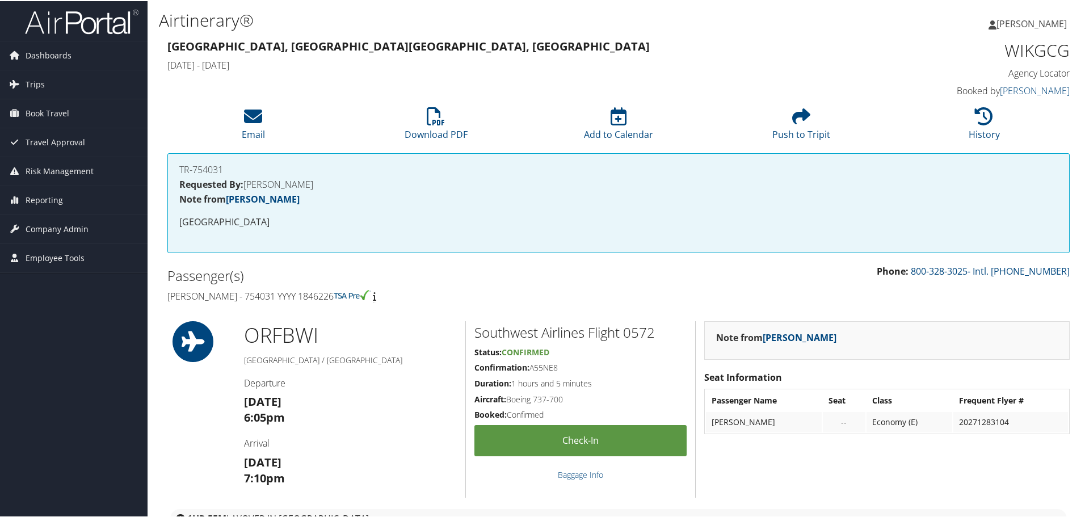
click at [285, 296] on h4 "Melva Pinn Bingham - 754031 YYYY 1846226" at bounding box center [388, 295] width 443 height 12
copy h4 "754031"
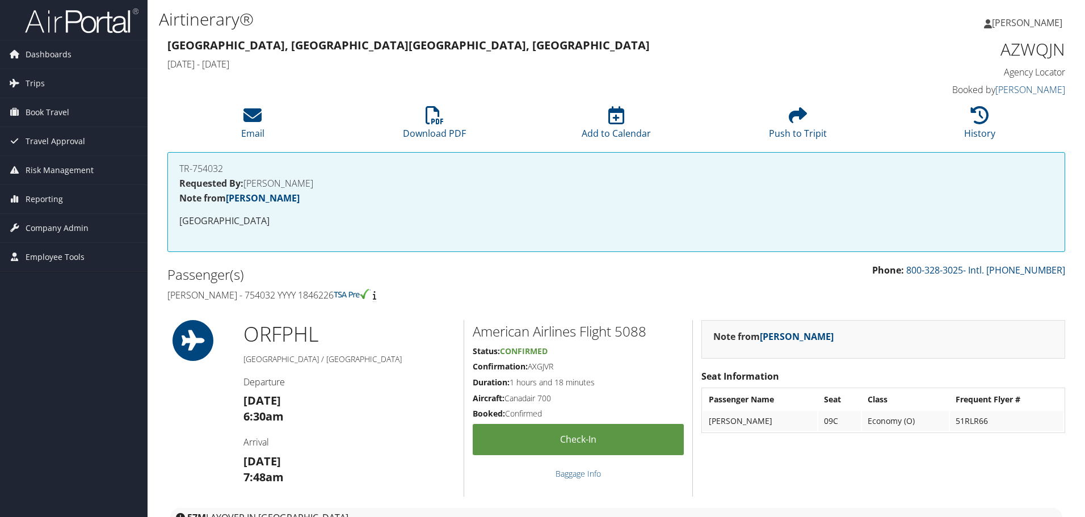
scroll to position [1708, 0]
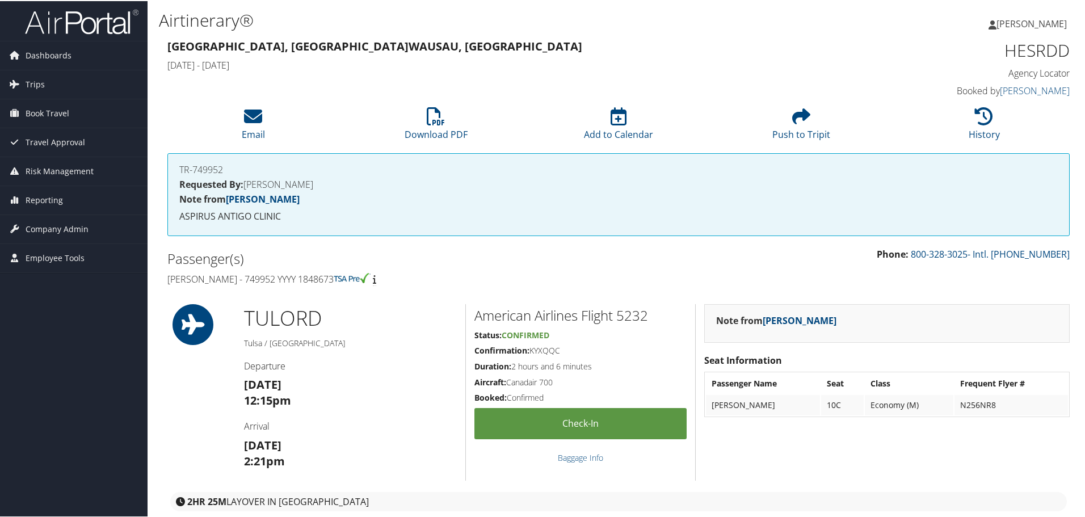
click at [246, 280] on h4 "[PERSON_NAME] - 749952 YYYY 1848673" at bounding box center [388, 278] width 443 height 12
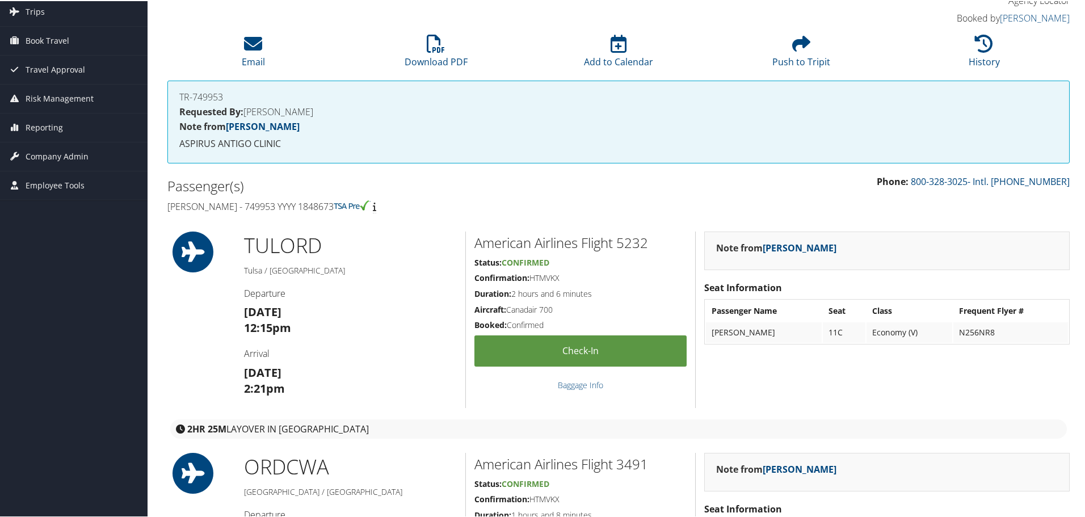
scroll to position [113, 0]
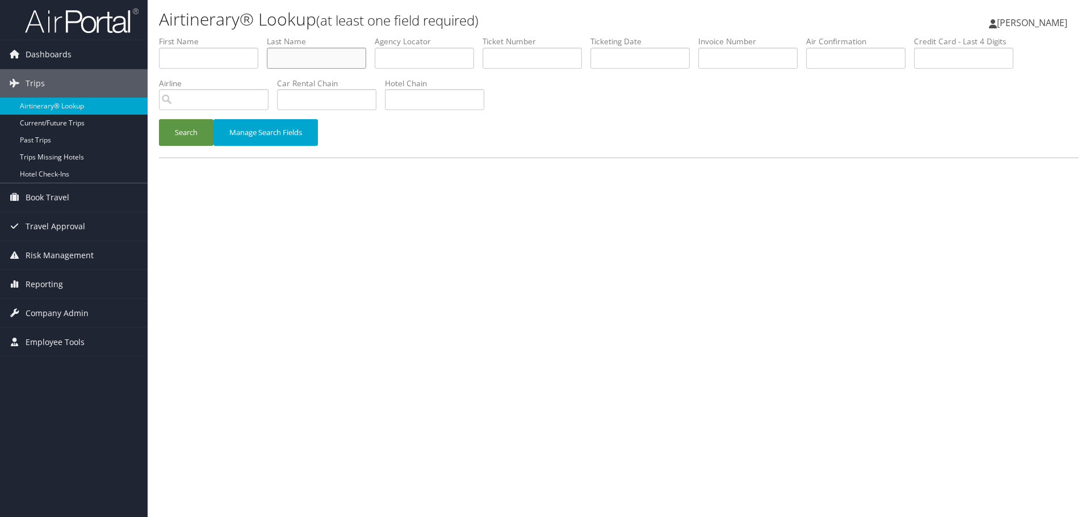
click at [294, 57] on input "text" at bounding box center [316, 58] width 99 height 21
paste input "Phan"
type input "Phan"
click at [634, 52] on input "text" at bounding box center [639, 58] width 99 height 21
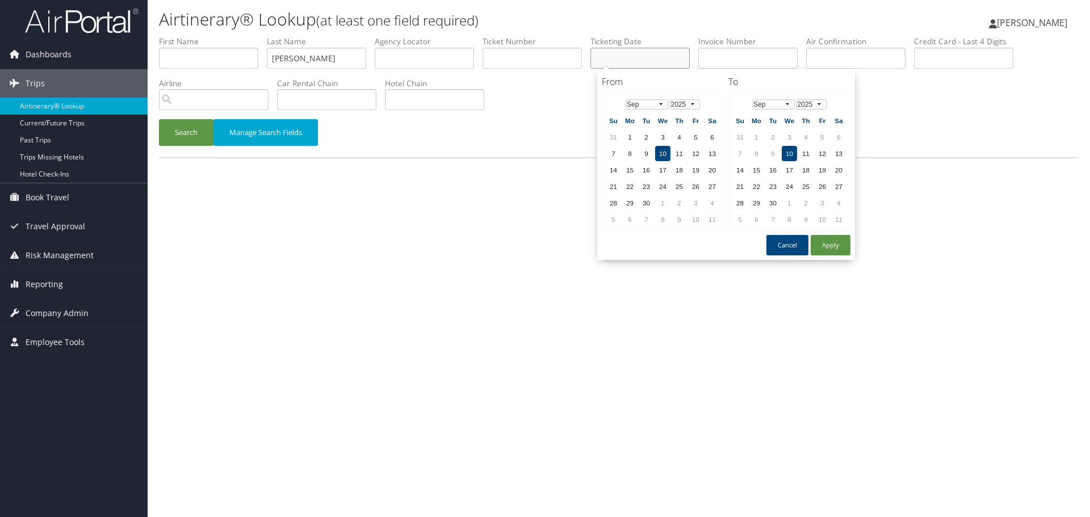
paste input "07/29/2025"
type input "07/29/2025"
click at [188, 138] on button "Search" at bounding box center [186, 132] width 54 height 27
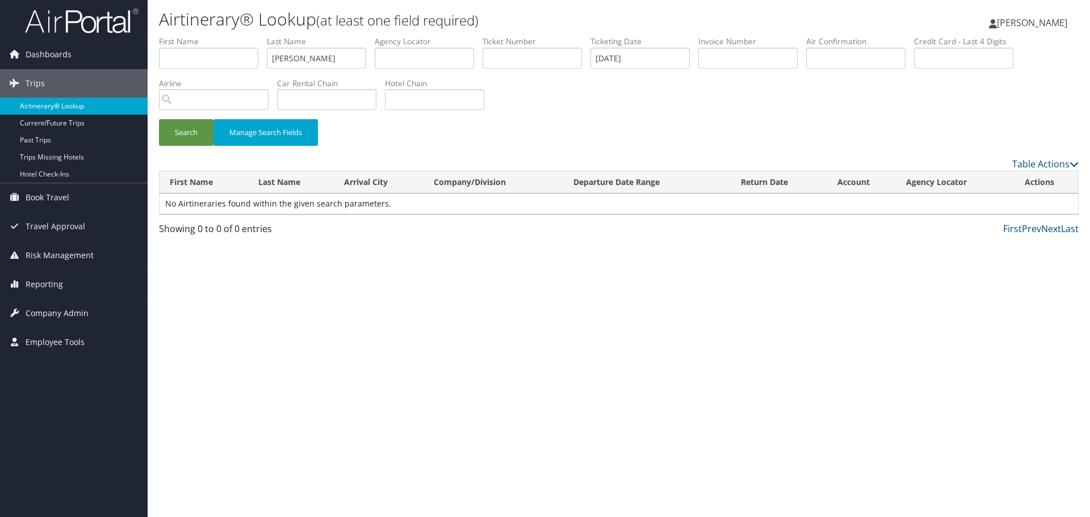
click at [69, 106] on link "Airtinerary® Lookup" at bounding box center [74, 106] width 148 height 17
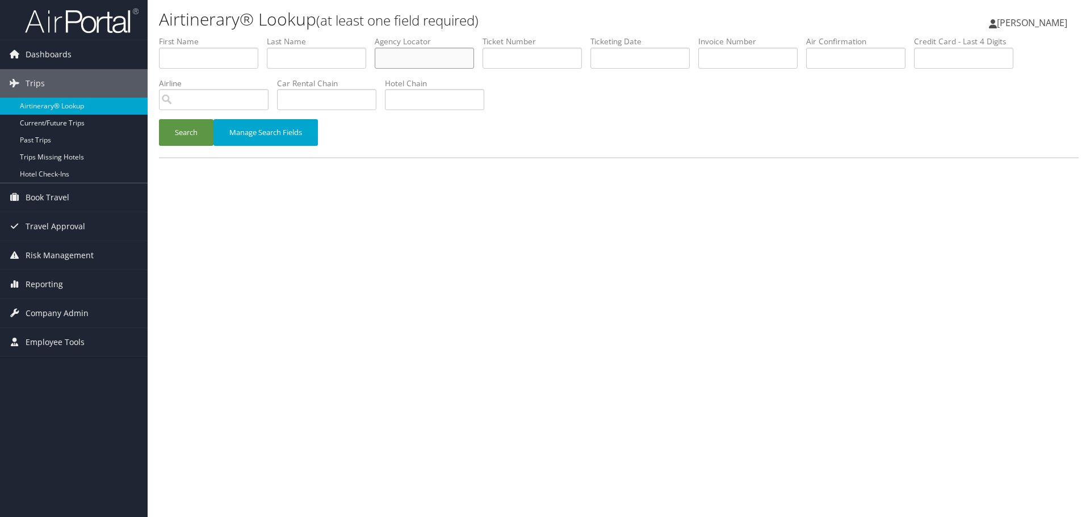
click at [408, 65] on input "text" at bounding box center [424, 58] width 99 height 21
paste input "FIQHBT"
type input "FIQHBT"
click at [196, 136] on button "Search" at bounding box center [186, 132] width 54 height 27
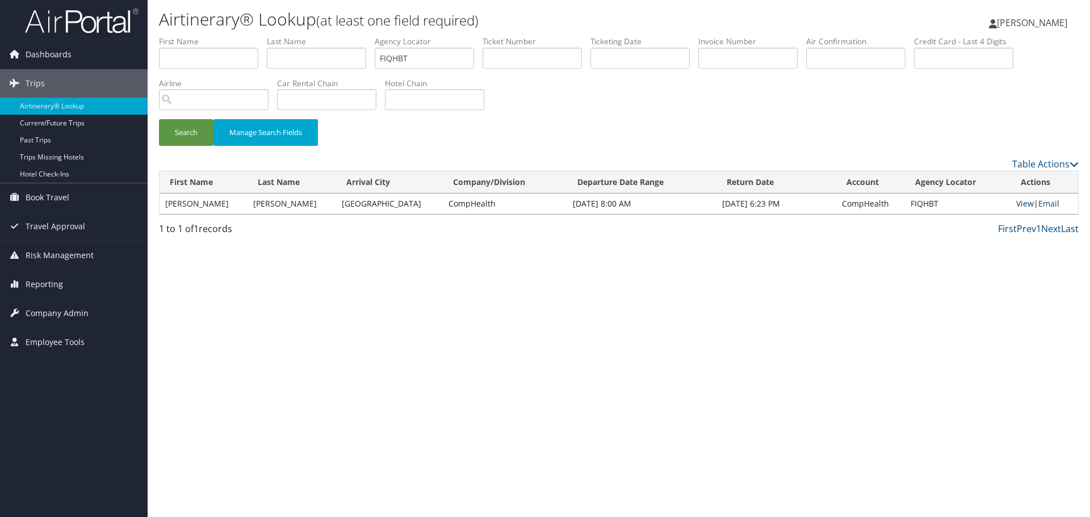
click at [1016, 203] on link "View" at bounding box center [1025, 203] width 18 height 11
click at [113, 108] on link "Airtinerary® Lookup" at bounding box center [74, 106] width 148 height 17
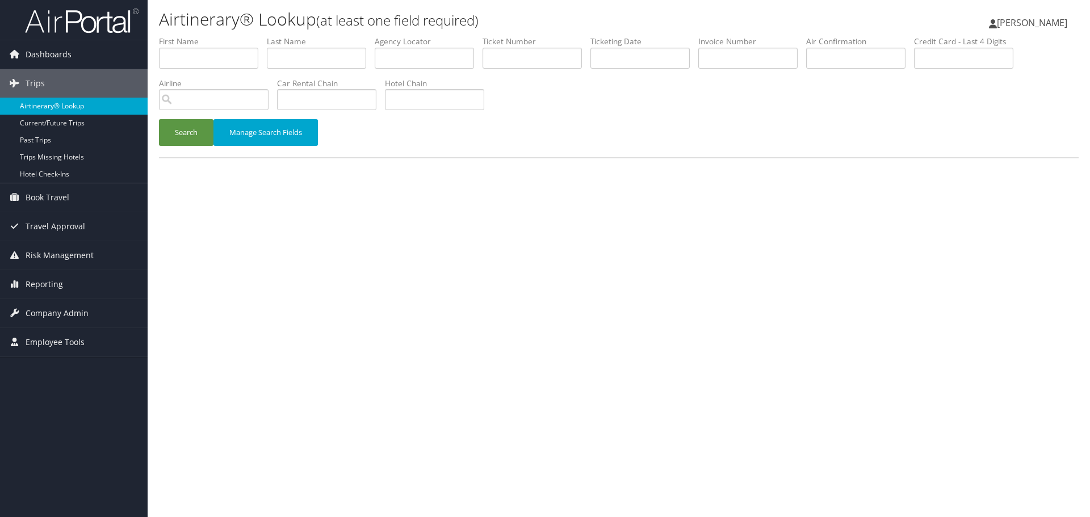
click at [71, 107] on link "Airtinerary® Lookup" at bounding box center [74, 106] width 148 height 17
click at [189, 65] on input "text" at bounding box center [208, 58] width 99 height 21
paste input "[PERSON_NAME]"
type input "[PERSON_NAME]"
click at [319, 58] on input "text" at bounding box center [316, 58] width 99 height 21
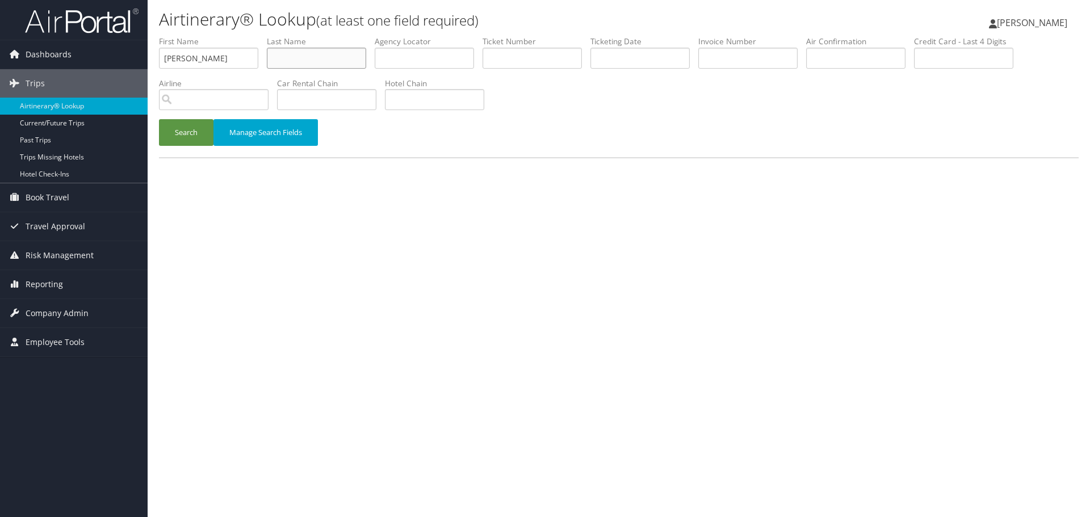
paste input "[PERSON_NAME]"
type input "[PERSON_NAME]"
click at [199, 136] on button "Search" at bounding box center [186, 132] width 54 height 27
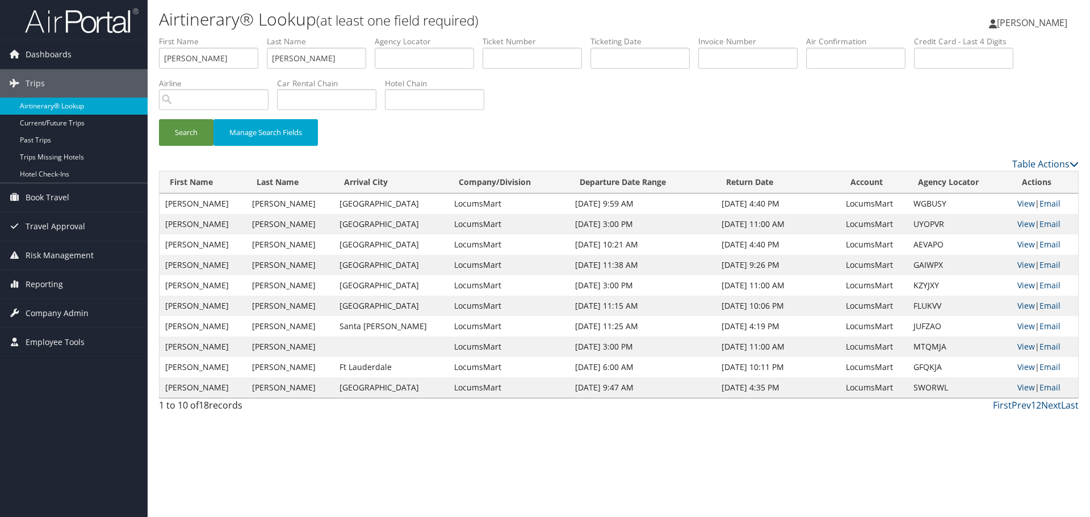
click at [77, 105] on link "Airtinerary® Lookup" at bounding box center [74, 106] width 148 height 17
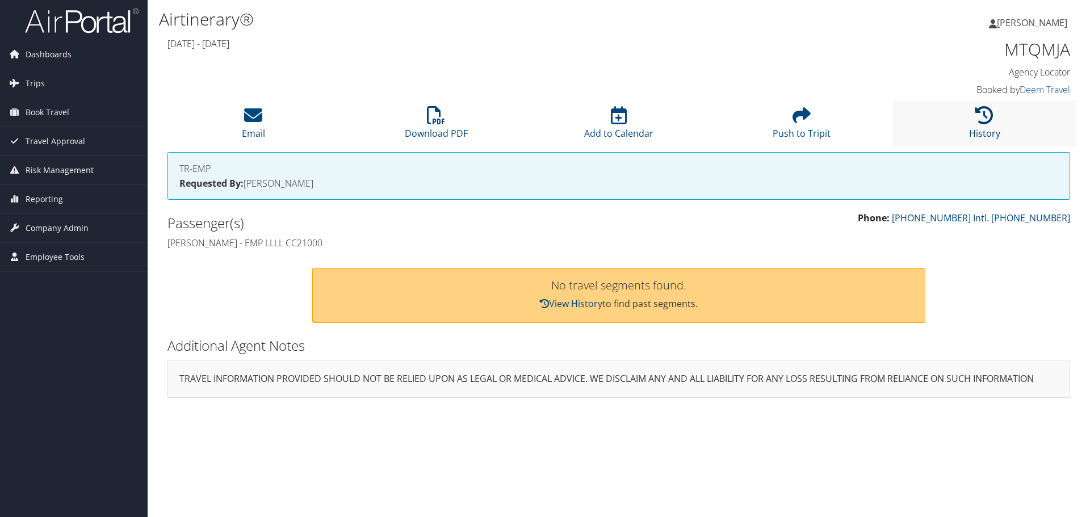
click at [976, 124] on li "History" at bounding box center [984, 123] width 183 height 46
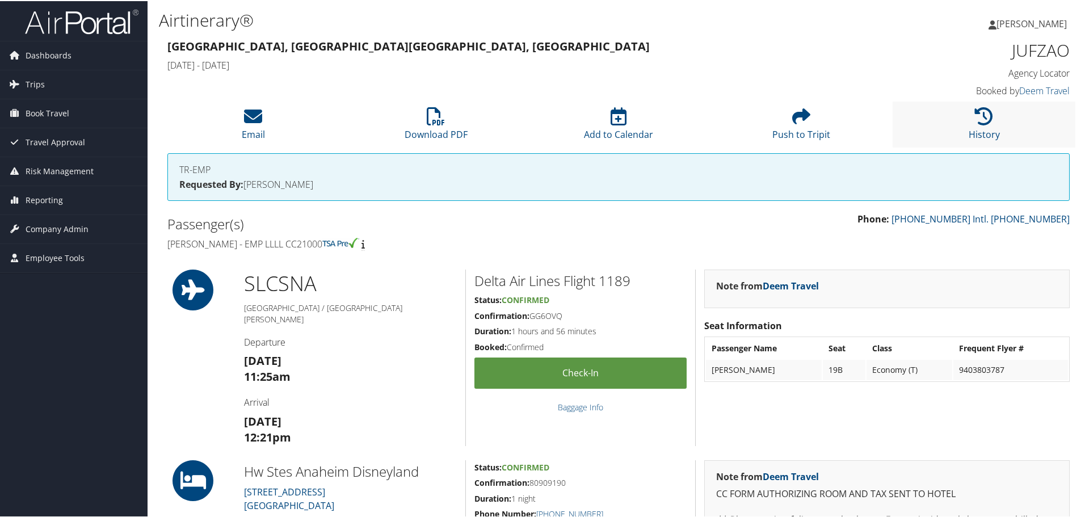
click at [966, 120] on li "History" at bounding box center [984, 123] width 183 height 46
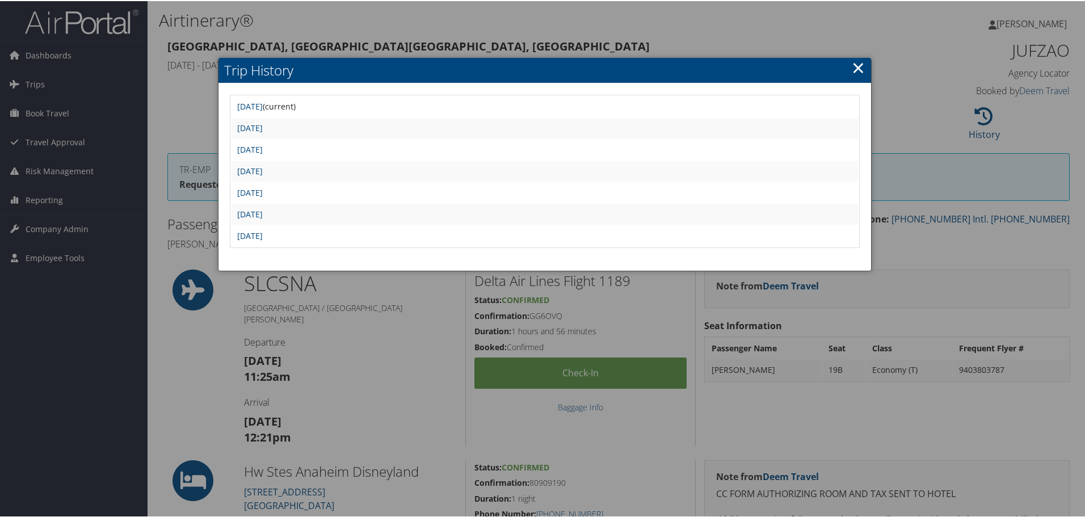
click at [857, 66] on link "×" at bounding box center [858, 66] width 13 height 23
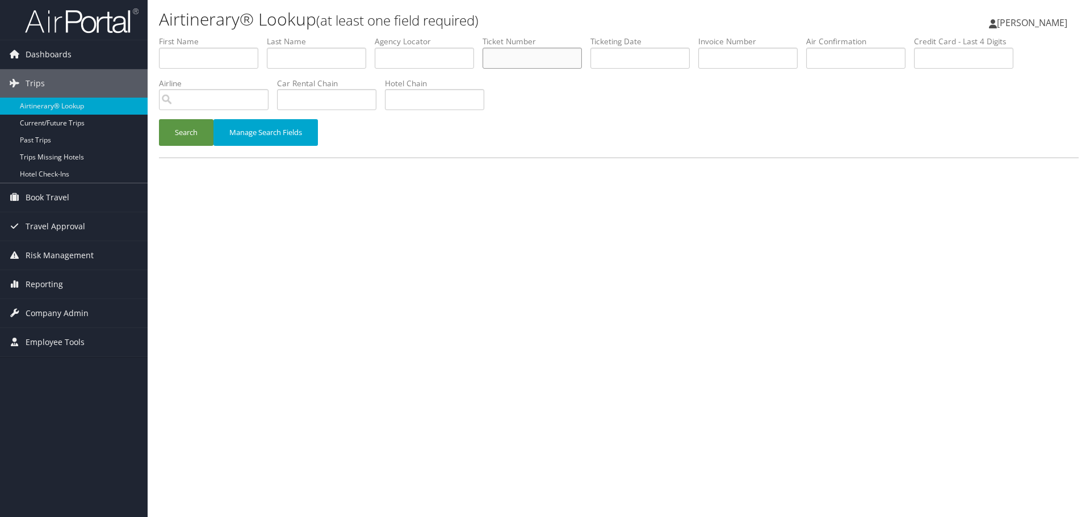
click at [517, 52] on input "text" at bounding box center [531, 58] width 99 height 21
paste input "0067255602460"
type input "0067255602460"
click at [179, 131] on button "Search" at bounding box center [186, 132] width 54 height 27
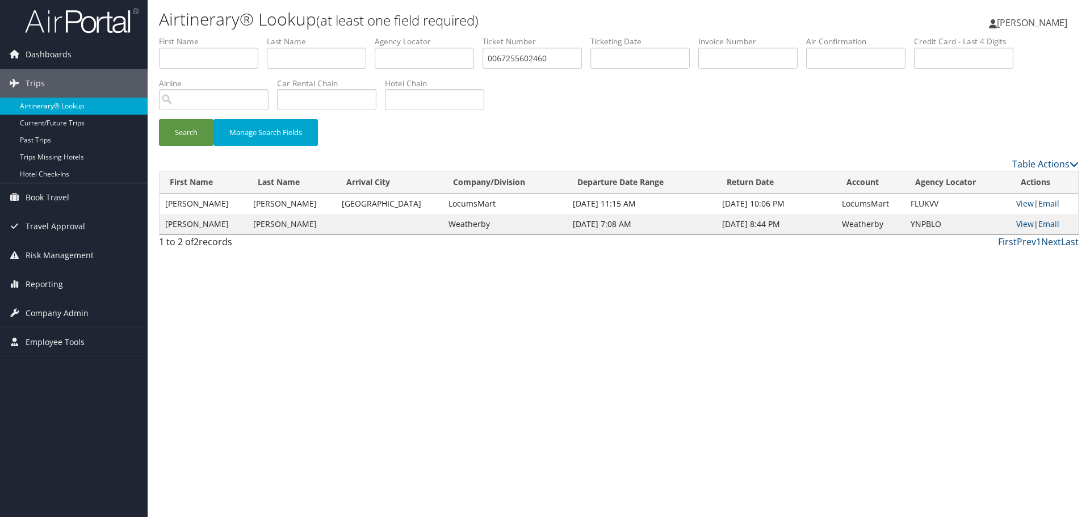
click at [86, 107] on link "Airtinerary® Lookup" at bounding box center [74, 106] width 148 height 17
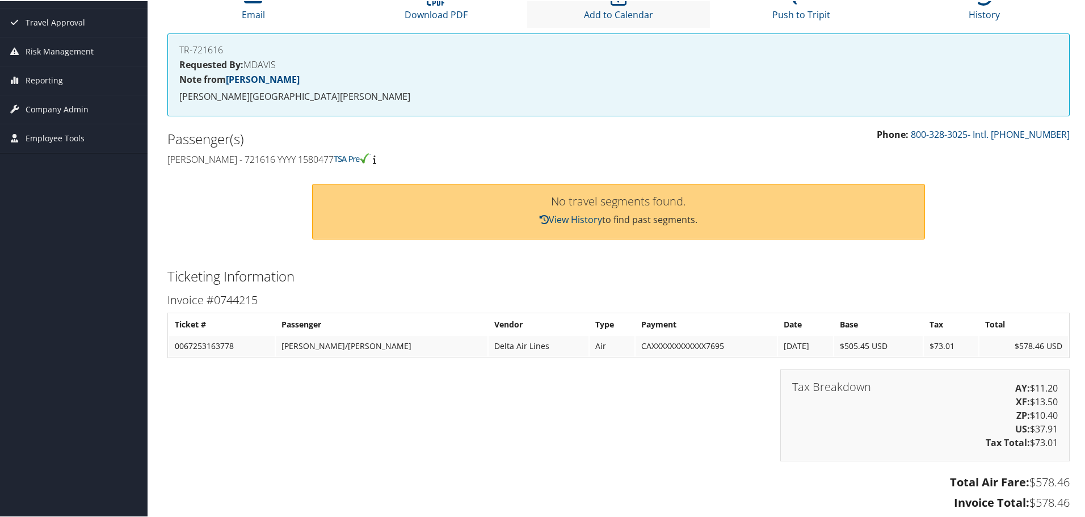
scroll to position [113, 0]
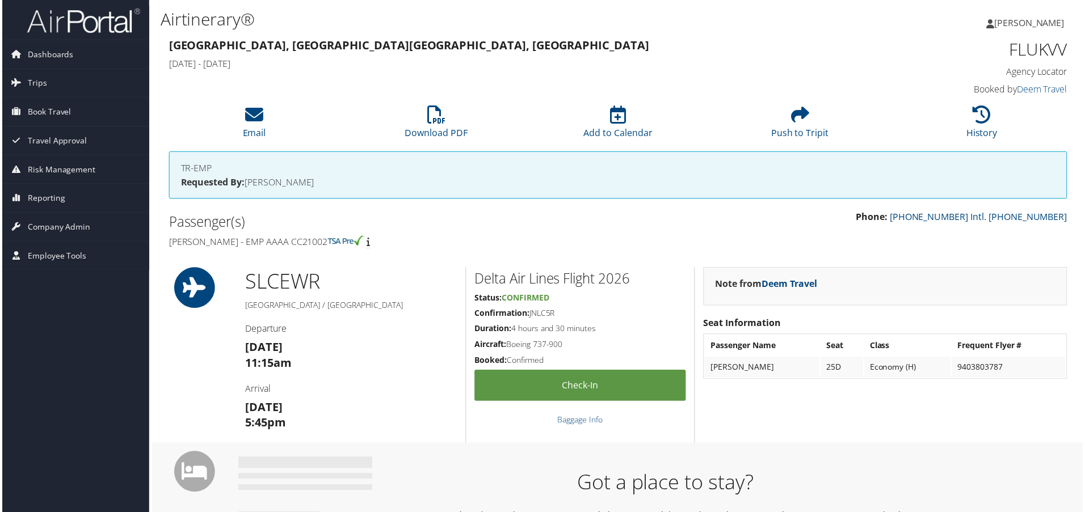
drag, startPoint x: 332, startPoint y: 244, endPoint x: 297, endPoint y: 246, distance: 35.2
click at [297, 246] on h4 "[PERSON_NAME] - EMP AAAA CC21002" at bounding box center [388, 243] width 443 height 12
copy h4 "CC21002"
click at [1041, 52] on h1 "FLUKVV" at bounding box center [963, 49] width 213 height 24
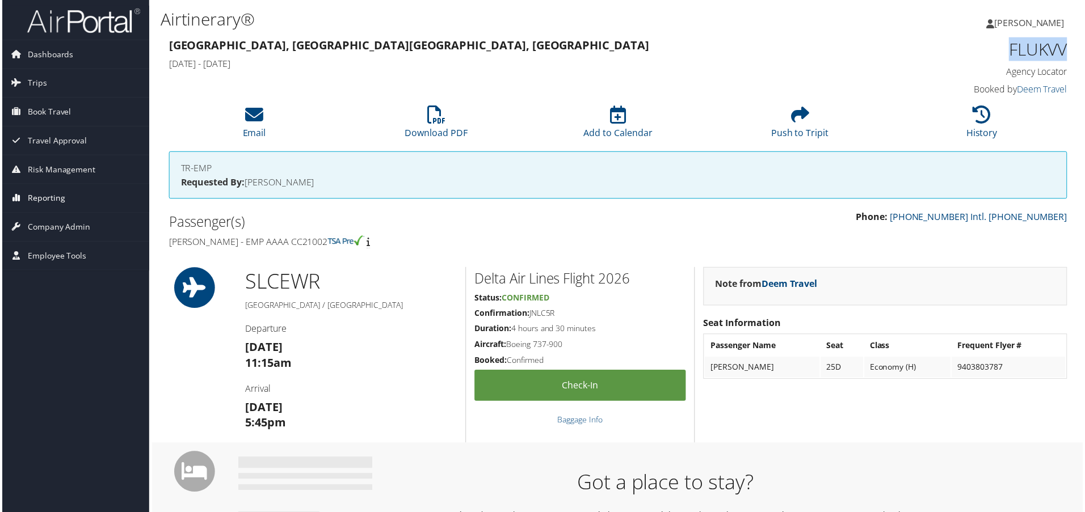
copy h1 "FLUKVV"
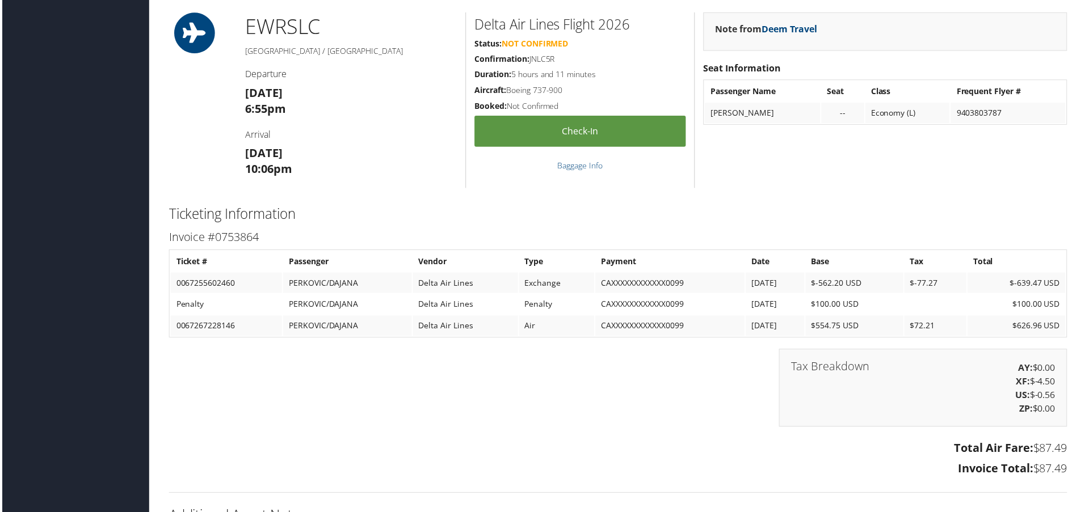
scroll to position [1070, 0]
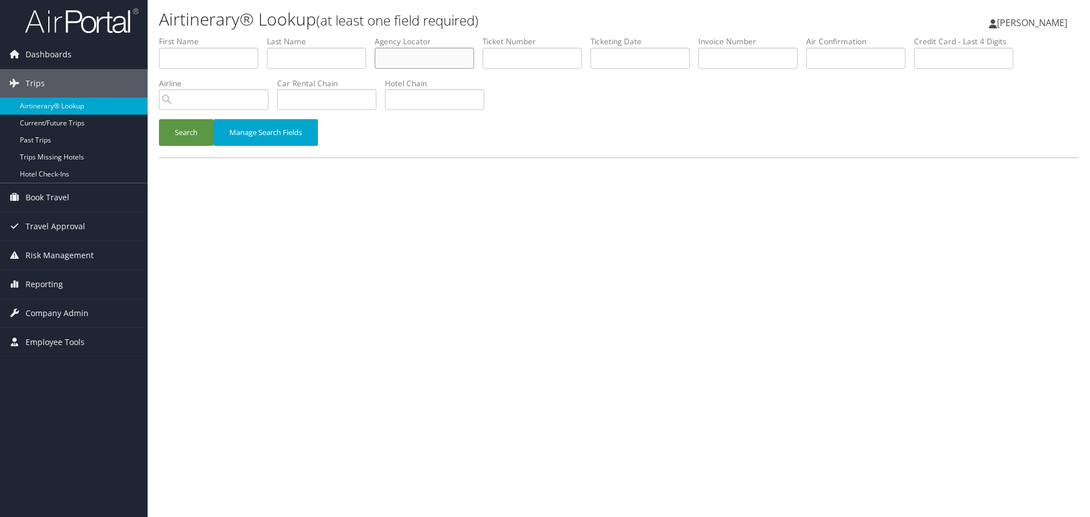
click at [427, 65] on input "text" at bounding box center [424, 58] width 99 height 21
paste input "FZLVIH"
type input "FZLVIH"
click at [186, 136] on button "Search" at bounding box center [186, 132] width 54 height 27
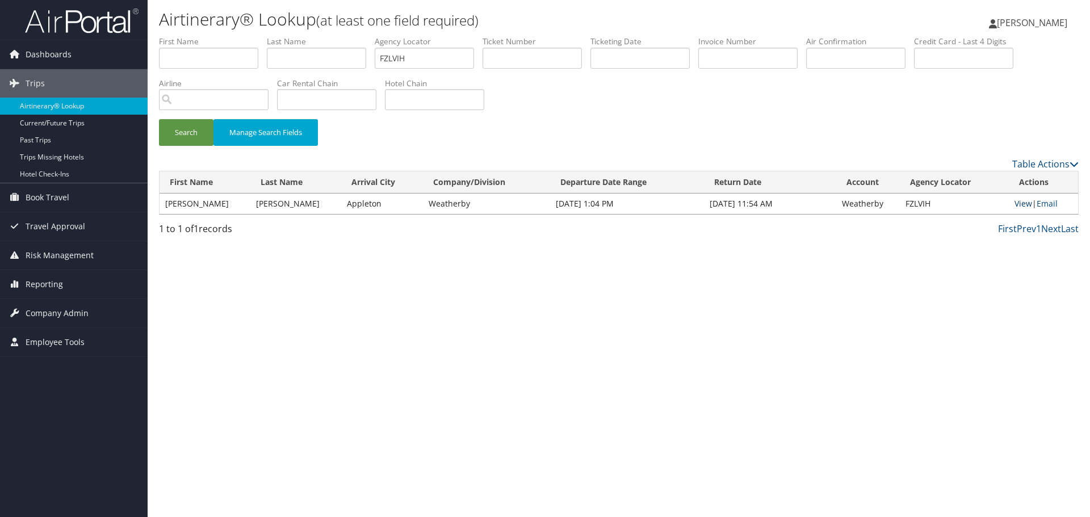
click at [1020, 204] on link "View" at bounding box center [1023, 203] width 18 height 11
click at [78, 108] on link "Airtinerary® Lookup" at bounding box center [74, 106] width 148 height 17
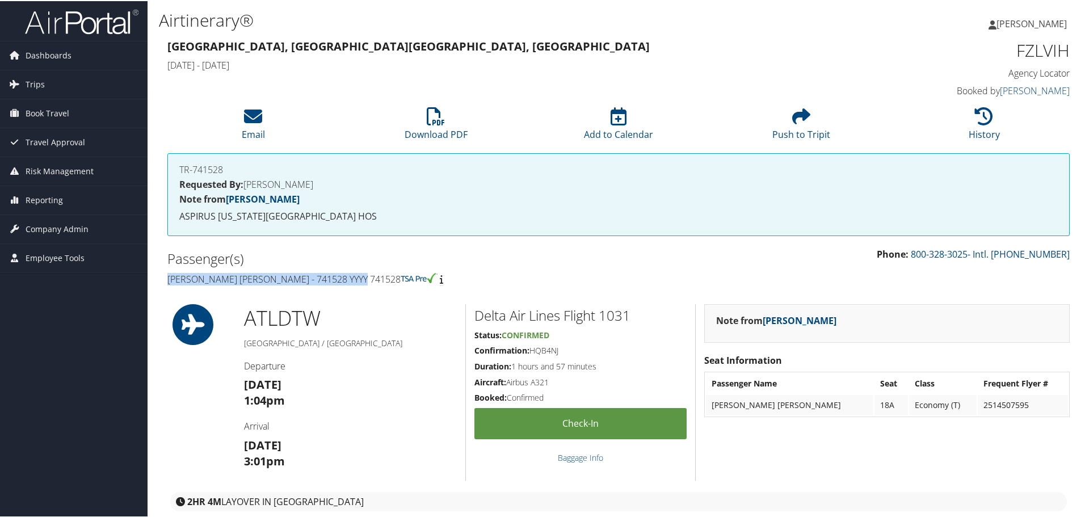
drag, startPoint x: 361, startPoint y: 280, endPoint x: 168, endPoint y: 280, distance: 192.9
click at [168, 280] on h4 "Alvin Thomas Perkins - 741528 YYYY 741528" at bounding box center [388, 278] width 443 height 12
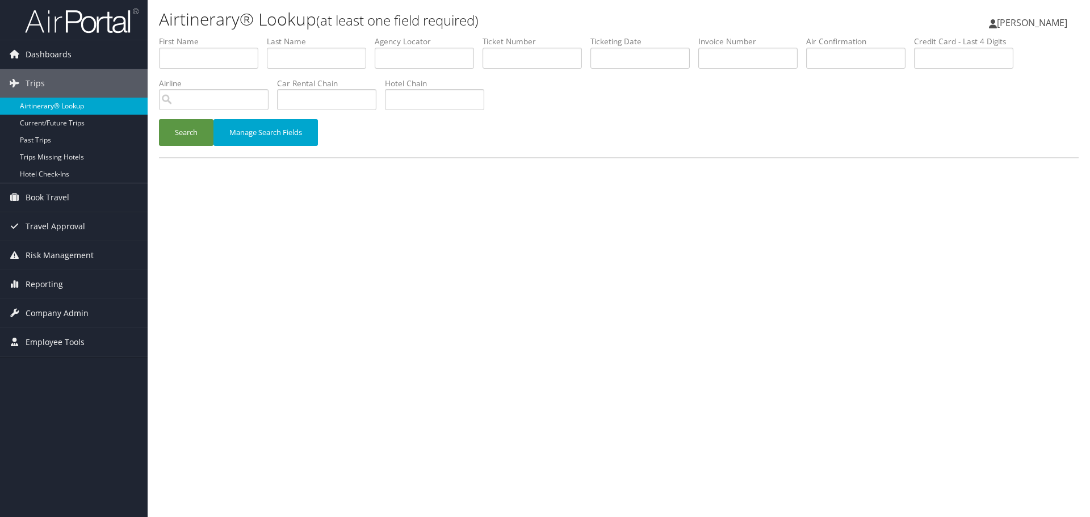
click at [58, 107] on link "Airtinerary® Lookup" at bounding box center [74, 106] width 148 height 17
click at [305, 58] on input "text" at bounding box center [316, 58] width 99 height 21
paste input "[PERSON_NAME]"
type input "[PERSON_NAME]"
click at [637, 56] on input "text" at bounding box center [639, 58] width 99 height 21
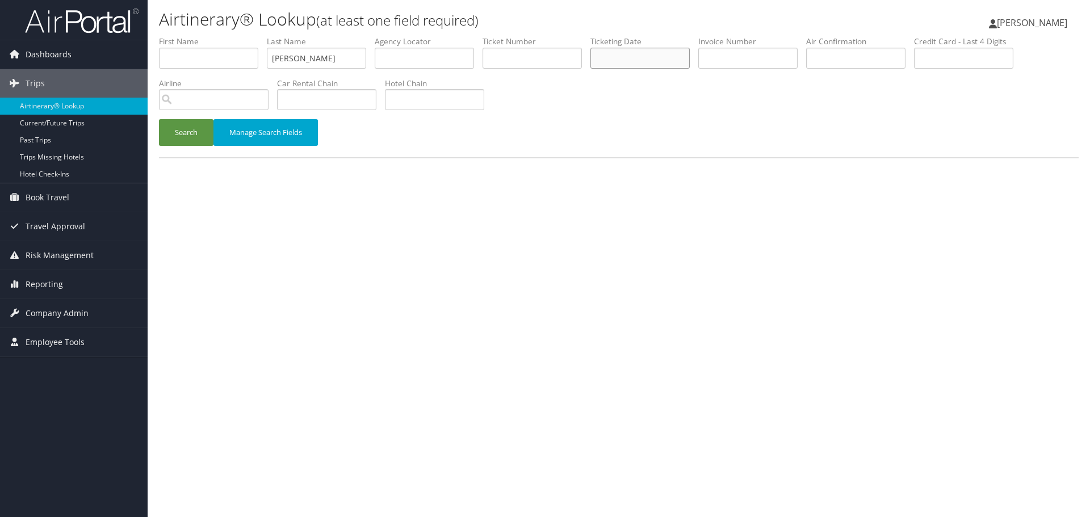
paste input "[DATE]"
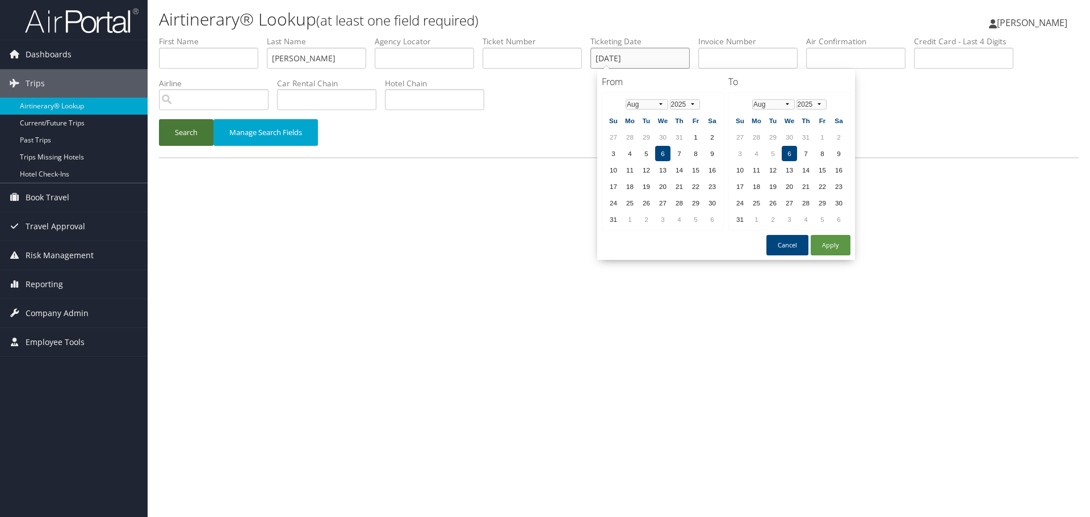
type input "[DATE]"
click at [191, 133] on button "Search" at bounding box center [186, 132] width 54 height 27
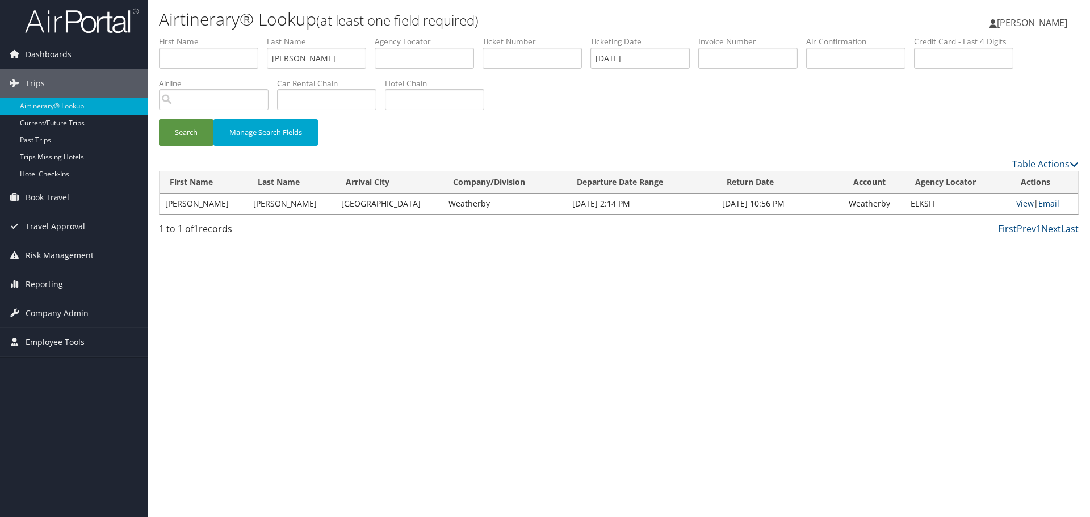
click at [1018, 203] on link "View" at bounding box center [1025, 203] width 18 height 11
click at [83, 107] on link "Airtinerary® Lookup" at bounding box center [74, 106] width 148 height 17
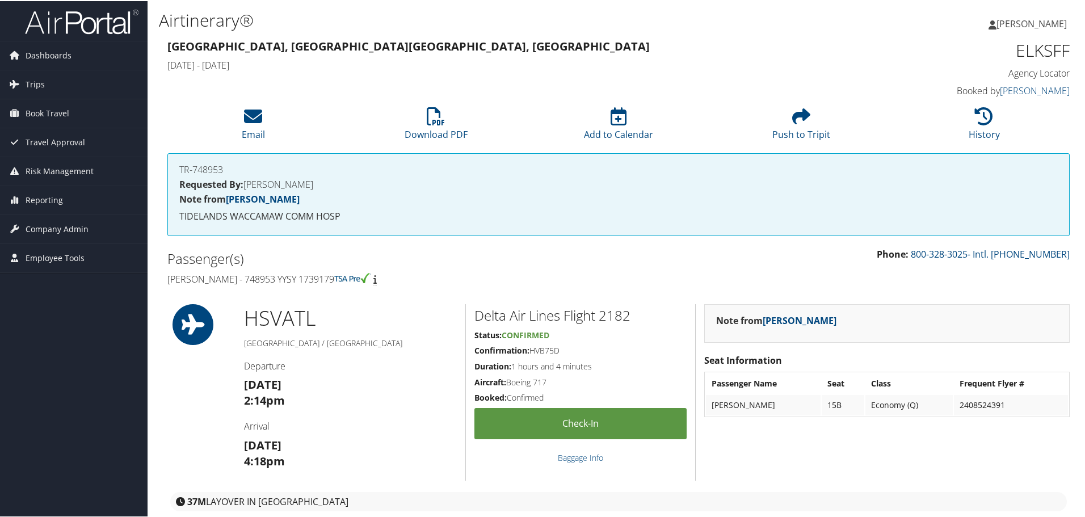
drag, startPoint x: 339, startPoint y: 281, endPoint x: 164, endPoint y: 287, distance: 175.4
click at [164, 287] on div "Passenger(s) Robert Pendley - 748953 YYSY 1739179" at bounding box center [389, 267] width 460 height 43
copy h4 "Robert Pendley - 748953 YYSY 1739179"
click at [1042, 48] on h1 "ELKSFF" at bounding box center [963, 49] width 213 height 24
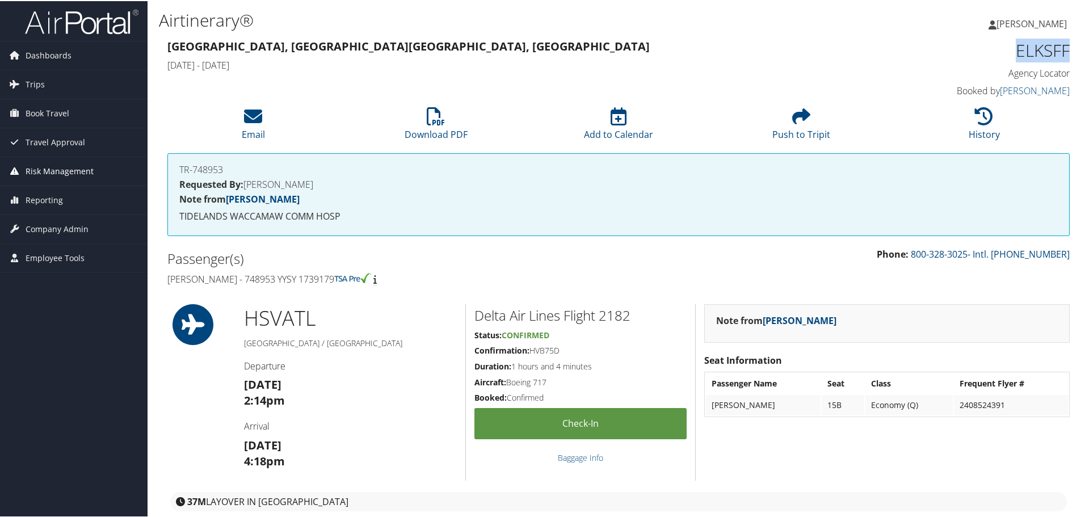
copy h1 "ELKSFF"
click at [982, 128] on link "History" at bounding box center [984, 125] width 31 height 27
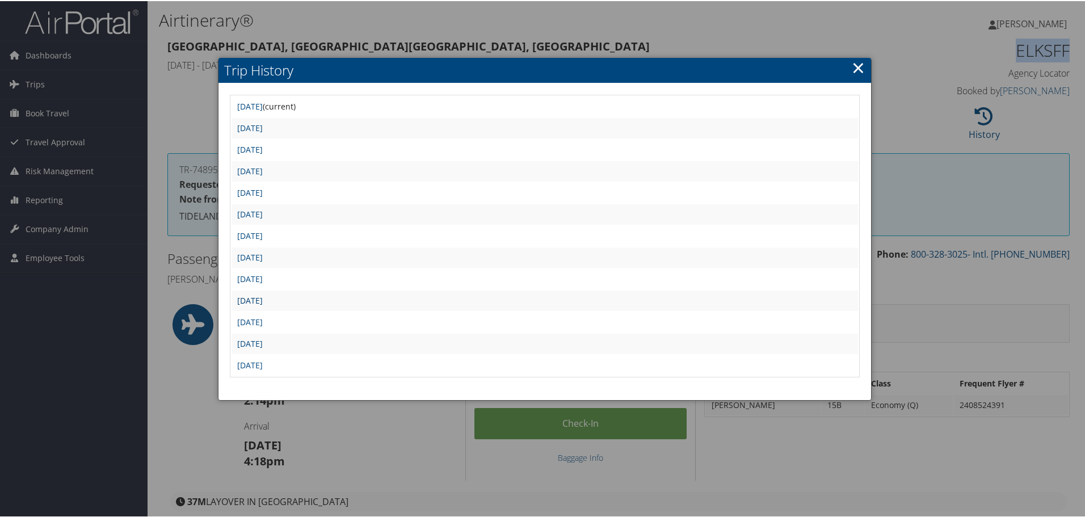
click at [263, 301] on link "Wed Aug 6 17:45:19 MDT 2025" at bounding box center [250, 299] width 26 height 11
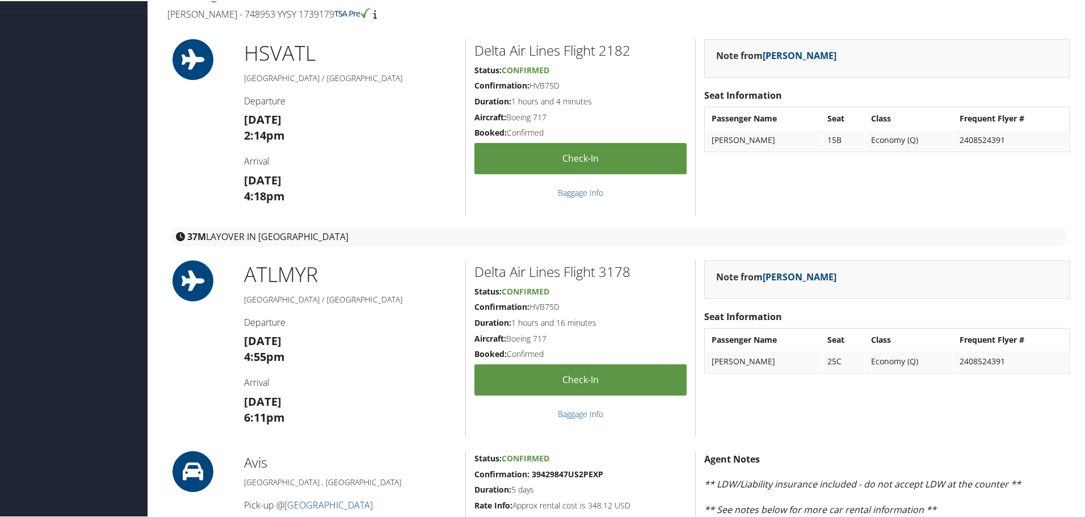
scroll to position [227, 0]
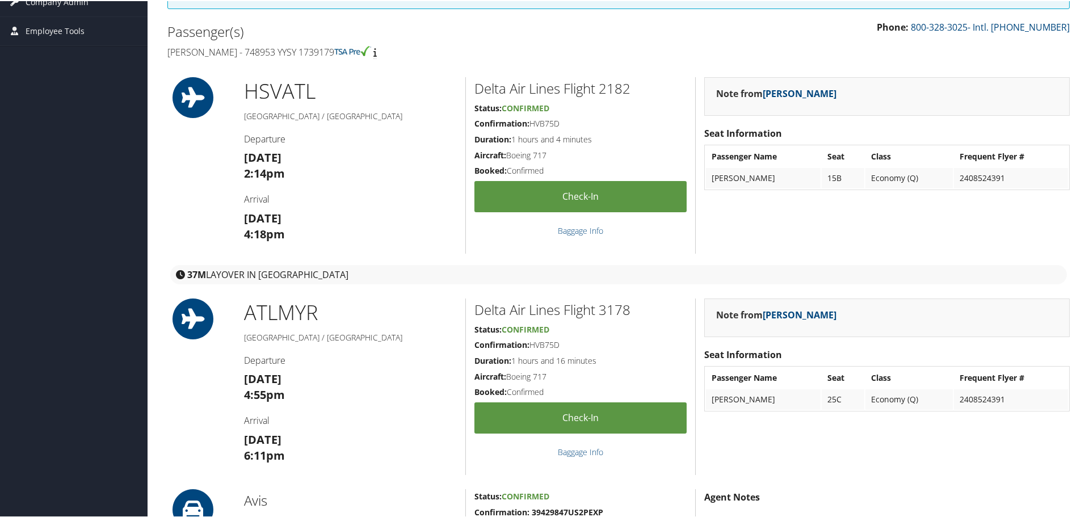
click at [616, 93] on h2 "Delta Air Lines Flight 2182" at bounding box center [580, 87] width 212 height 19
copy h2 "2182"
click at [623, 307] on h2 "Delta Air Lines Flight 3178" at bounding box center [580, 308] width 212 height 19
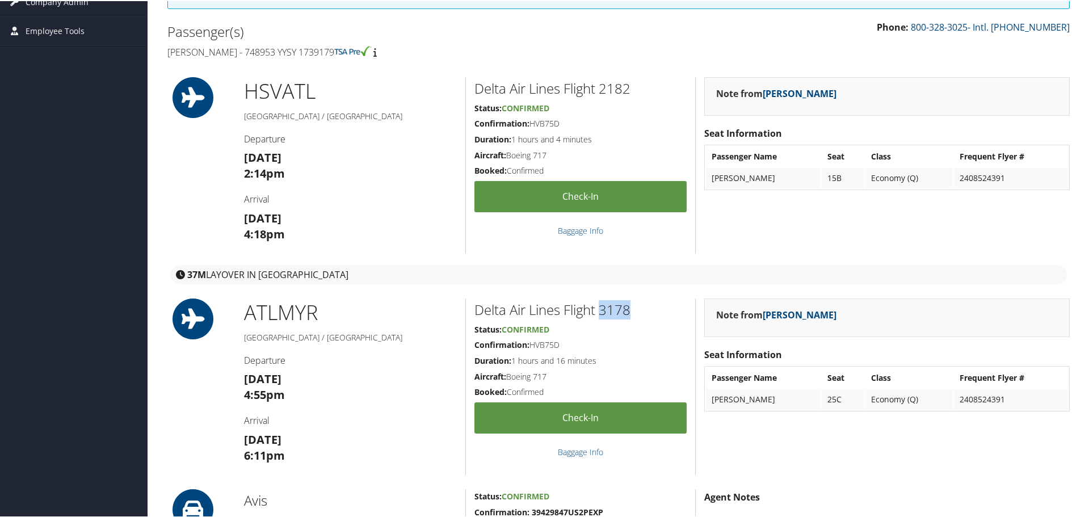
copy h2 "3178"
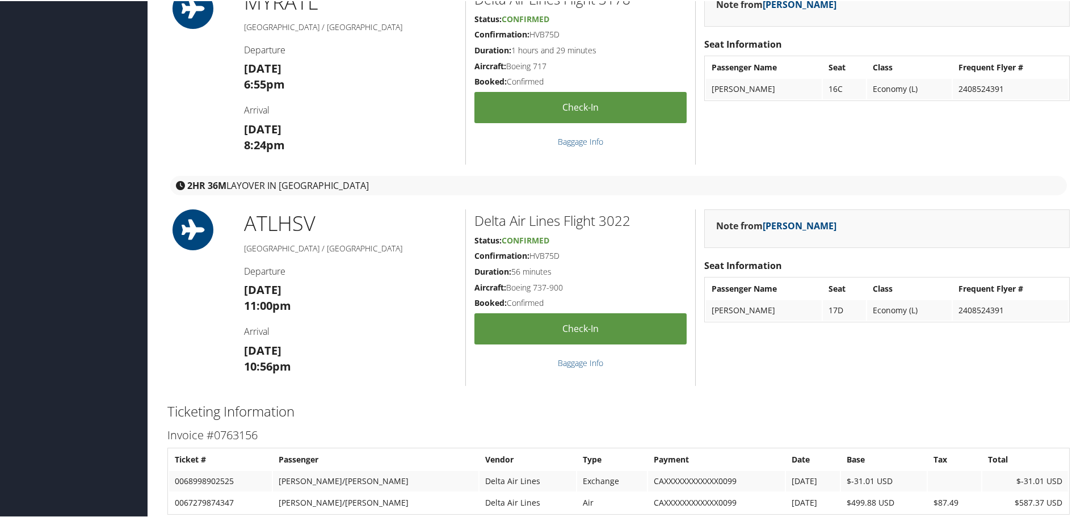
scroll to position [1248, 0]
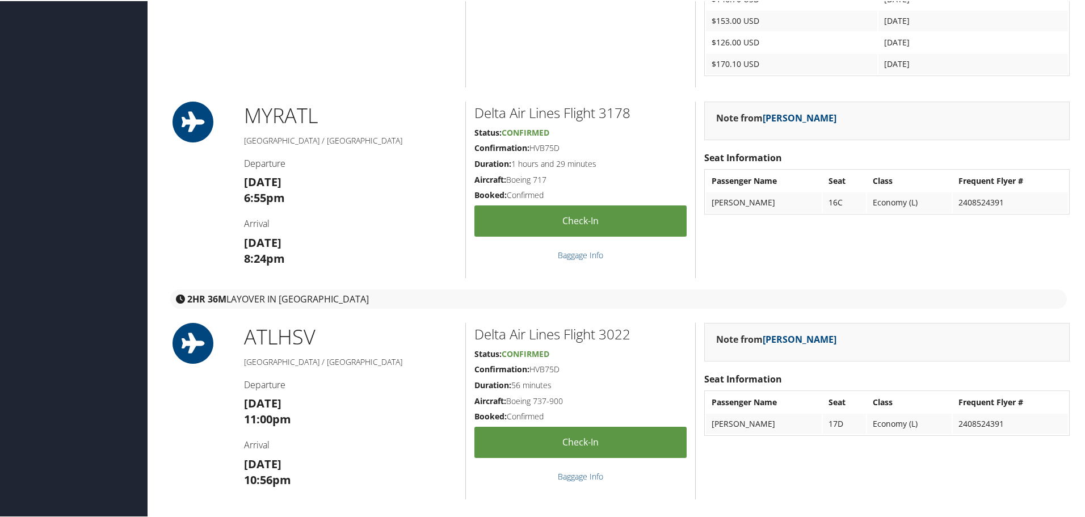
click at [624, 111] on h2 "Delta Air Lines Flight 3178" at bounding box center [580, 111] width 212 height 19
copy h2 "3178"
click at [618, 334] on h2 "Delta Air Lines Flight 3022" at bounding box center [580, 332] width 212 height 19
click at [617, 334] on h2 "Delta Air Lines Flight 3022" at bounding box center [580, 332] width 212 height 19
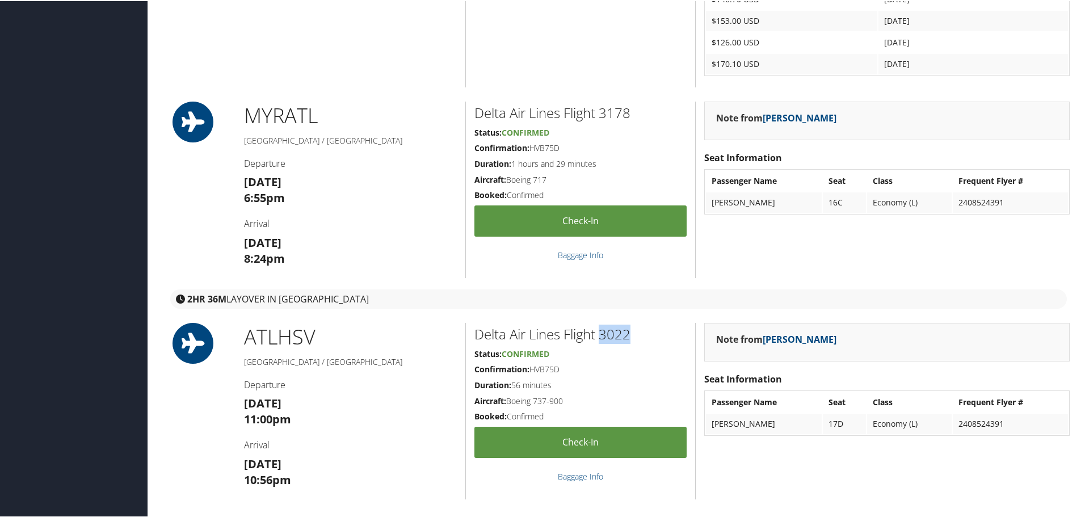
copy h2 "3022"
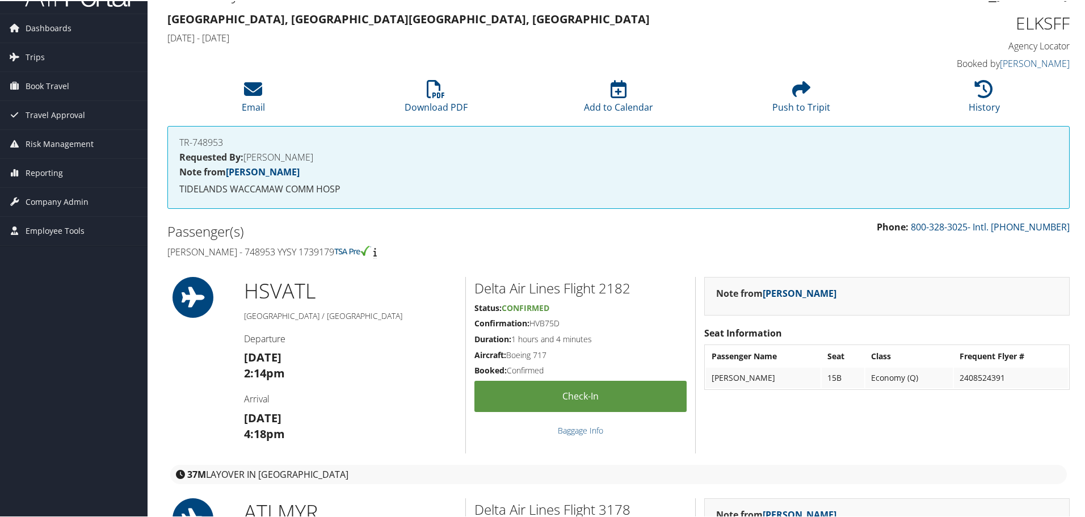
scroll to position [0, 0]
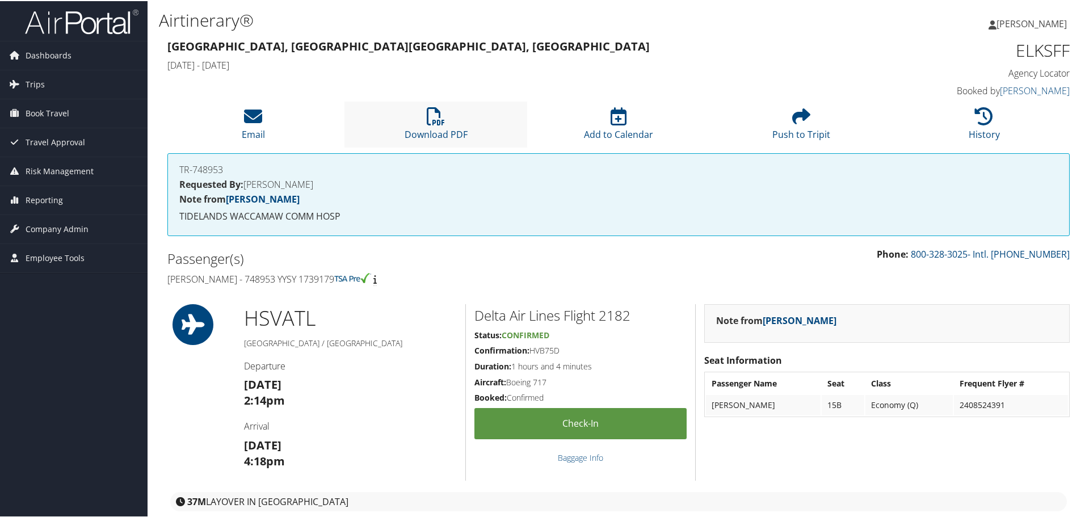
click at [423, 117] on li "Download PDF" at bounding box center [435, 123] width 183 height 46
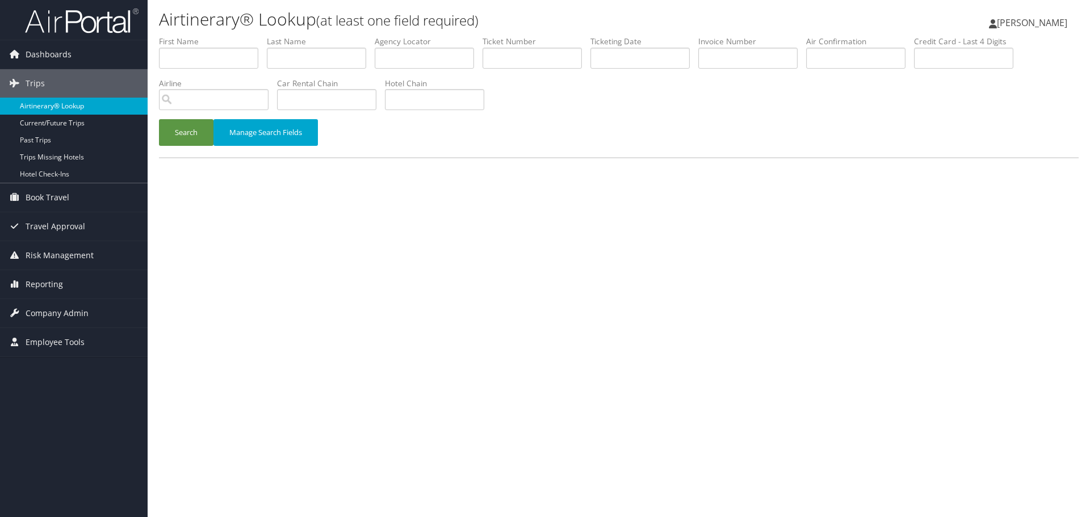
click at [58, 106] on link "Airtinerary® Lookup" at bounding box center [74, 106] width 148 height 17
drag, startPoint x: 402, startPoint y: 57, endPoint x: 393, endPoint y: 63, distance: 11.0
click at [402, 57] on input "text" at bounding box center [424, 58] width 99 height 21
paste input "UGTQTR"
type input "UGTQTR"
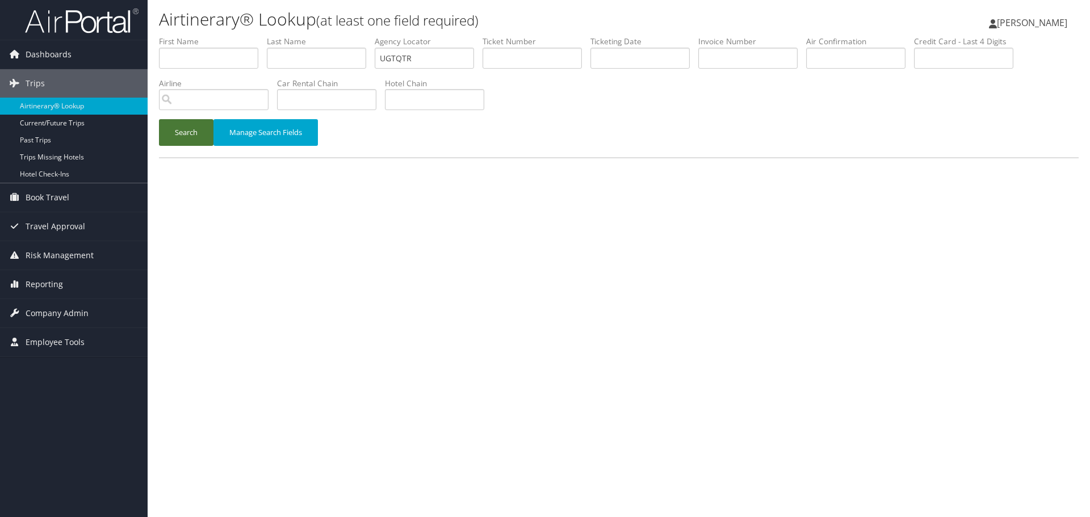
click at [174, 134] on button "Search" at bounding box center [186, 132] width 54 height 27
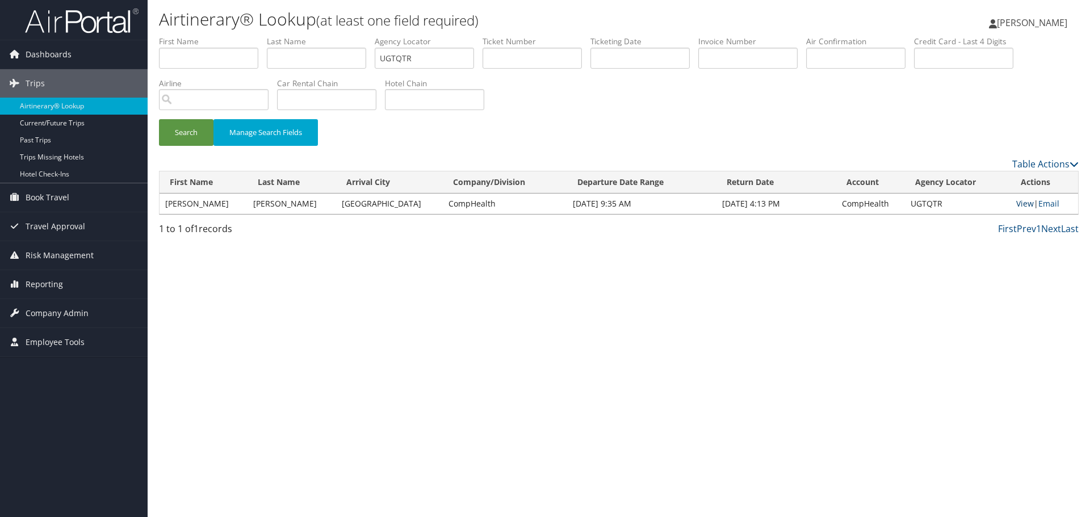
click at [1016, 204] on link "View" at bounding box center [1025, 203] width 18 height 11
click at [70, 106] on link "Airtinerary® Lookup" at bounding box center [74, 106] width 148 height 17
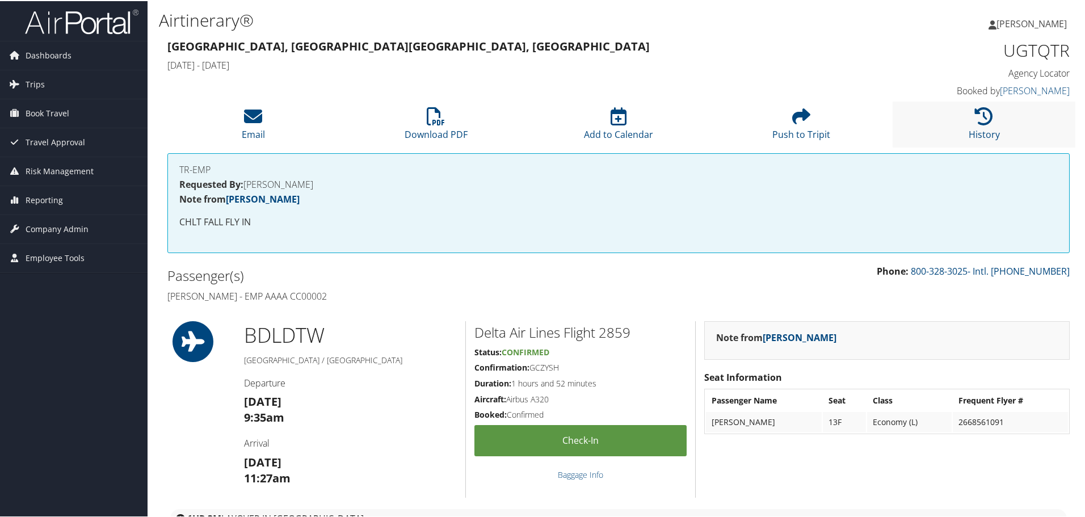
click at [953, 121] on li "History" at bounding box center [984, 123] width 183 height 46
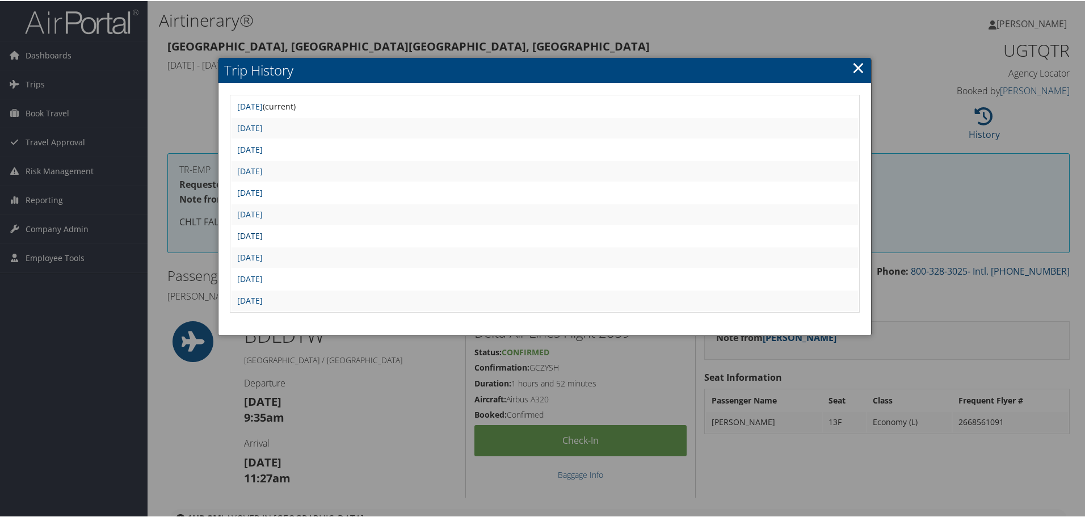
click at [263, 235] on link "[DATE]" at bounding box center [250, 234] width 26 height 11
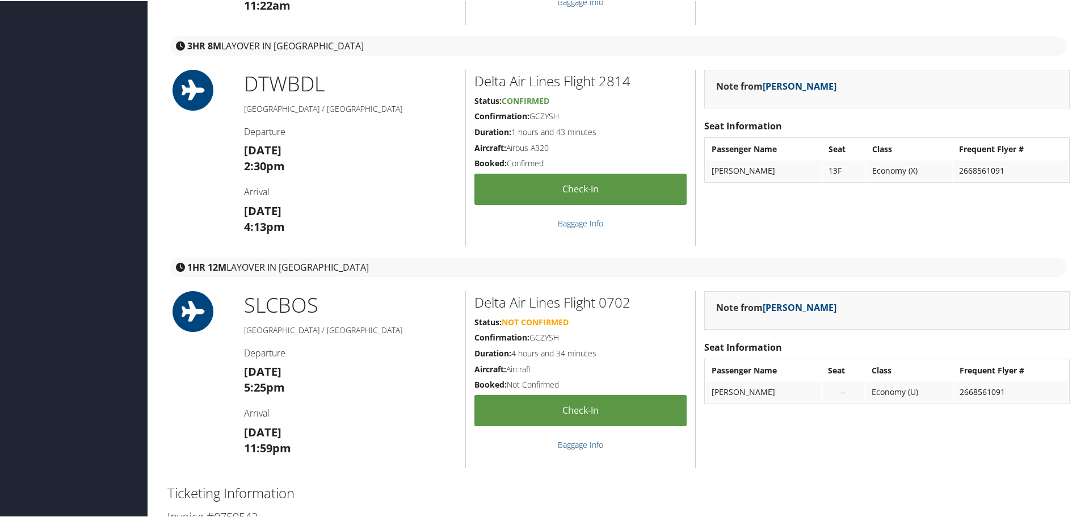
scroll to position [1475, 0]
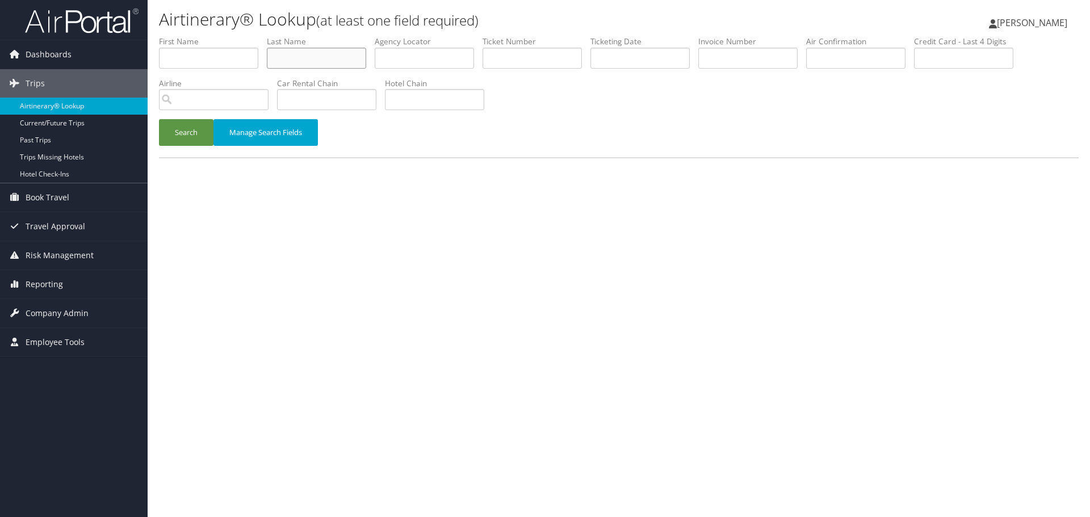
click at [302, 61] on input "text" at bounding box center [316, 58] width 99 height 21
paste input "Pechenik"
type input "Pechenik"
click at [628, 52] on input "text" at bounding box center [639, 58] width 99 height 21
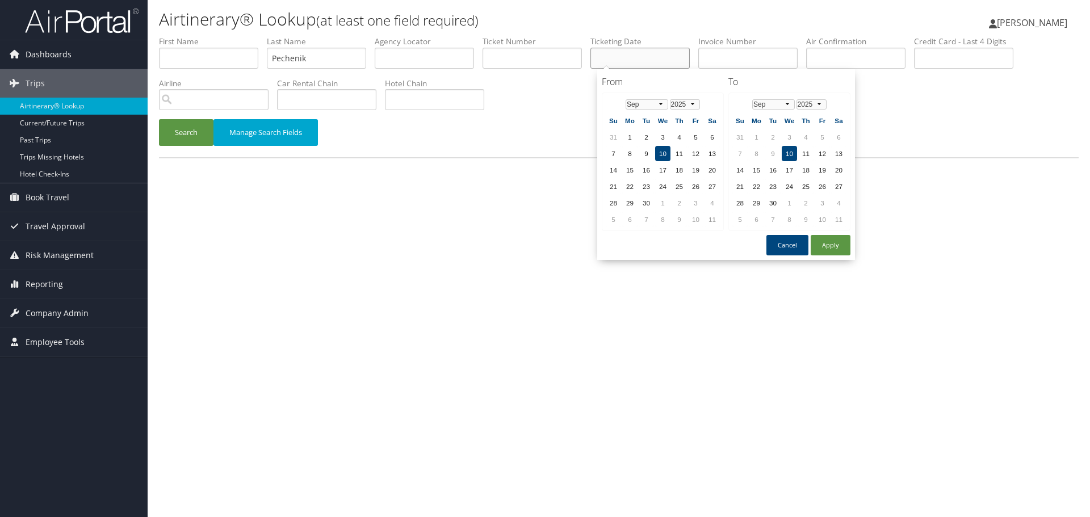
paste input "[DATE]"
type input "[DATE]"
click at [189, 134] on button "Search" at bounding box center [186, 132] width 54 height 27
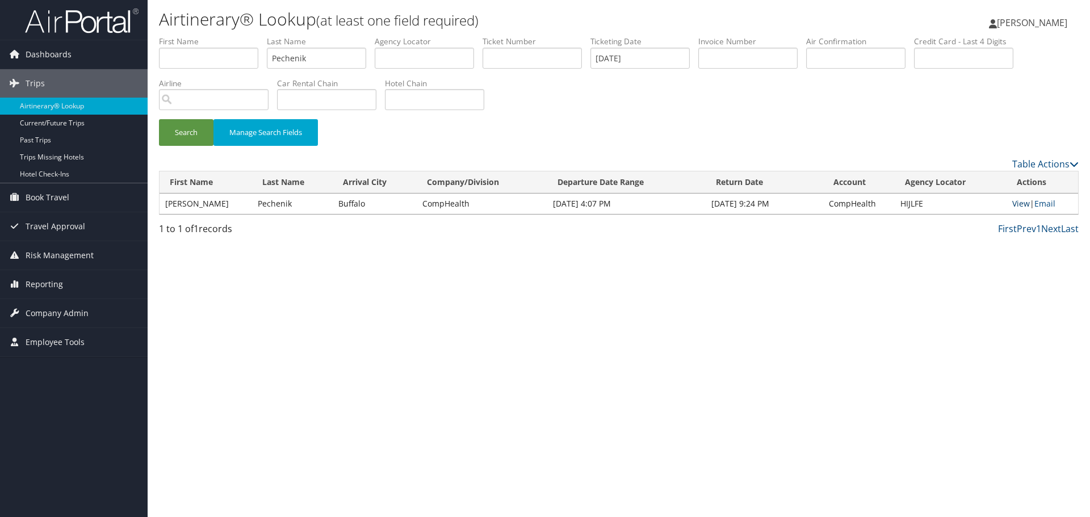
click at [1016, 203] on link "View" at bounding box center [1021, 203] width 18 height 11
click at [85, 108] on link "Airtinerary® Lookup" at bounding box center [74, 106] width 148 height 17
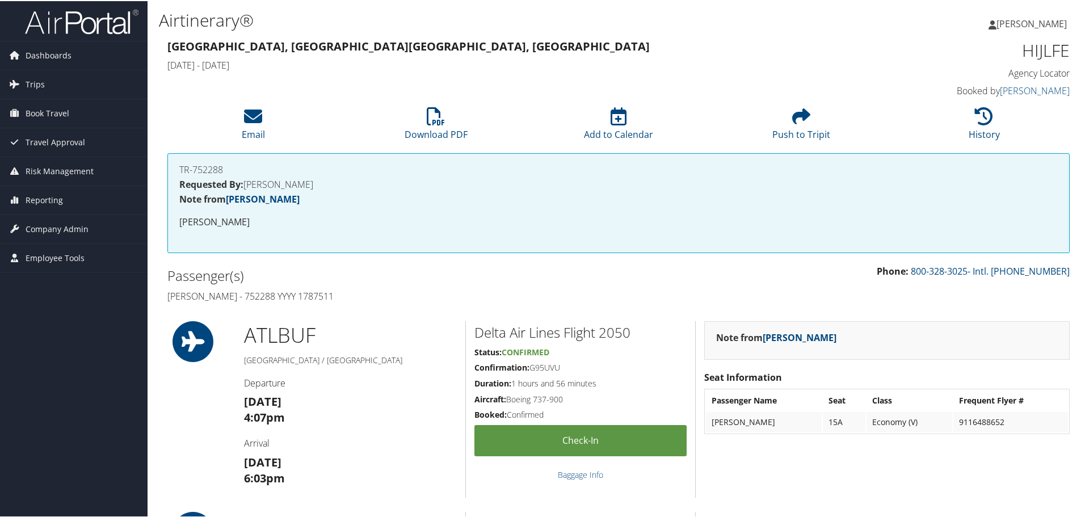
drag, startPoint x: 337, startPoint y: 296, endPoint x: 150, endPoint y: 301, distance: 186.8
copy h4 "[PERSON_NAME] - 752288 YYYY 1787511"
click at [1025, 53] on h1 "HIJLFE" at bounding box center [963, 49] width 213 height 24
click at [1025, 52] on h1 "HIJLFE" at bounding box center [963, 49] width 213 height 24
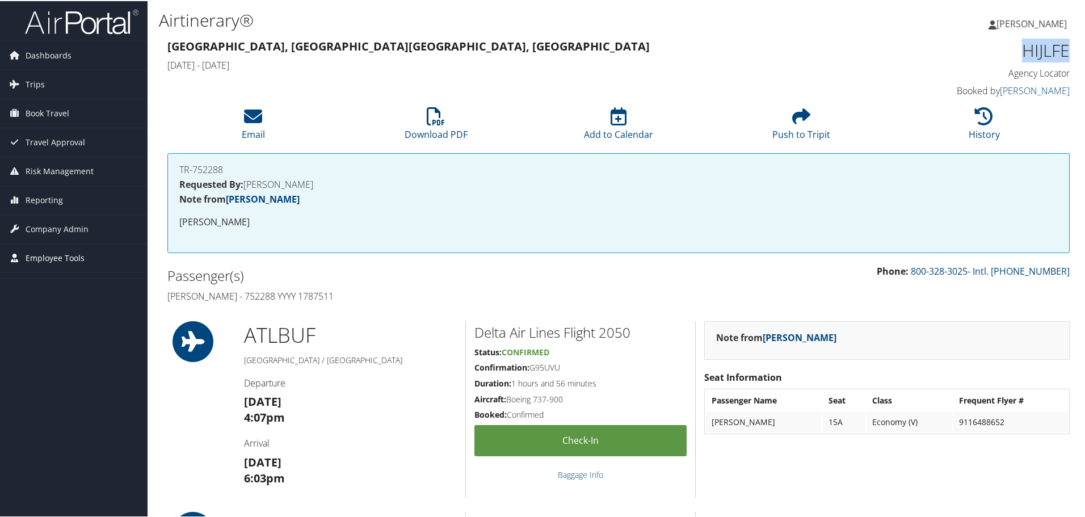
copy h1 "HIJLFE"
click at [964, 121] on li "History" at bounding box center [984, 123] width 183 height 46
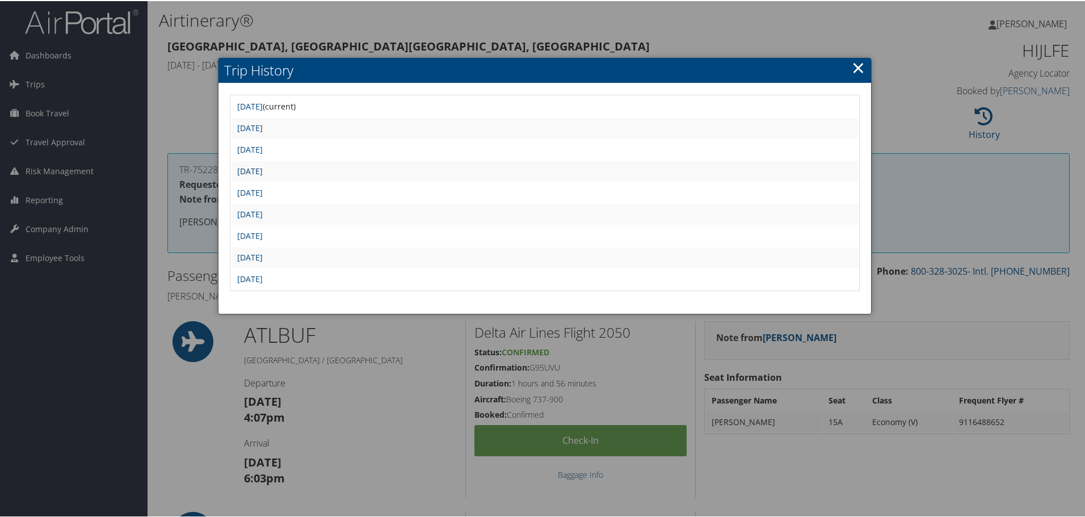
click at [263, 171] on link "[DATE]" at bounding box center [250, 170] width 26 height 11
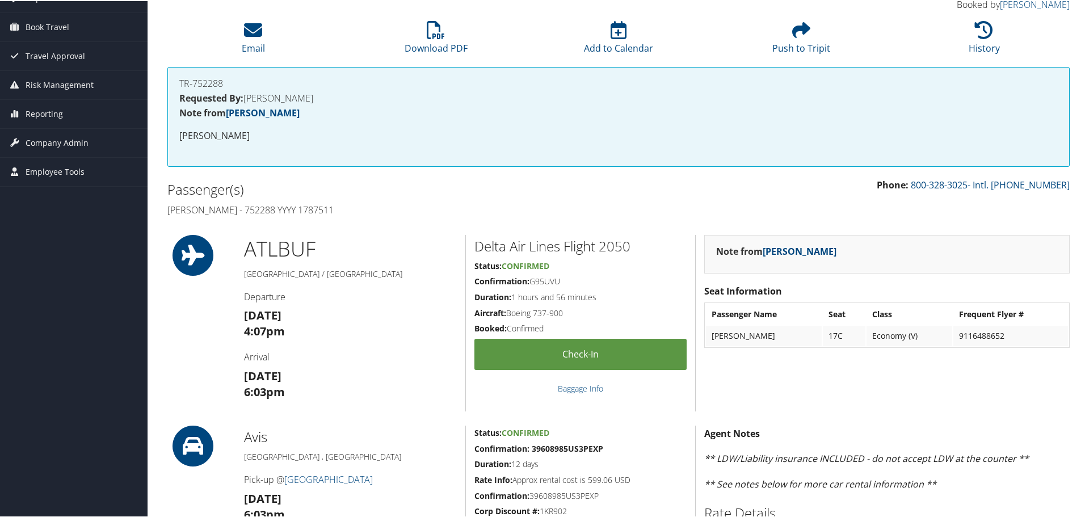
scroll to position [113, 0]
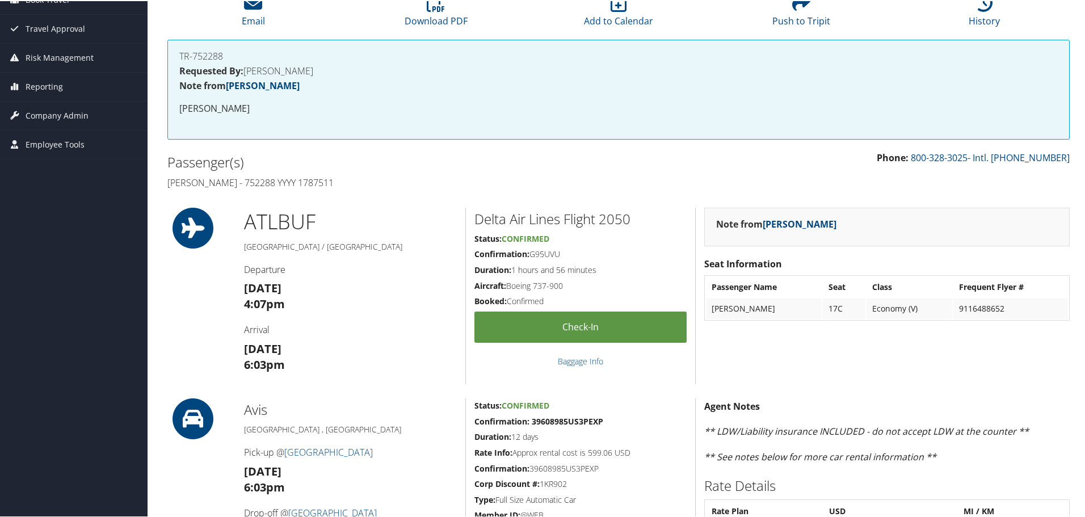
click at [624, 216] on h2 "Delta Air Lines Flight 2050" at bounding box center [580, 217] width 212 height 19
copy h2 "2050"
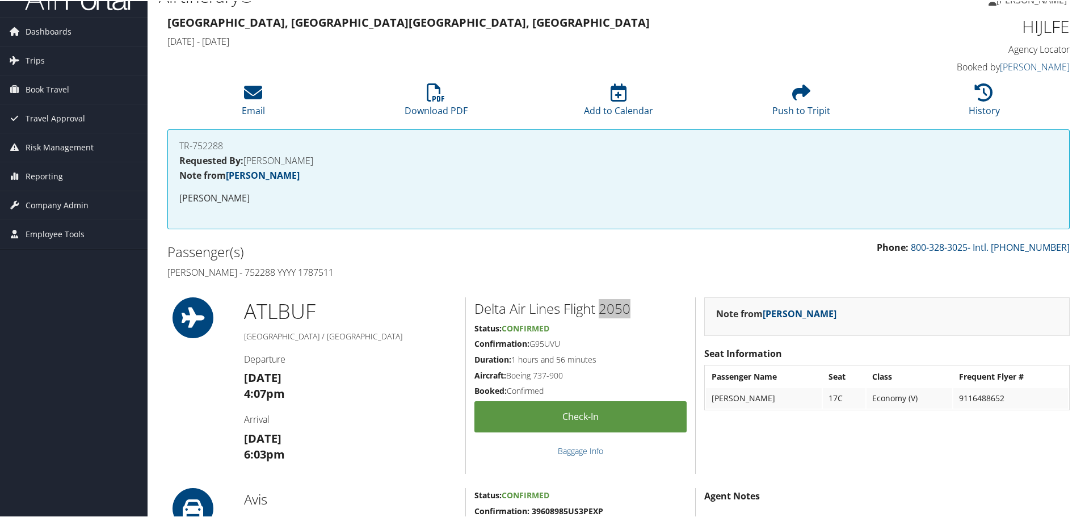
scroll to position [0, 0]
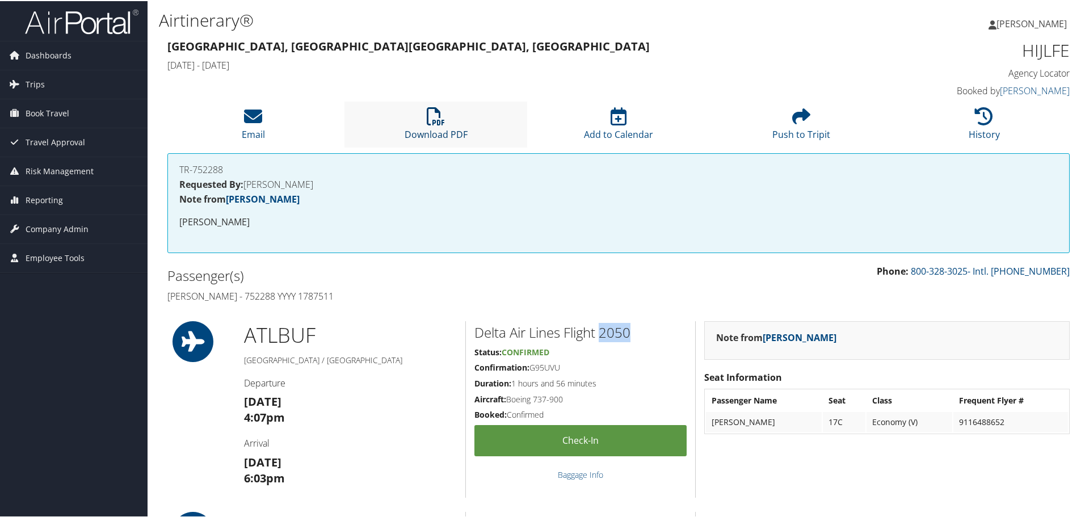
click at [421, 133] on link "Download PDF" at bounding box center [436, 125] width 63 height 27
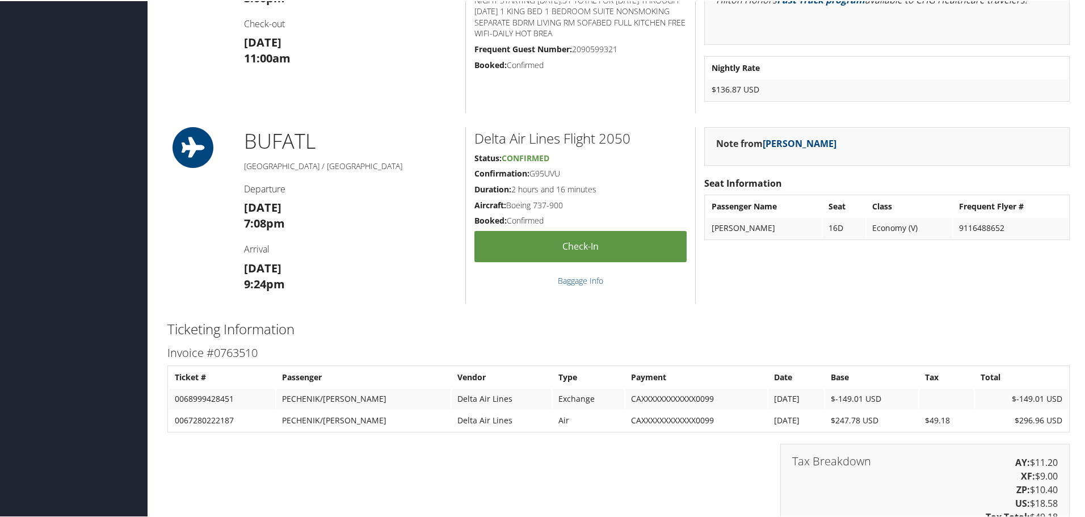
scroll to position [794, 0]
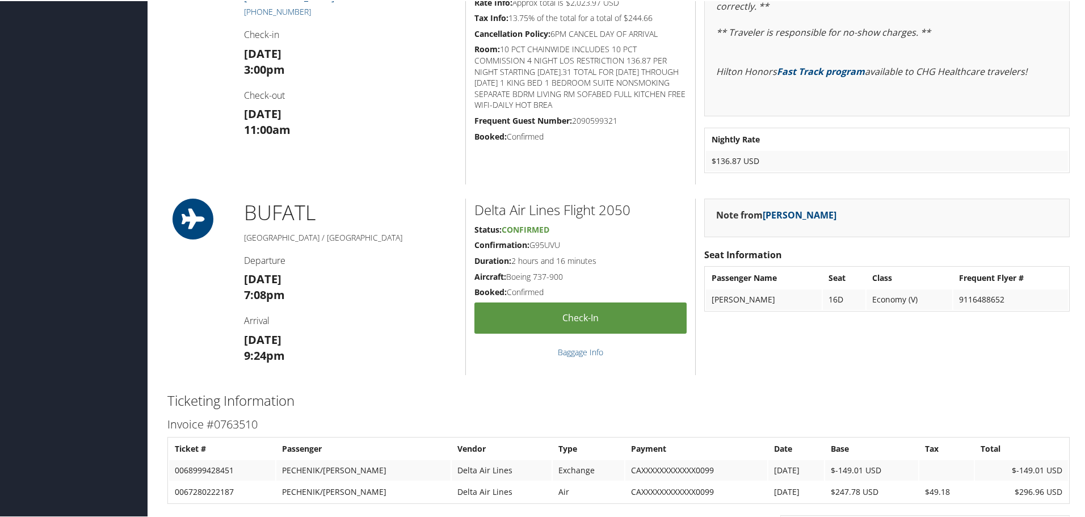
click at [621, 212] on h2 "Delta Air Lines Flight 2050" at bounding box center [580, 208] width 212 height 19
copy h2 "2050"
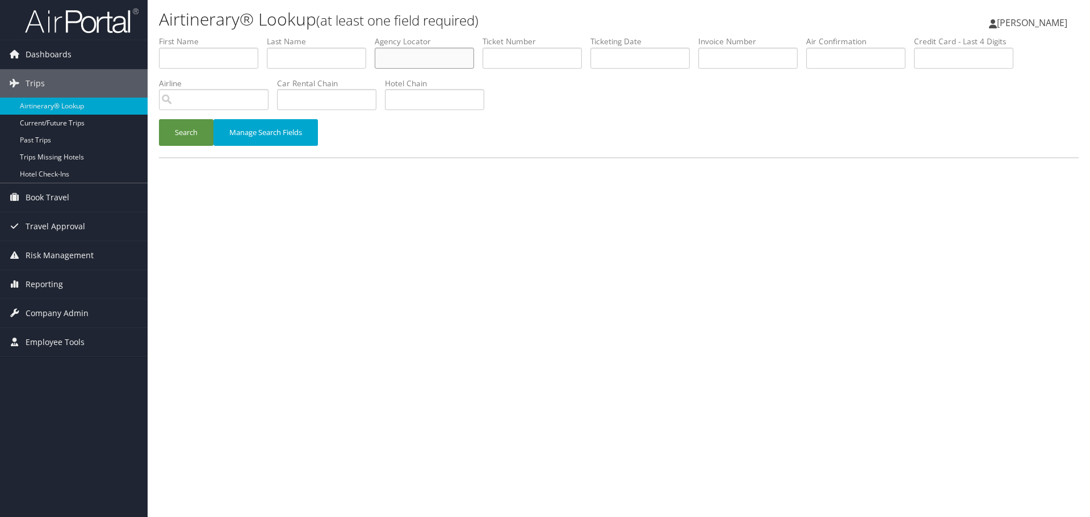
drag, startPoint x: 415, startPoint y: 61, endPoint x: 402, endPoint y: 65, distance: 13.6
click at [415, 61] on input "text" at bounding box center [424, 58] width 99 height 21
paste input "MDXUHX"
type input "MDXUHX"
click at [174, 139] on button "Search" at bounding box center [186, 132] width 54 height 27
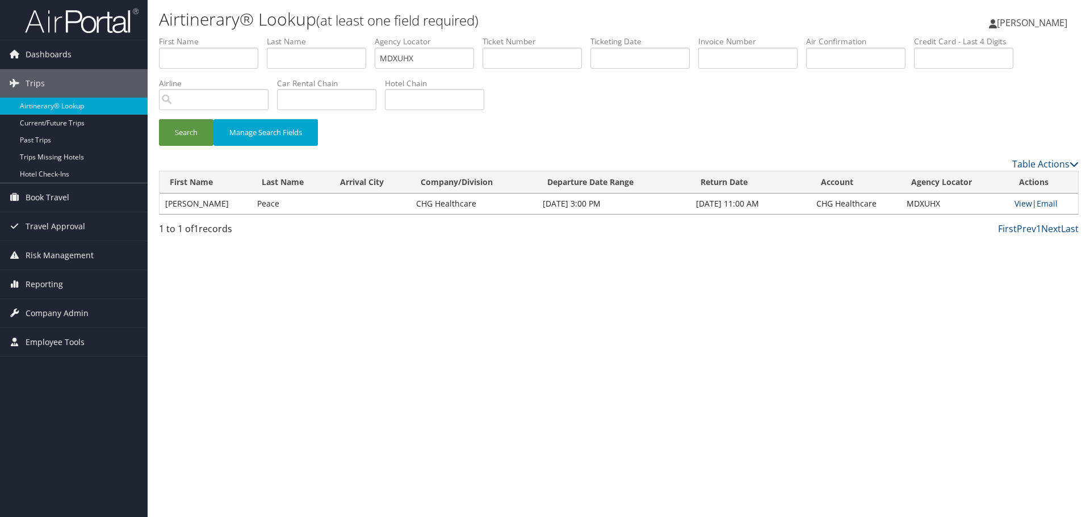
click at [1020, 201] on link "View" at bounding box center [1023, 203] width 18 height 11
click at [67, 107] on link "Airtinerary® Lookup" at bounding box center [74, 106] width 148 height 17
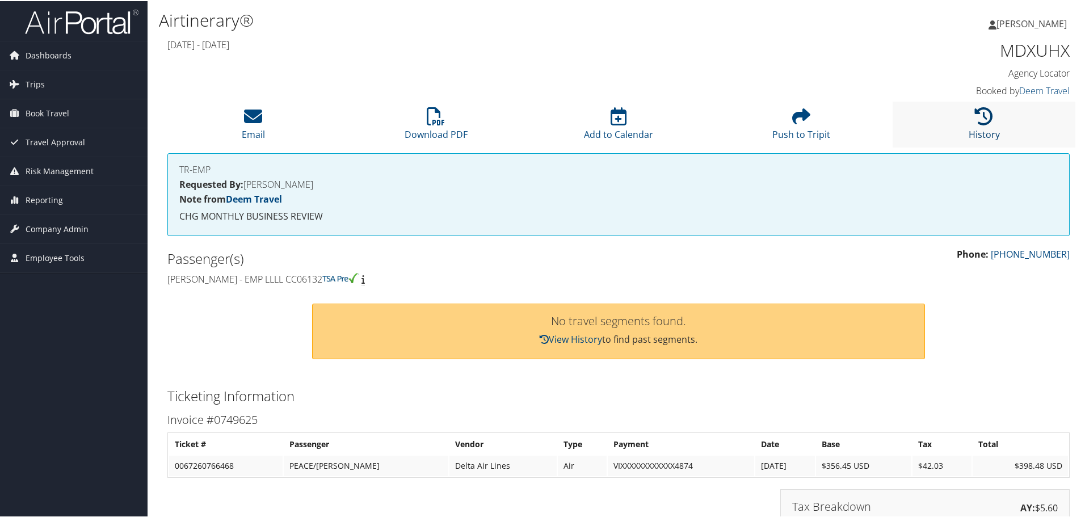
click at [988, 116] on icon at bounding box center [984, 115] width 18 height 18
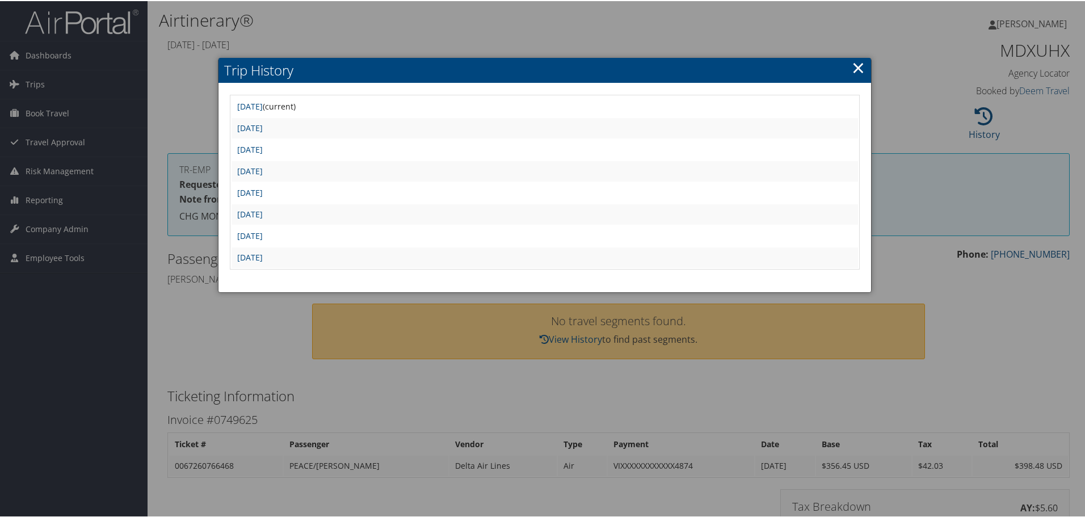
click at [856, 69] on link "×" at bounding box center [858, 66] width 13 height 23
